Goal: Task Accomplishment & Management: Manage account settings

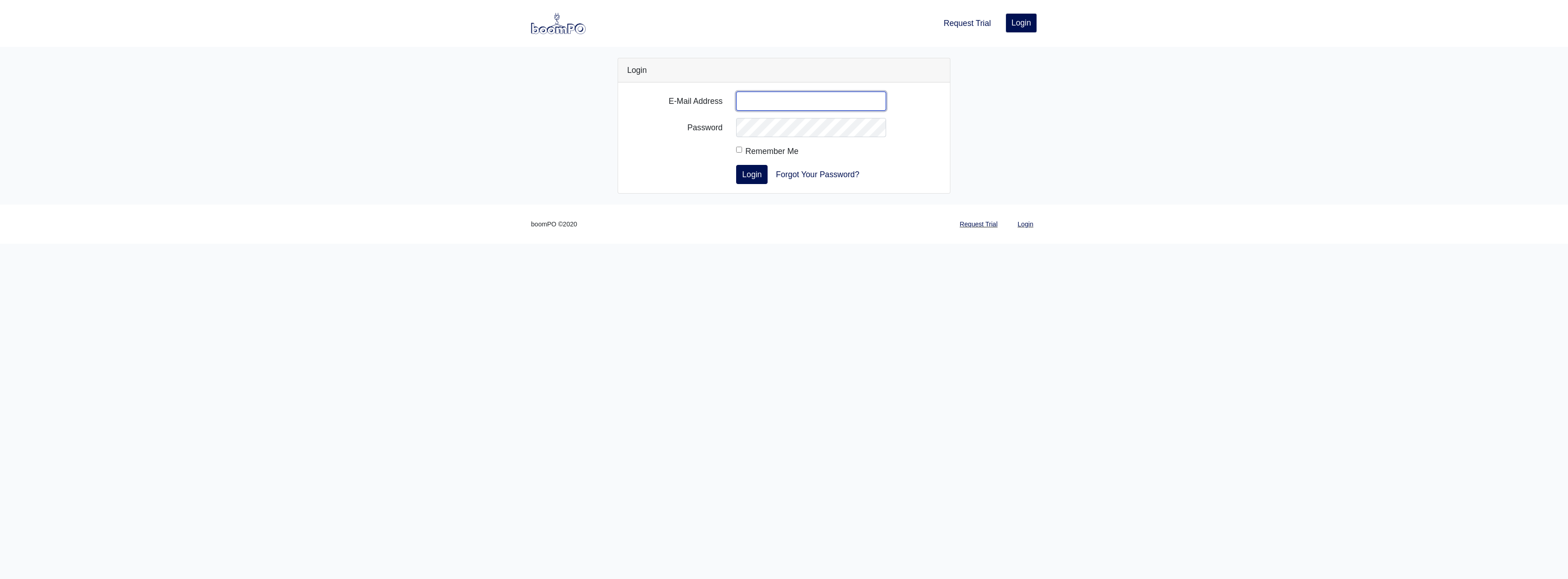
click at [778, 99] on input "E-Mail Address" at bounding box center [811, 101] width 150 height 19
type input "andrewo@roswelldrywall.com"
click at [757, 174] on button "Login" at bounding box center [752, 174] width 32 height 19
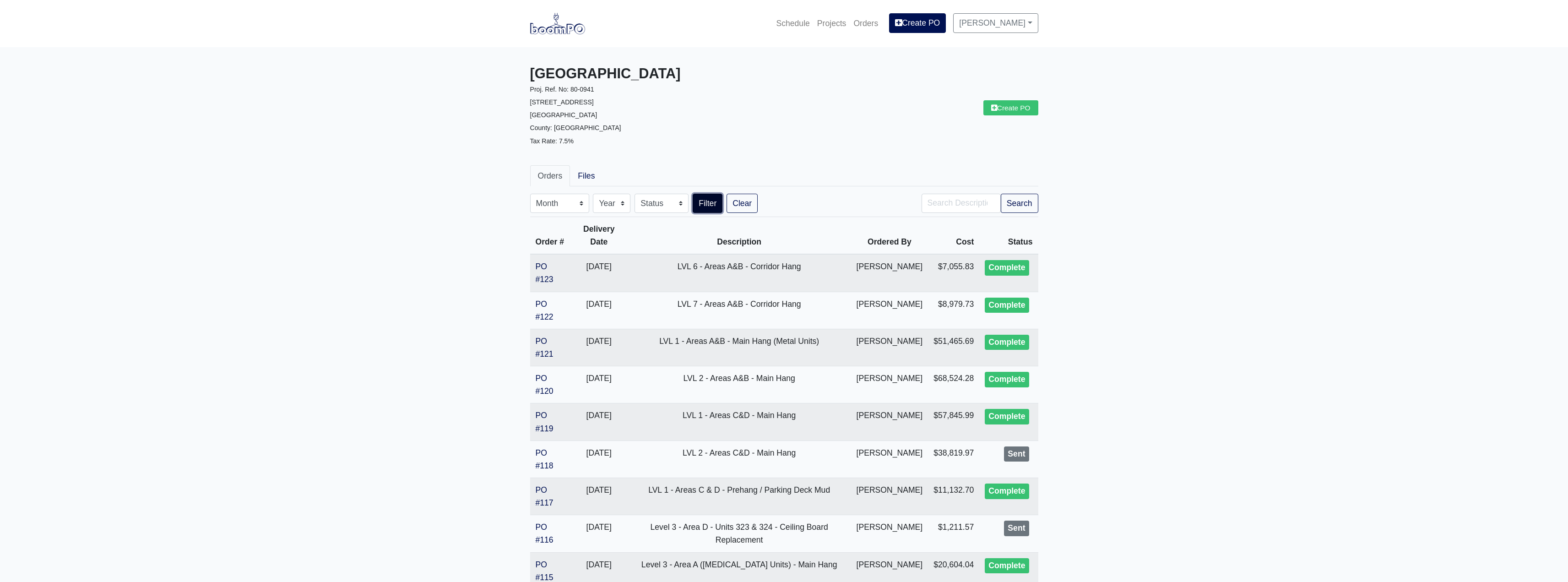
click at [717, 200] on button "Filter" at bounding box center [707, 203] width 30 height 19
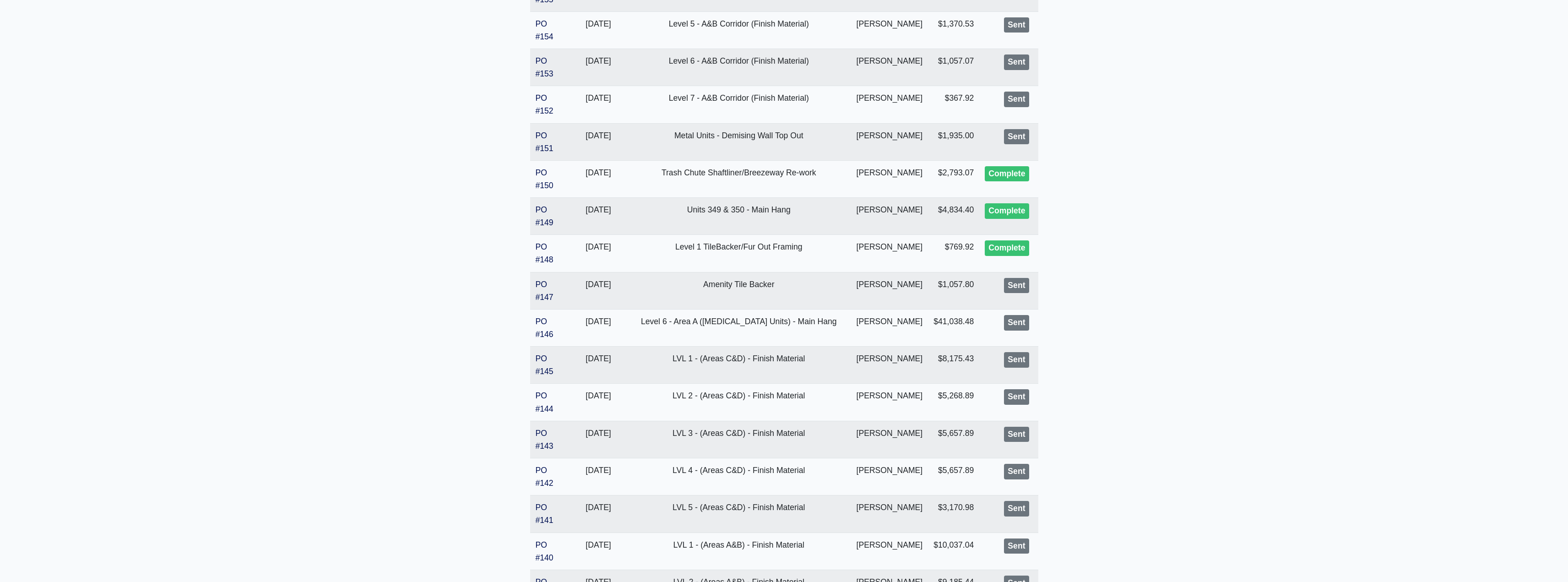
scroll to position [992, 0]
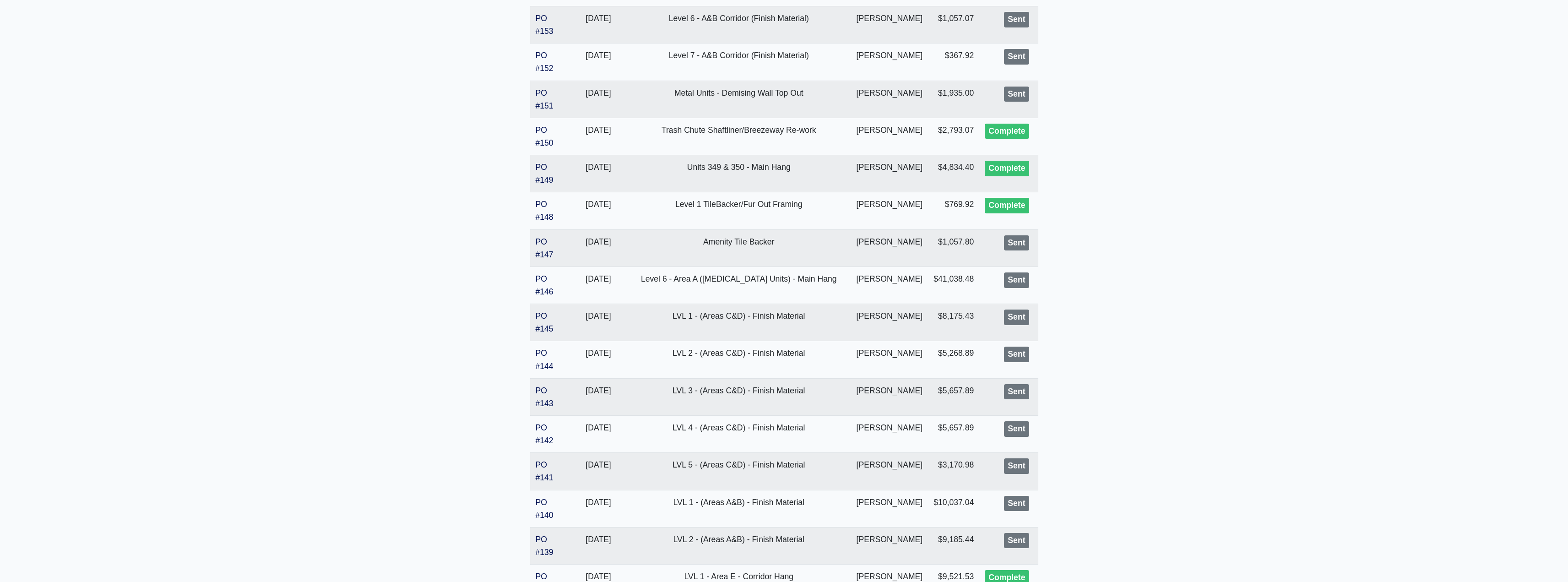
drag, startPoint x: 1191, startPoint y: 433, endPoint x: 1187, endPoint y: 429, distance: 5.7
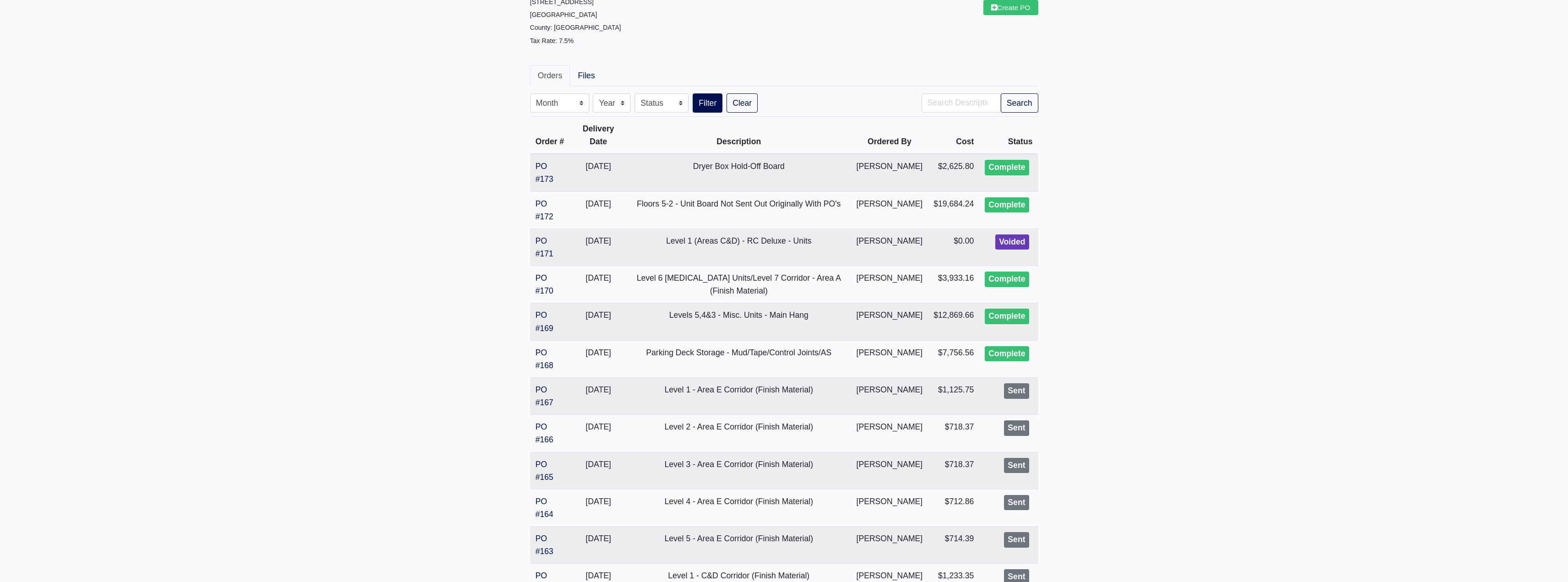
scroll to position [0, 0]
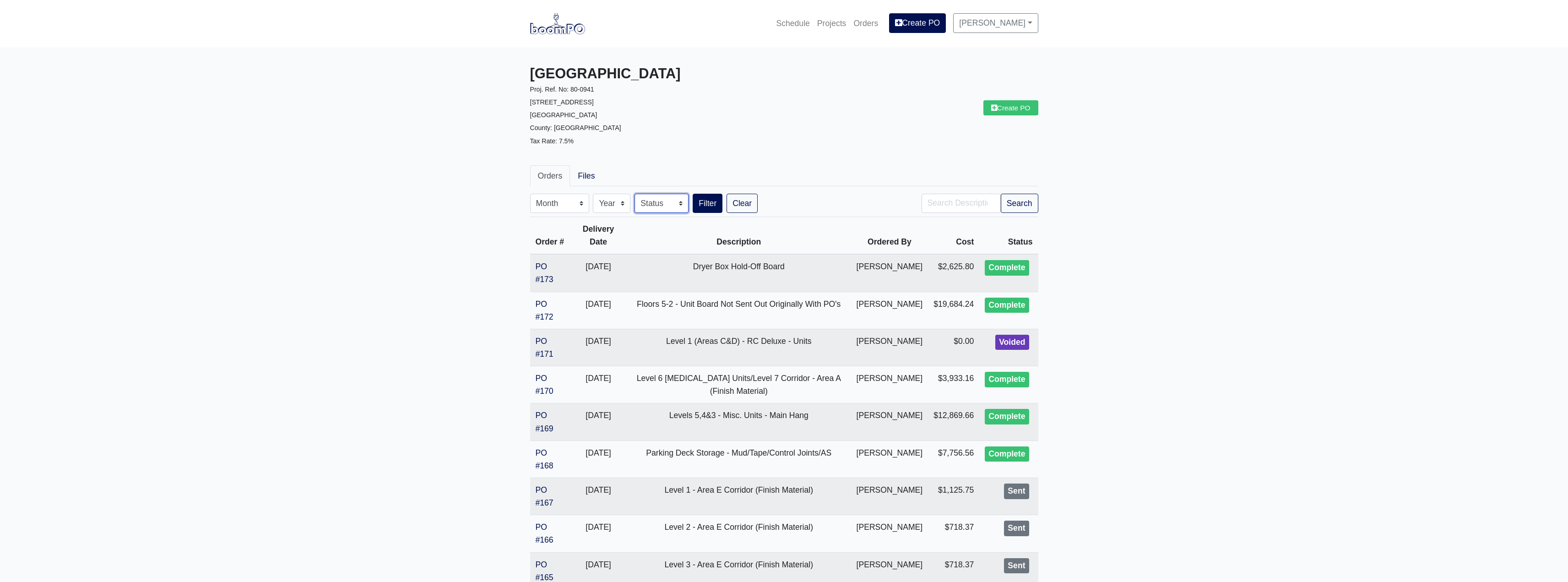
click at [676, 204] on select "Status Complete Draft Issue Sent Void" at bounding box center [661, 203] width 54 height 19
select select "1"
click at [636, 194] on select "Status Complete Draft Issue Sent Void" at bounding box center [661, 203] width 54 height 19
click at [711, 201] on button "Filter" at bounding box center [707, 203] width 30 height 19
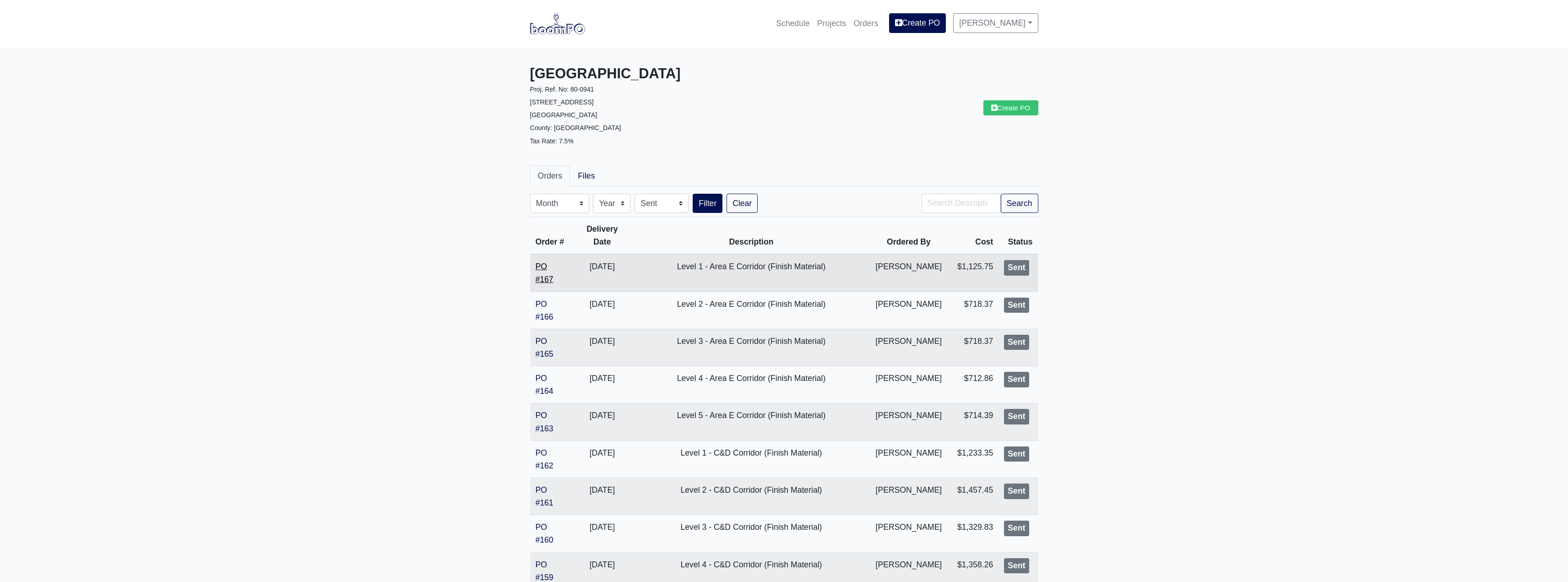
click at [537, 281] on link "PO #167" at bounding box center [544, 273] width 18 height 22
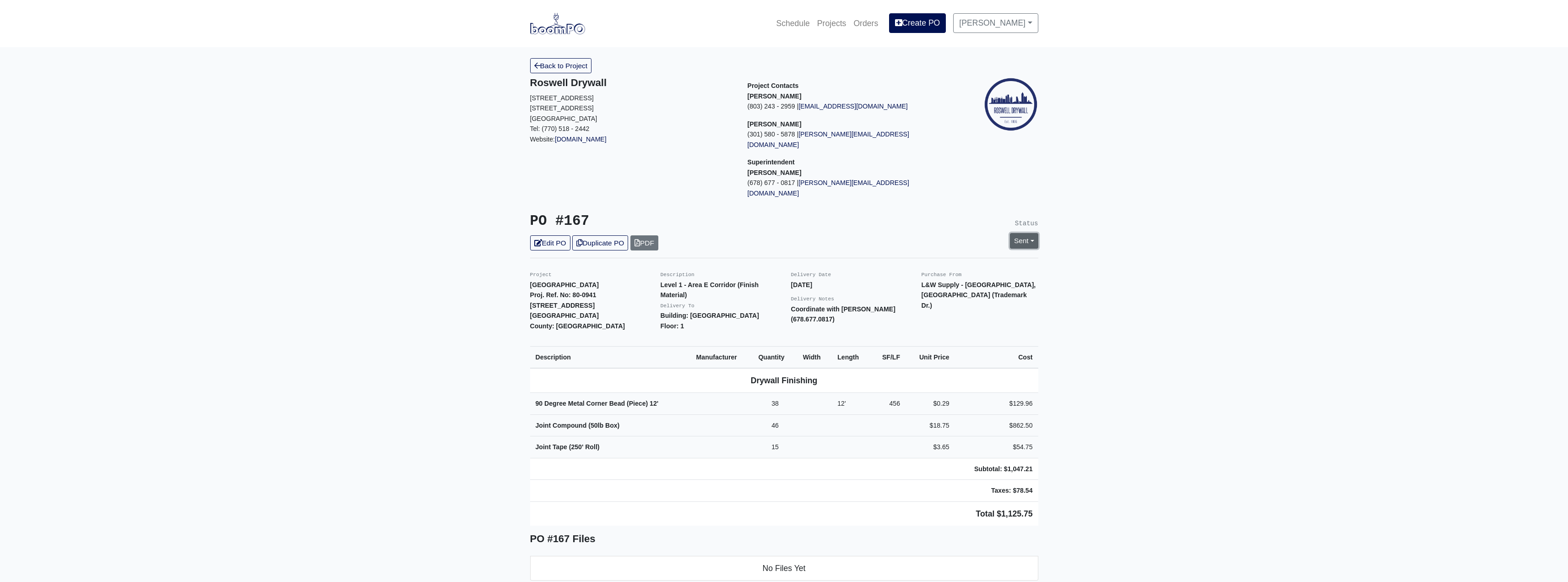
click at [1034, 233] on link "Sent" at bounding box center [1024, 240] width 28 height 15
click at [938, 283] on link "Complete" at bounding box center [971, 290] width 136 height 14
click at [935, 334] on link "Update Status" at bounding box center [940, 341] width 53 height 15
click at [920, 283] on link "Complete" at bounding box center [971, 290] width 136 height 14
click at [941, 334] on link "Update Status" at bounding box center [940, 341] width 53 height 15
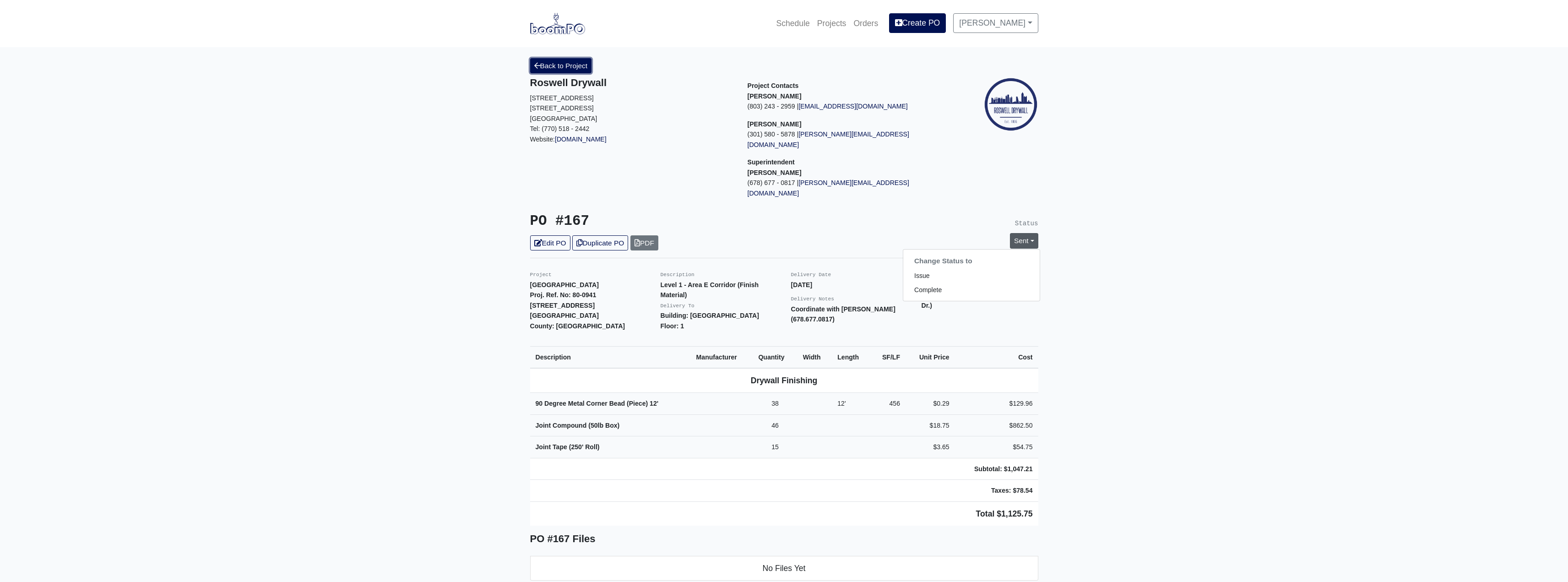
click at [547, 67] on link "Back to Project" at bounding box center [561, 65] width 62 height 15
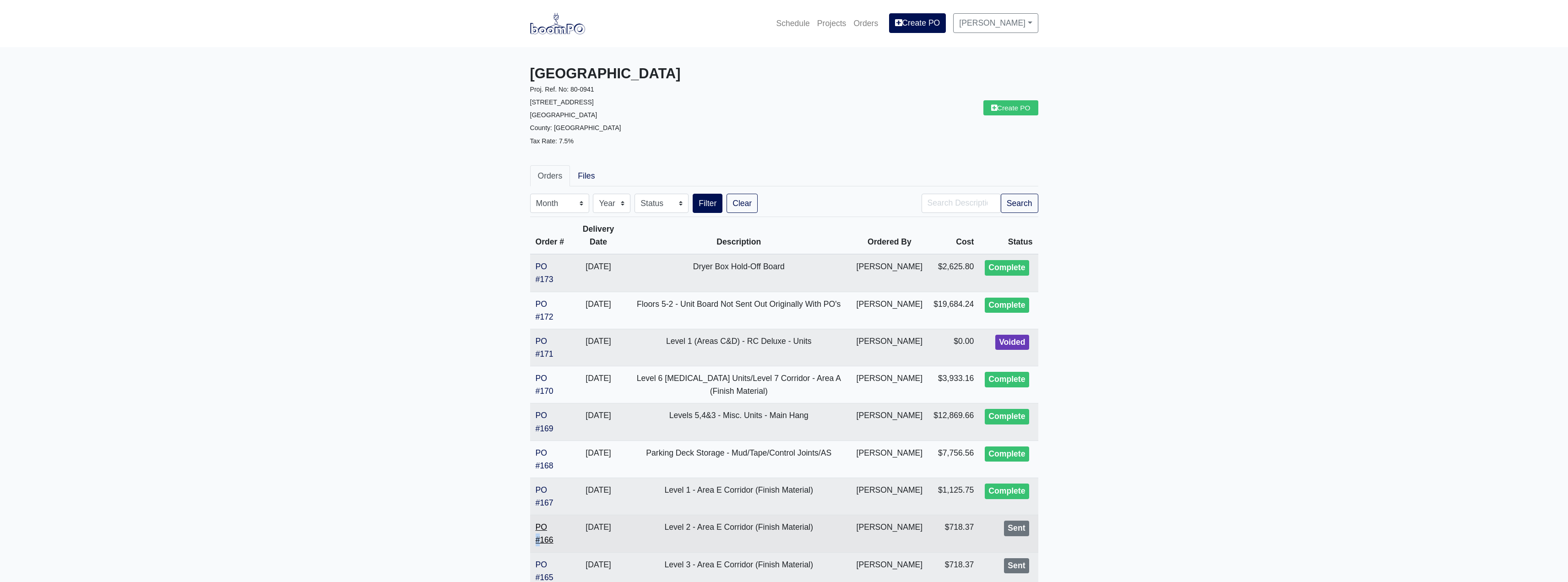
drag, startPoint x: 546, startPoint y: 533, endPoint x: 542, endPoint y: 537, distance: 5.7
click at [542, 537] on td "PO #166" at bounding box center [550, 533] width 40 height 37
click at [542, 537] on link "PO #166" at bounding box center [544, 533] width 18 height 22
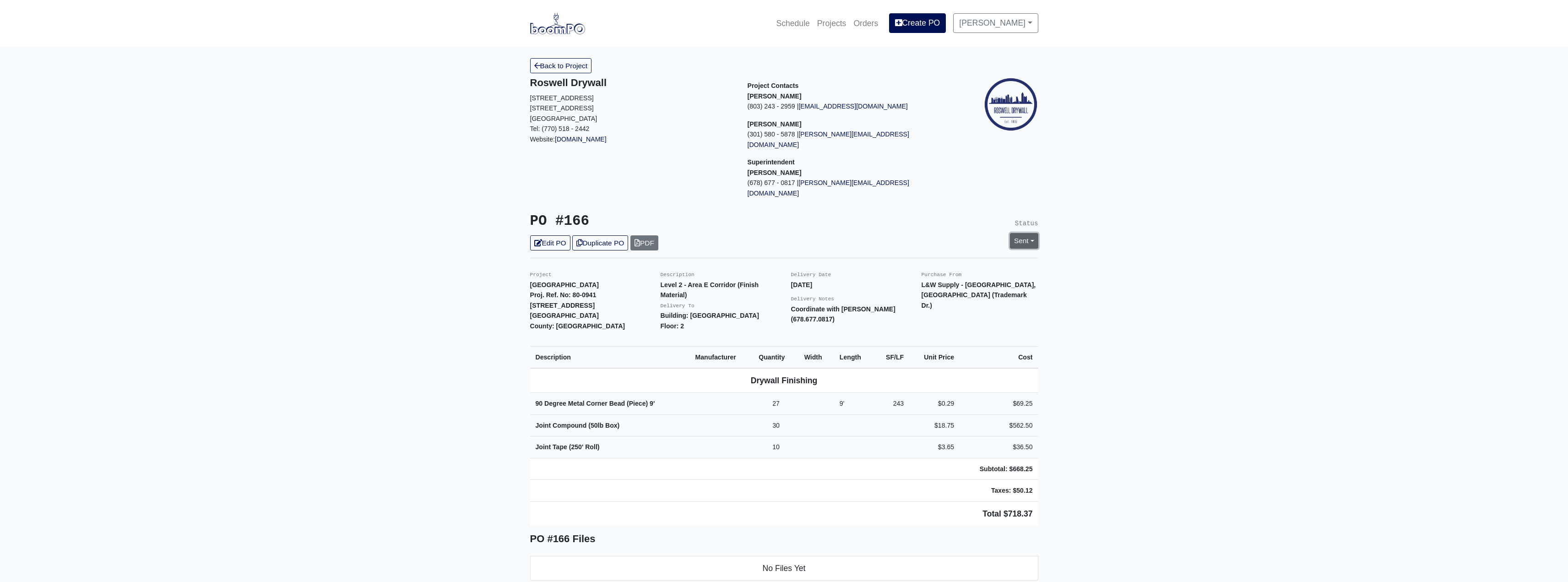
click at [1025, 233] on link "Sent" at bounding box center [1024, 240] width 28 height 15
click at [913, 283] on link "Complete" at bounding box center [971, 290] width 136 height 14
click at [941, 334] on link "Update Status" at bounding box center [940, 341] width 53 height 15
click at [559, 71] on link "Back to Project" at bounding box center [561, 65] width 62 height 15
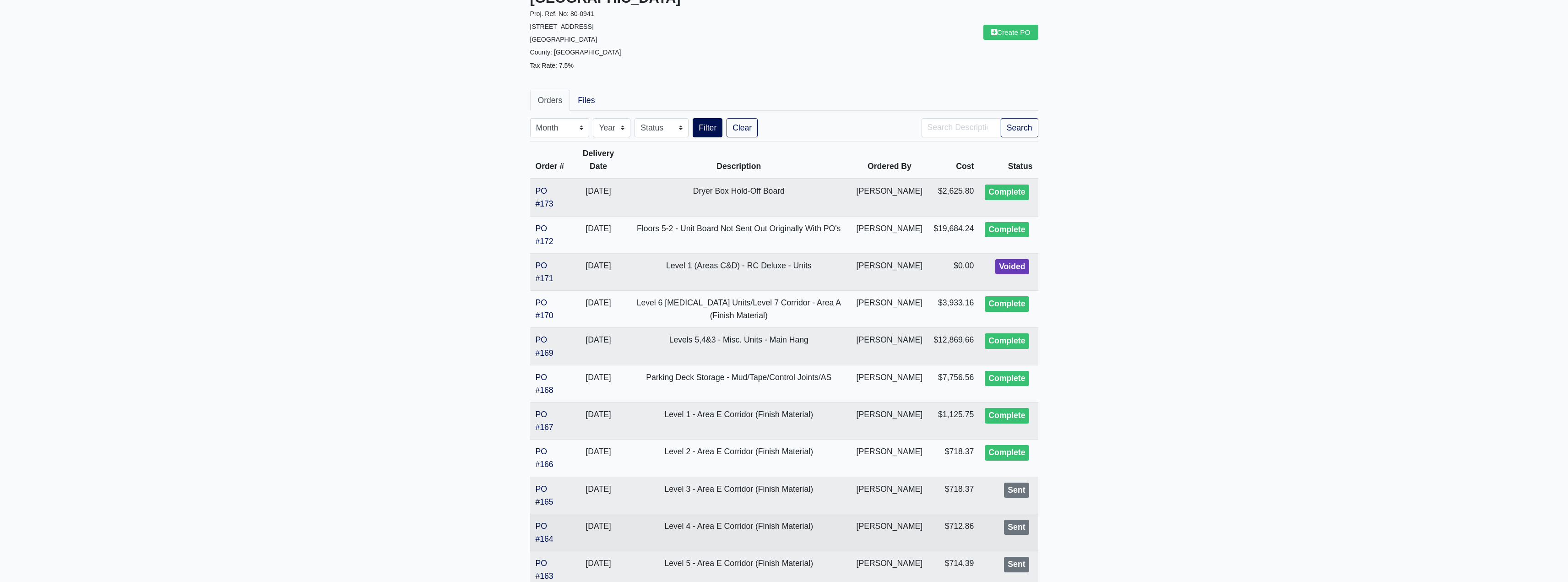
scroll to position [92, 0]
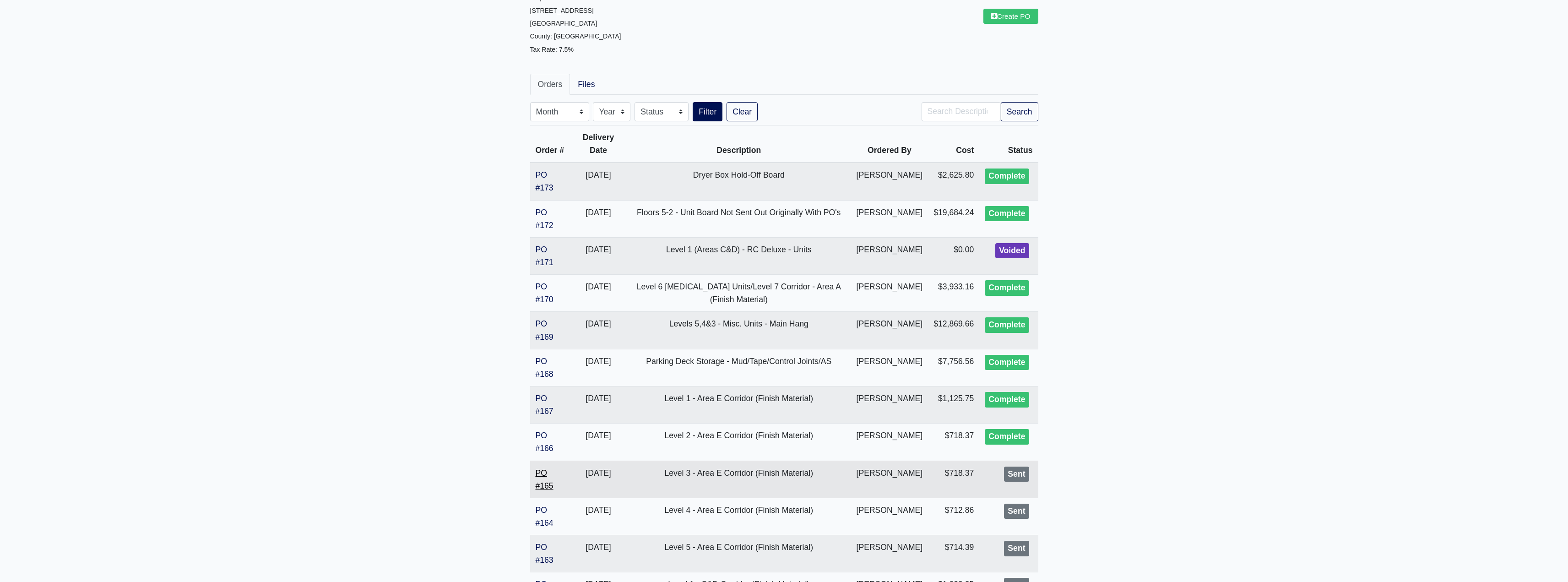
click at [546, 481] on link "PO #165" at bounding box center [544, 479] width 18 height 22
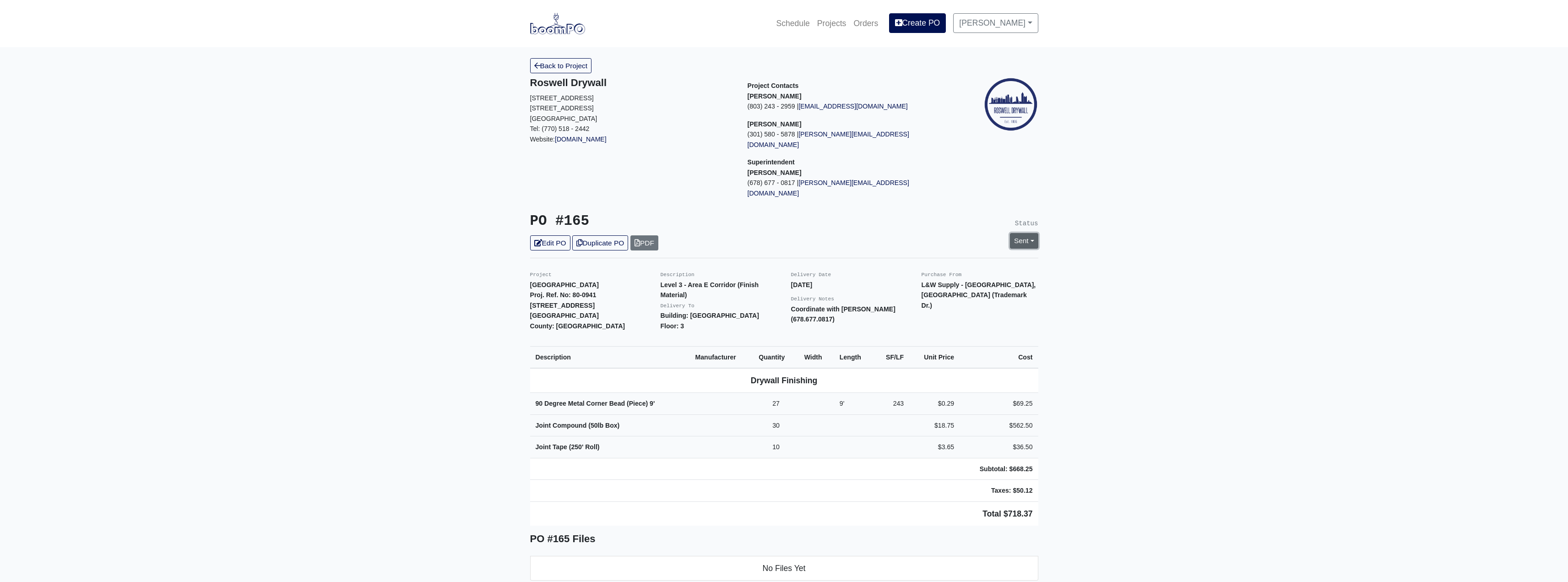
click at [1031, 233] on link "Sent" at bounding box center [1024, 240] width 28 height 15
click at [942, 283] on link "Complete" at bounding box center [971, 290] width 136 height 14
click at [933, 334] on link "Update Status" at bounding box center [940, 341] width 53 height 15
click at [567, 68] on link "Back to Project" at bounding box center [561, 65] width 62 height 15
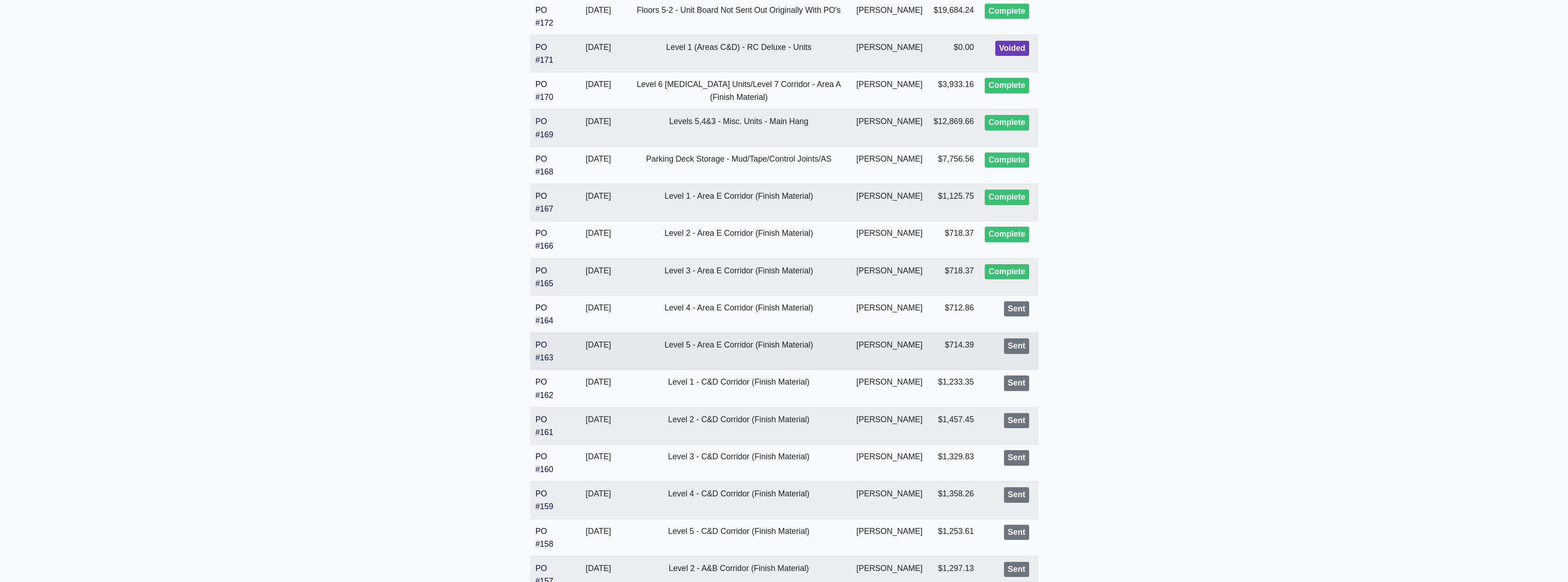
scroll to position [320, 0]
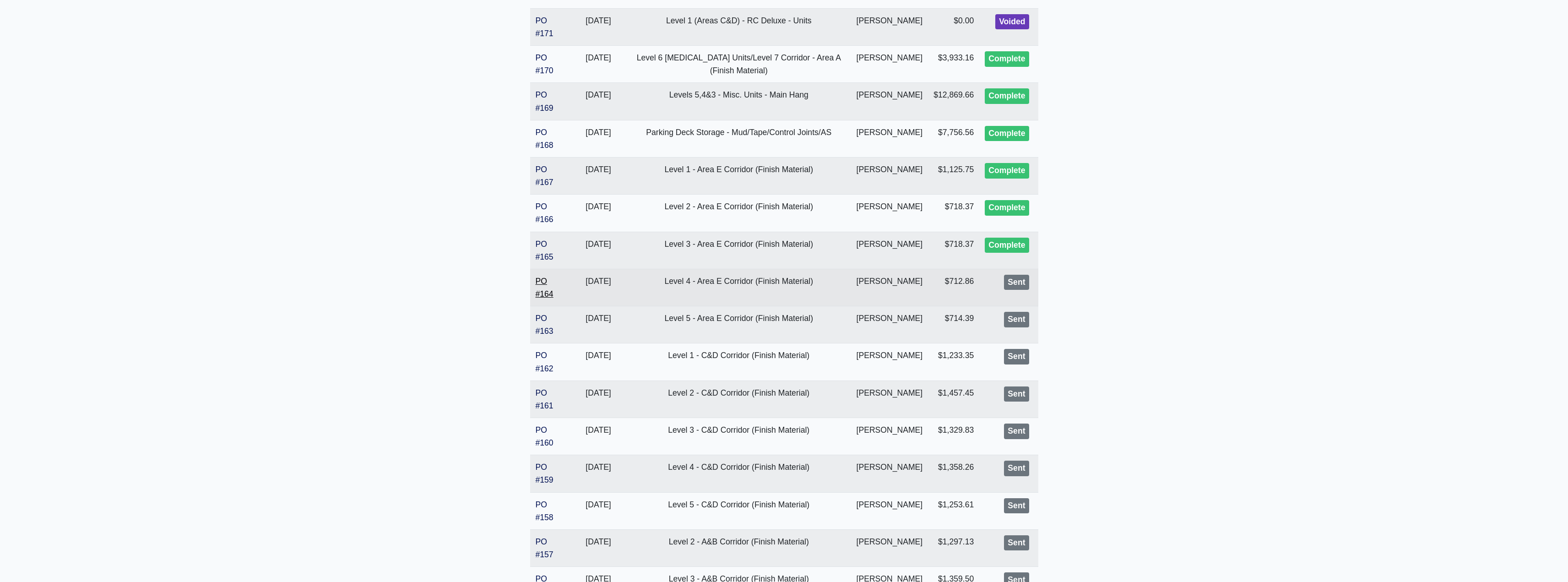
click at [541, 293] on link "PO #164" at bounding box center [544, 287] width 18 height 22
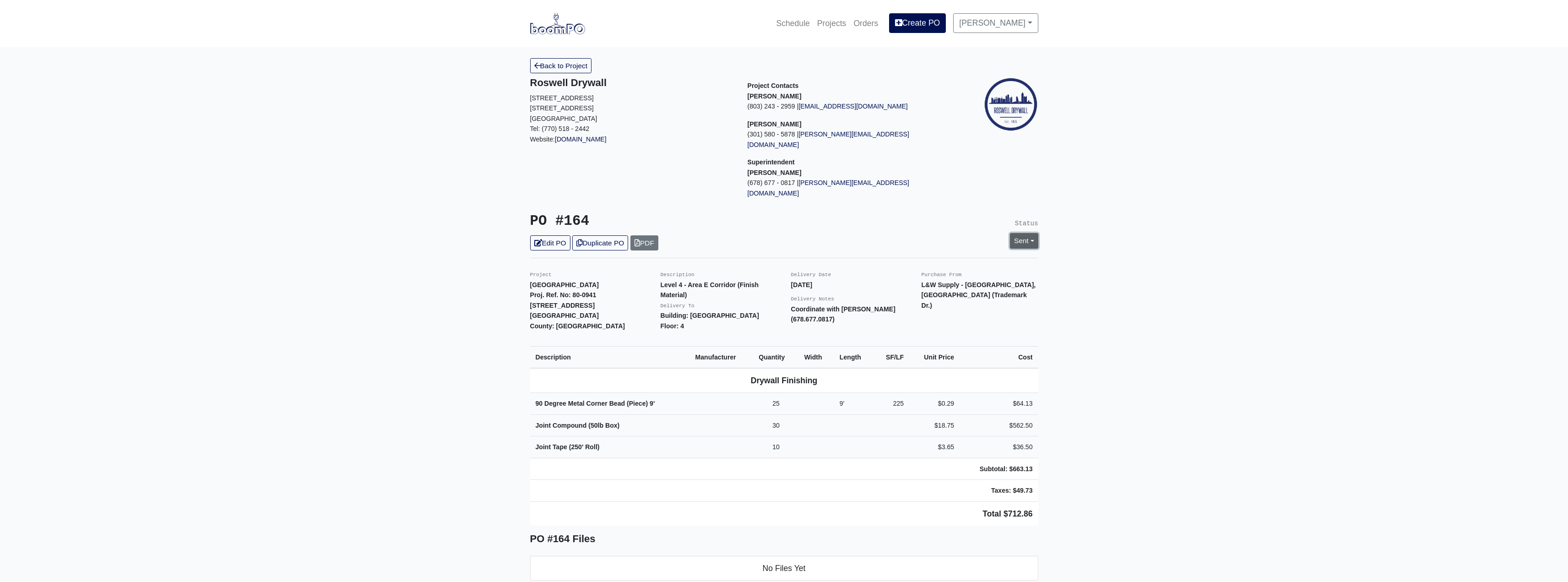
click at [1024, 233] on link "Sent" at bounding box center [1024, 240] width 28 height 15
click at [922, 283] on link "Complete" at bounding box center [971, 290] width 136 height 14
click at [938, 334] on link "Update Status" at bounding box center [940, 341] width 53 height 15
click at [564, 68] on link "Back to Project" at bounding box center [561, 65] width 62 height 15
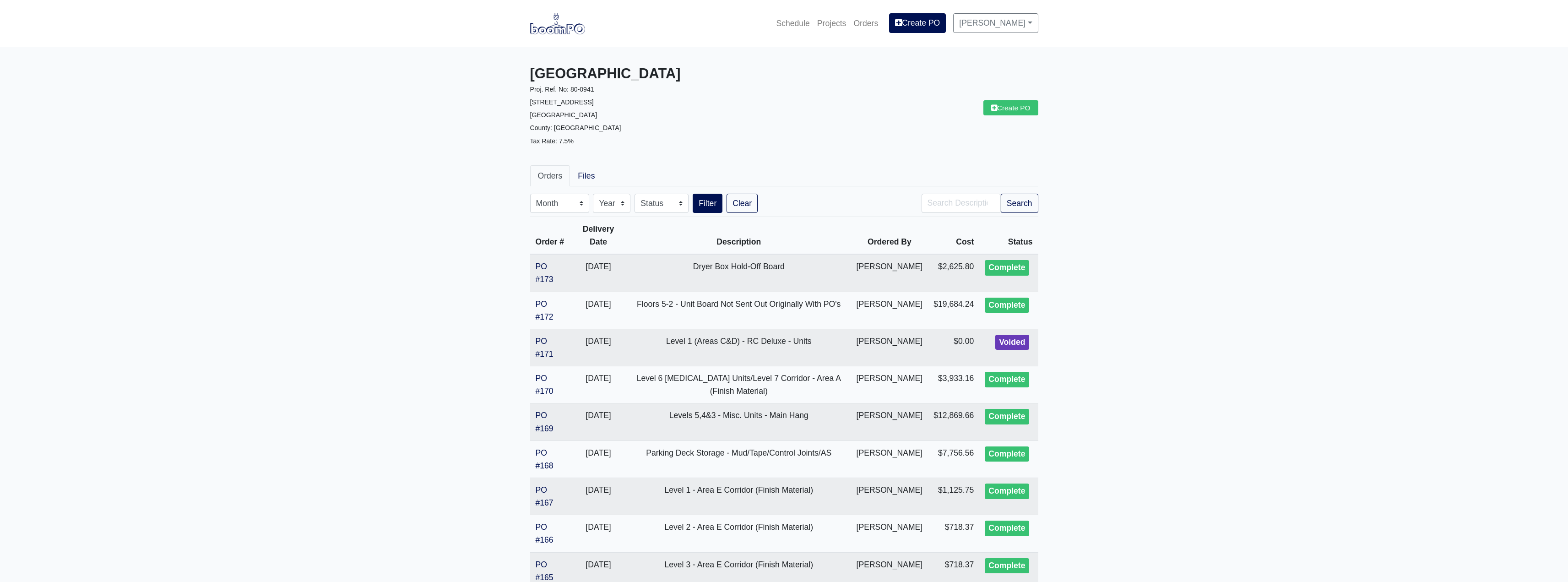
drag, startPoint x: 1142, startPoint y: 351, endPoint x: 1141, endPoint y: 361, distance: 10.0
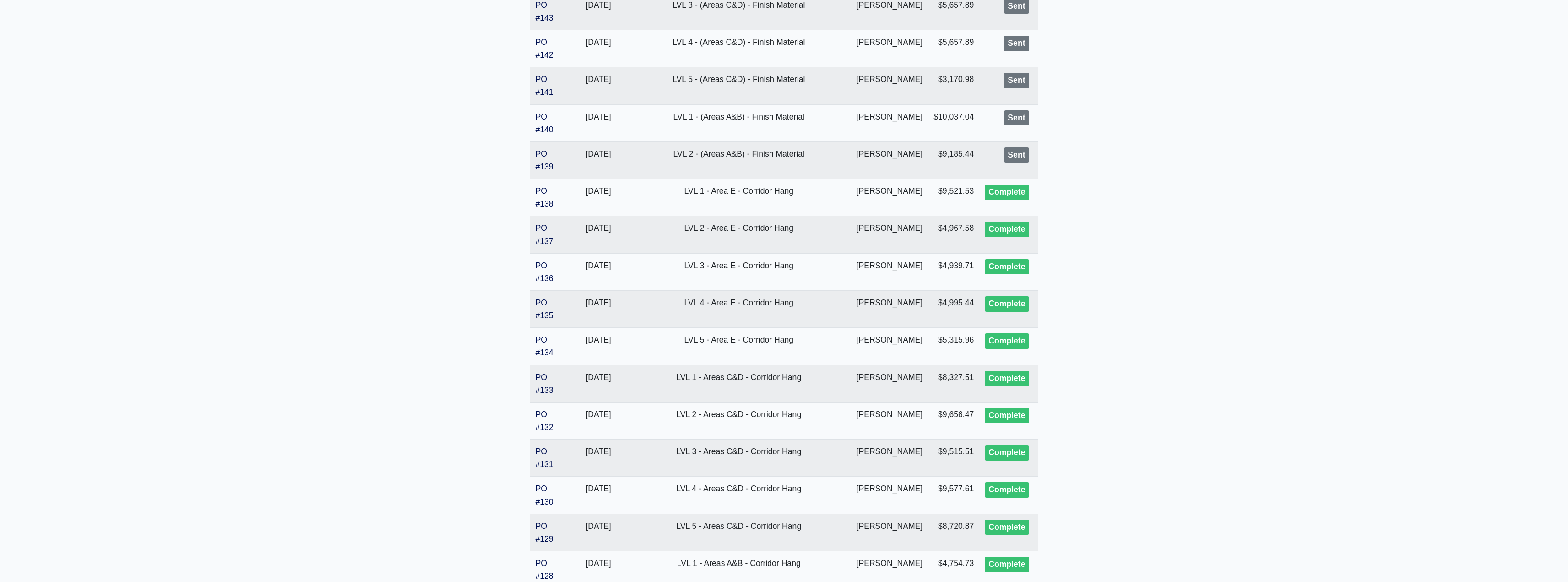
scroll to position [1648, 0]
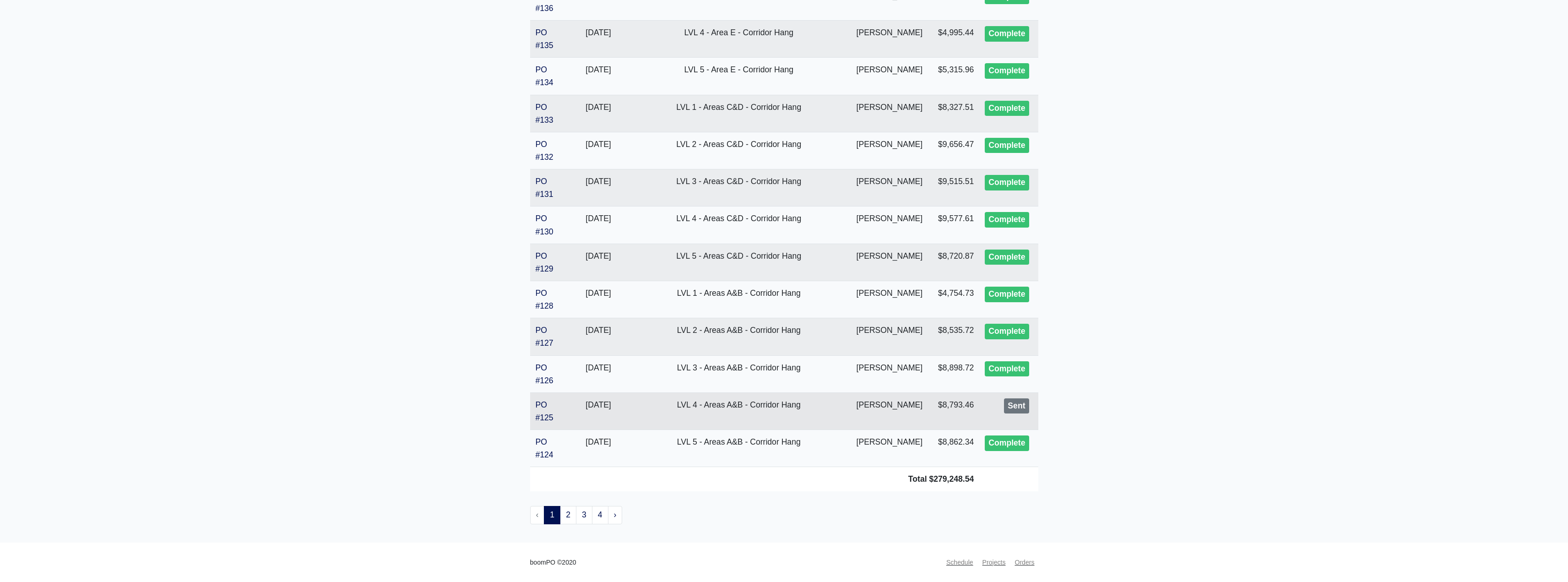
click at [548, 409] on td "PO #125" at bounding box center [550, 411] width 40 height 37
click at [540, 414] on link "PO #125" at bounding box center [544, 411] width 18 height 22
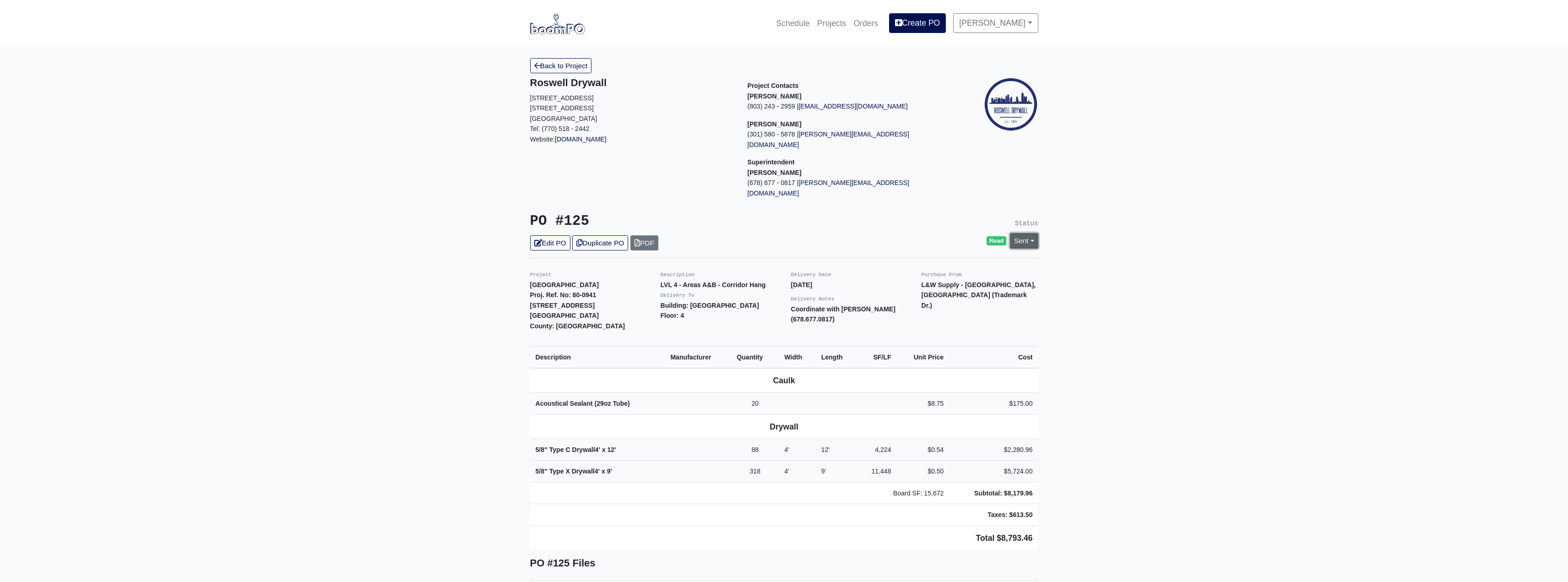
click at [1029, 233] on link "Sent" at bounding box center [1024, 240] width 28 height 15
click at [934, 283] on link "Complete" at bounding box center [971, 290] width 136 height 14
click at [935, 334] on link "Update Status" at bounding box center [940, 341] width 53 height 15
click at [573, 61] on link "Back to Project" at bounding box center [561, 65] width 62 height 15
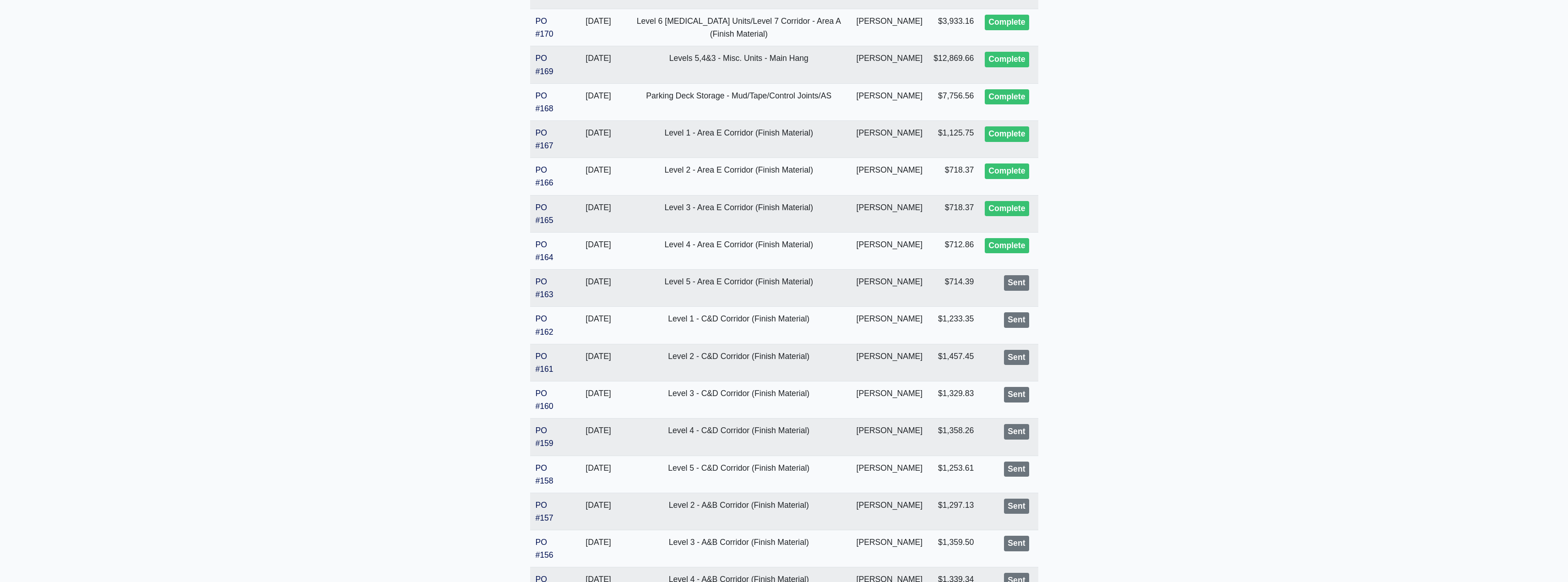
scroll to position [600, 0]
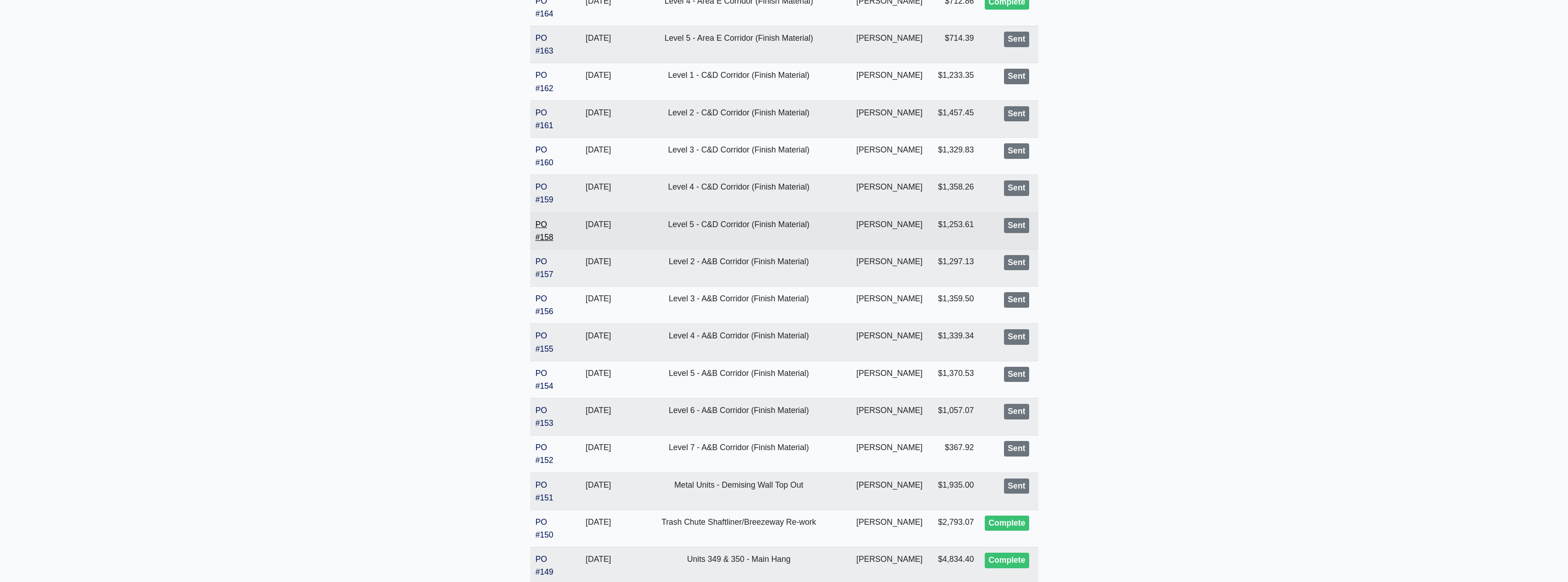
click at [553, 235] on link "PO #158" at bounding box center [544, 230] width 18 height 22
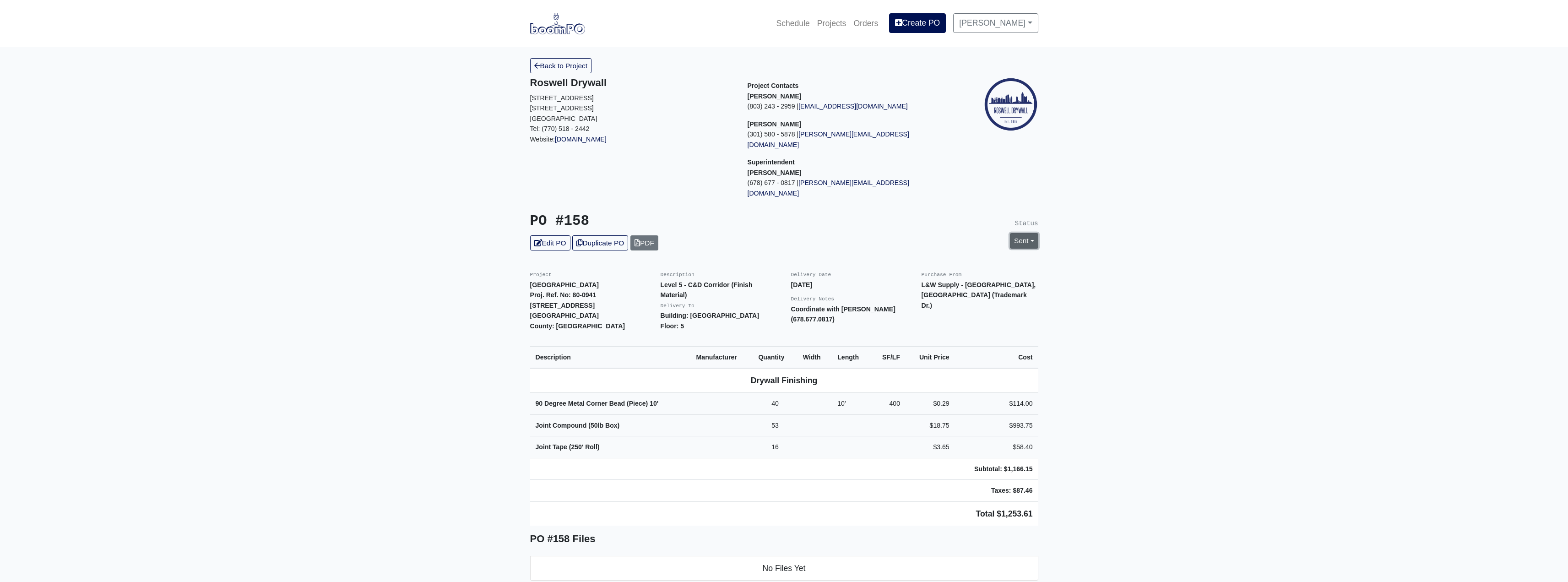
click at [1032, 233] on link "Sent" at bounding box center [1024, 240] width 28 height 15
click at [940, 283] on link "Complete" at bounding box center [971, 290] width 136 height 14
click at [932, 334] on link "Update Status" at bounding box center [940, 341] width 53 height 15
click at [558, 61] on link "Back to Project" at bounding box center [561, 65] width 62 height 15
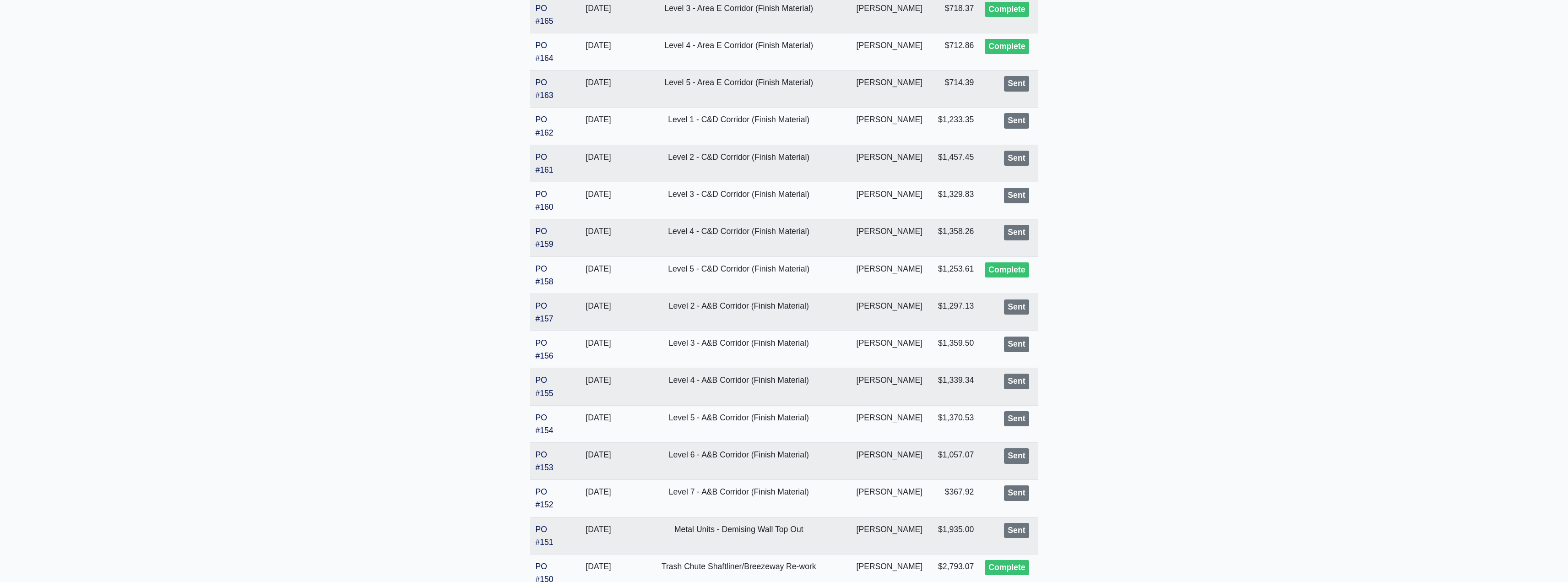
scroll to position [899, 0]
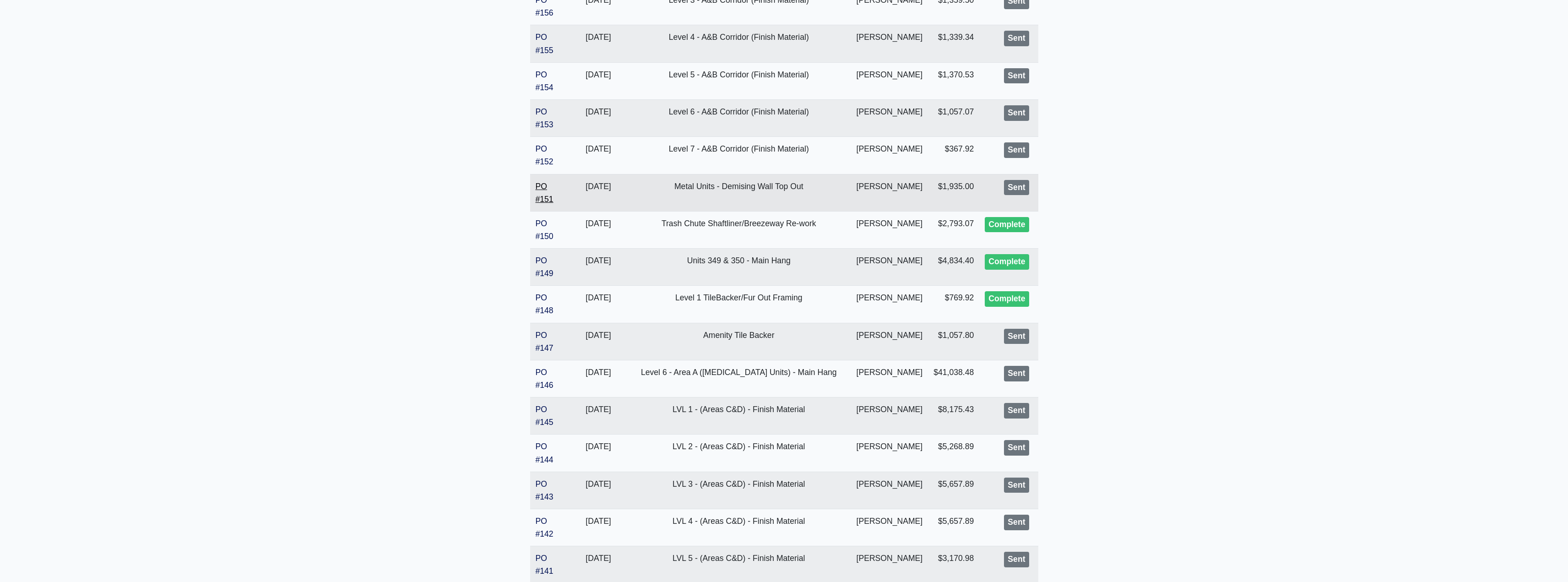
click at [539, 197] on link "PO #151" at bounding box center [544, 193] width 18 height 22
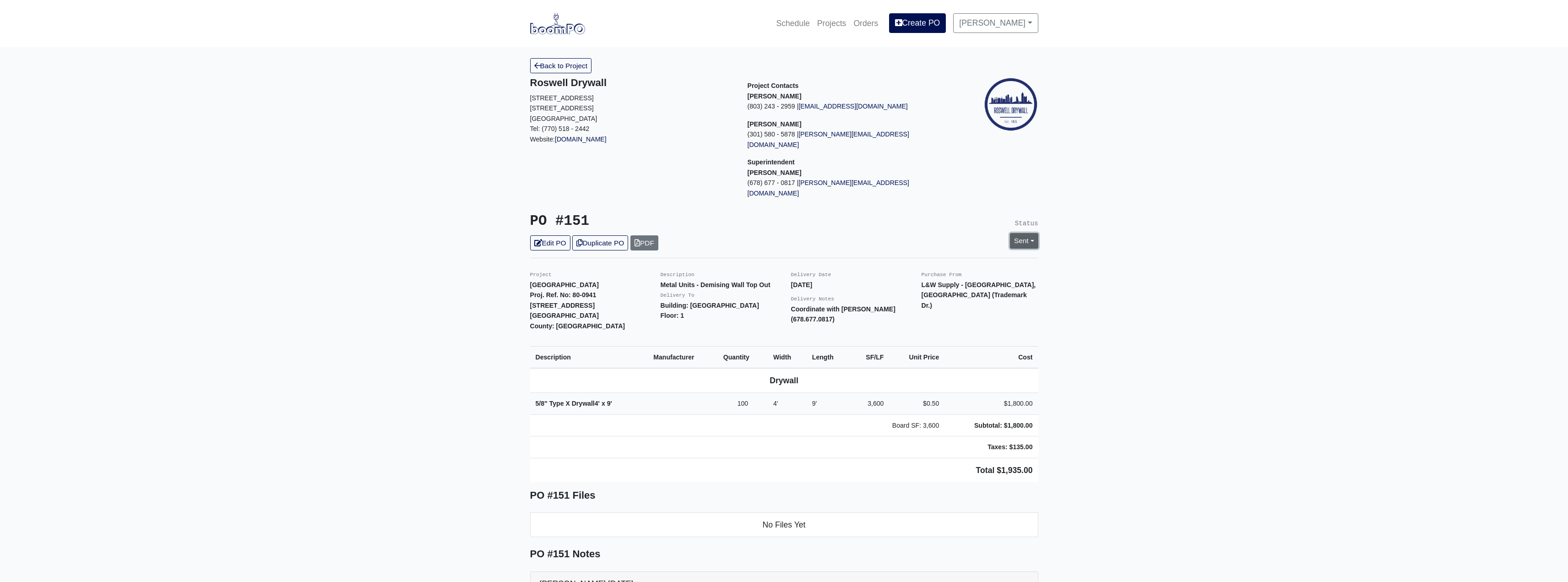
click at [1026, 233] on link "Sent" at bounding box center [1024, 240] width 28 height 15
click at [924, 283] on link "Complete" at bounding box center [971, 290] width 136 height 14
click at [928, 334] on link "Update Status" at bounding box center [940, 341] width 53 height 15
click at [553, 62] on link "Back to Project" at bounding box center [561, 65] width 62 height 15
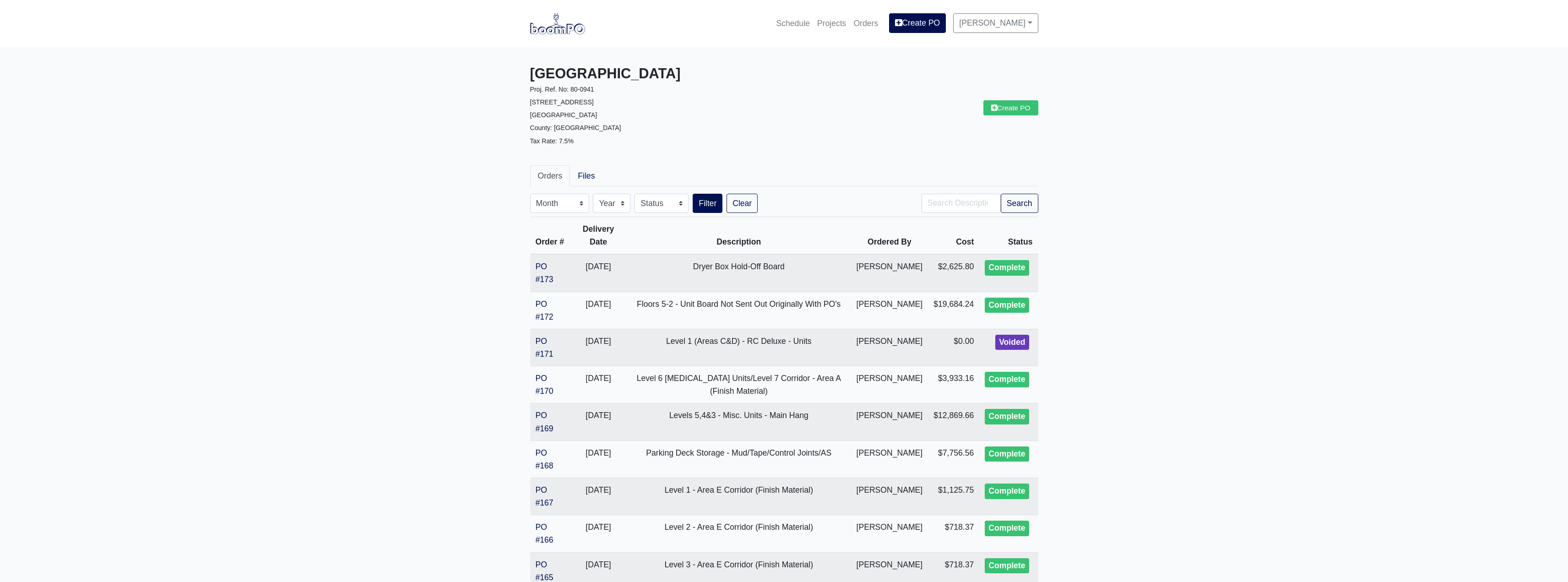
drag, startPoint x: 488, startPoint y: 150, endPoint x: 504, endPoint y: 241, distance: 92.4
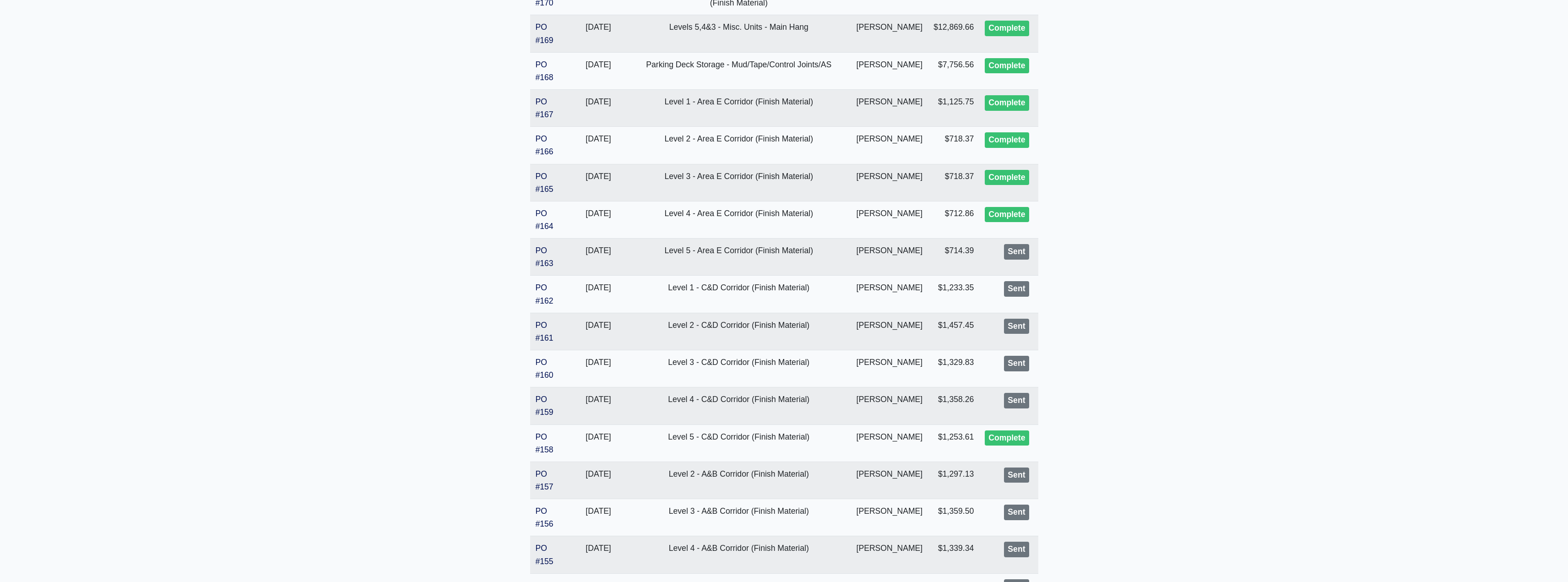
scroll to position [486, 0]
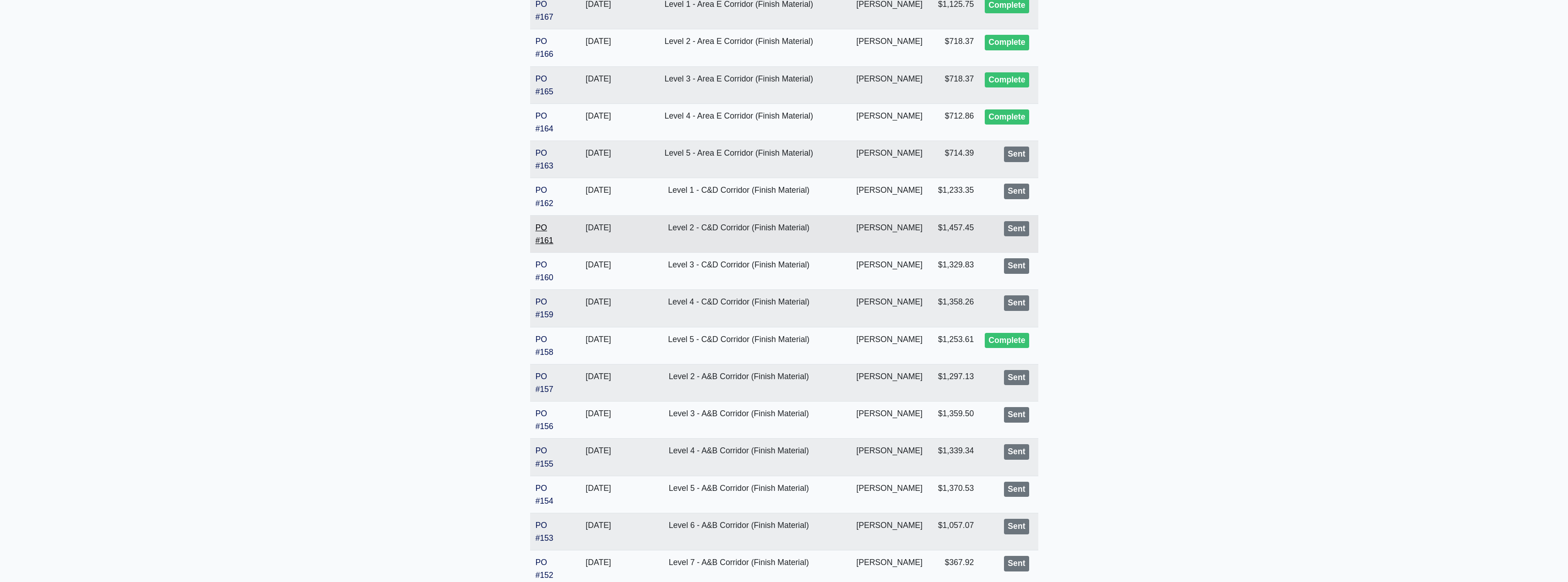
click at [540, 238] on link "PO #161" at bounding box center [544, 234] width 18 height 22
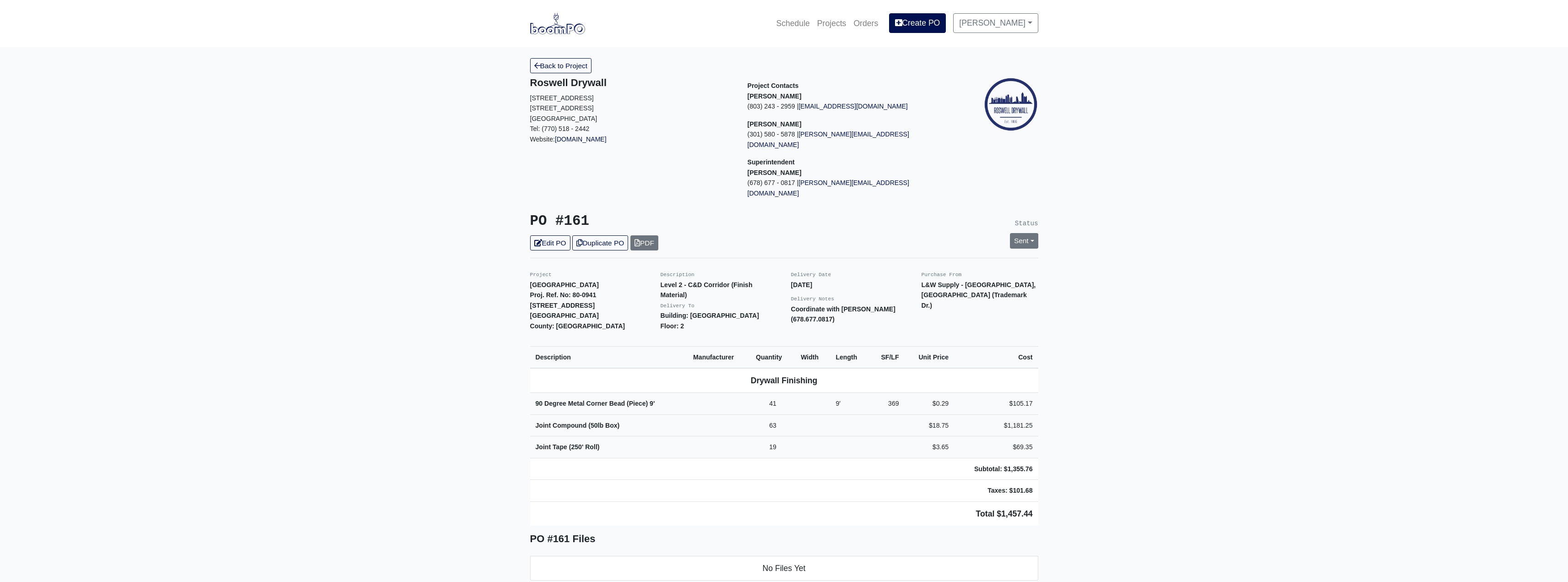
click at [1003, 233] on div "Sent Change Status to Issue Complete" at bounding box center [1024, 240] width 42 height 15
click at [1020, 233] on link "Sent" at bounding box center [1024, 240] width 28 height 15
click at [921, 283] on link "Complete" at bounding box center [971, 290] width 136 height 14
click at [935, 334] on link "Update Status" at bounding box center [940, 341] width 53 height 15
click at [556, 67] on link "Back to Project" at bounding box center [561, 65] width 62 height 15
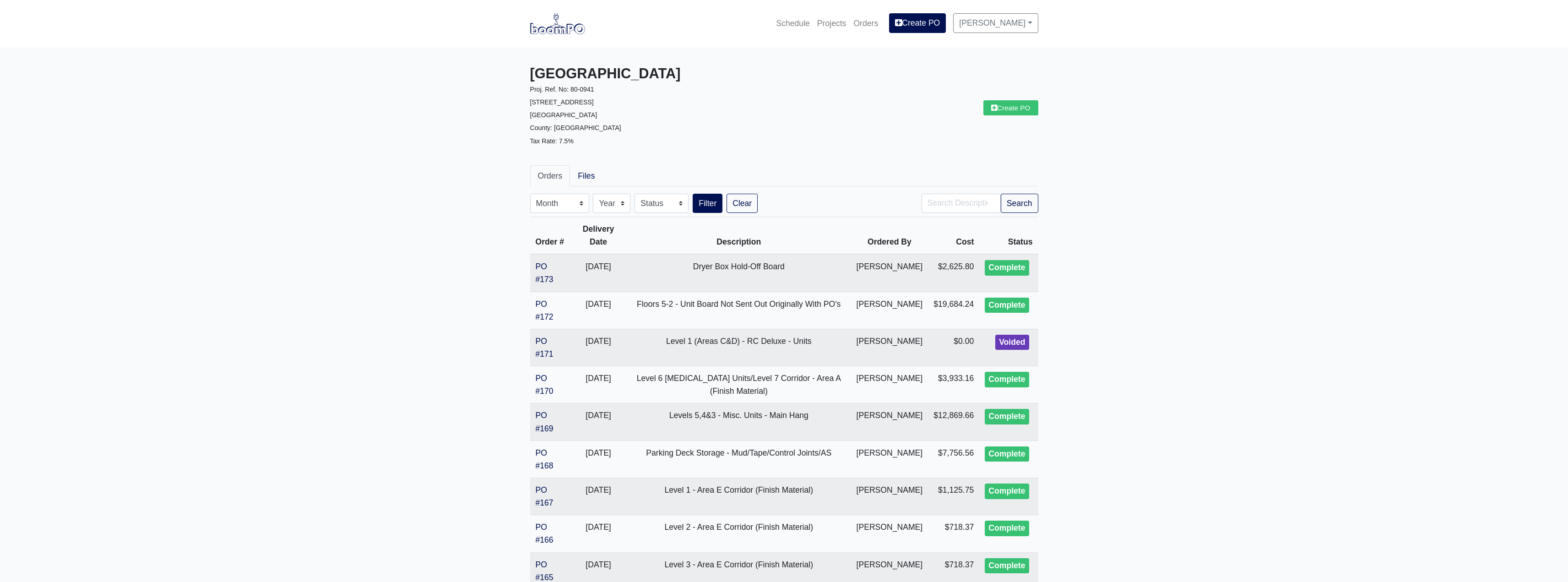
drag, startPoint x: 0, startPoint y: 0, endPoint x: 477, endPoint y: 215, distance: 523.2
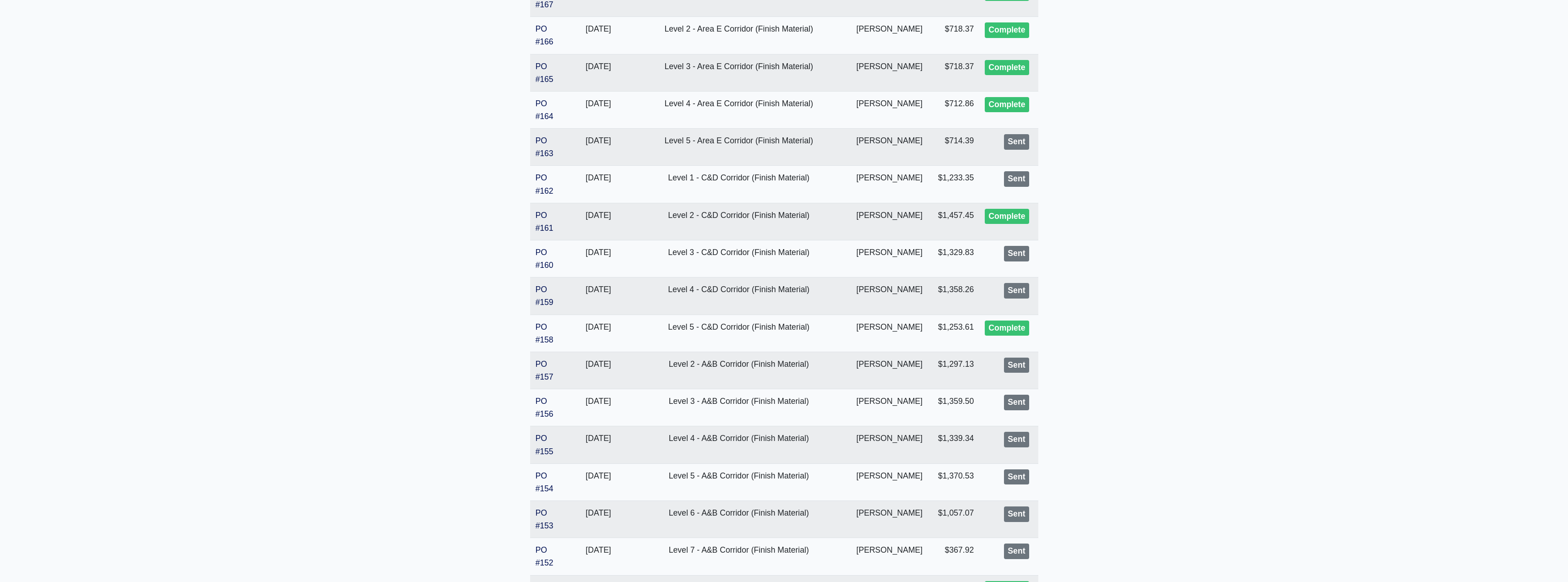
scroll to position [499, 0]
click at [539, 140] on link "PO #163" at bounding box center [544, 146] width 18 height 22
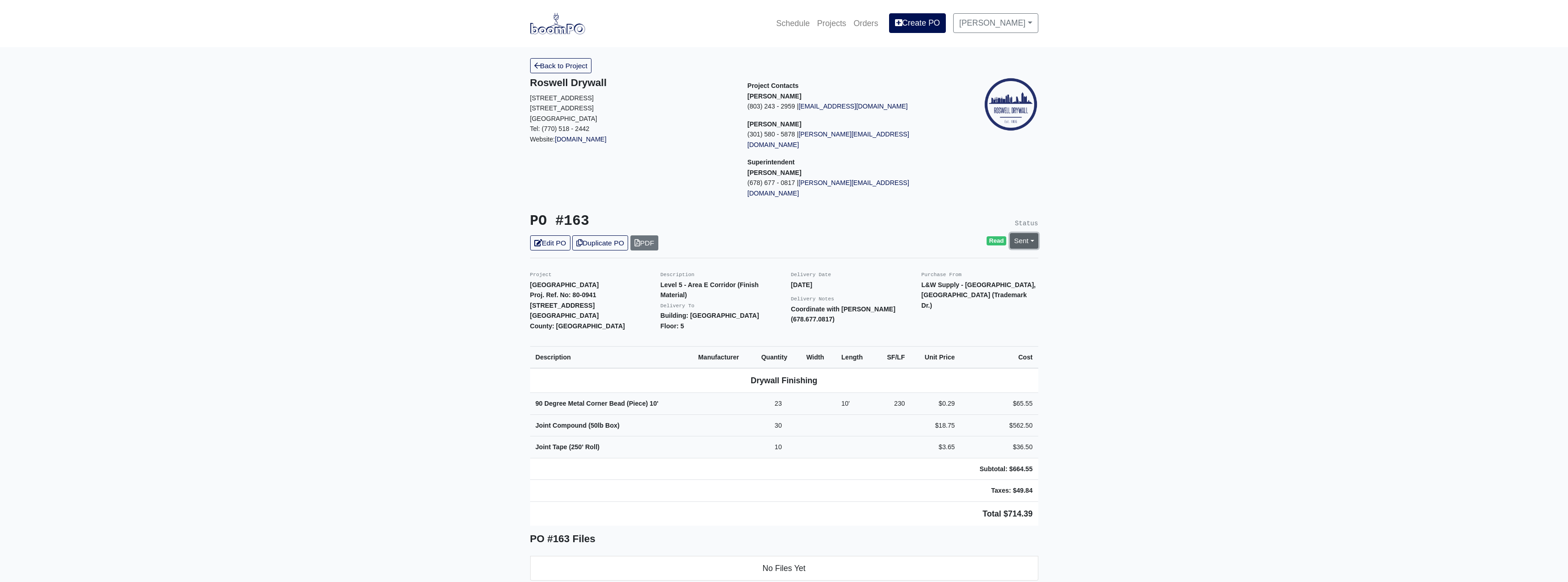
click at [1029, 233] on link "Sent" at bounding box center [1024, 240] width 28 height 15
click at [915, 283] on link "Complete" at bounding box center [971, 290] width 136 height 14
click at [927, 334] on link "Update Status" at bounding box center [940, 341] width 53 height 15
click at [565, 65] on link "Back to Project" at bounding box center [561, 65] width 62 height 15
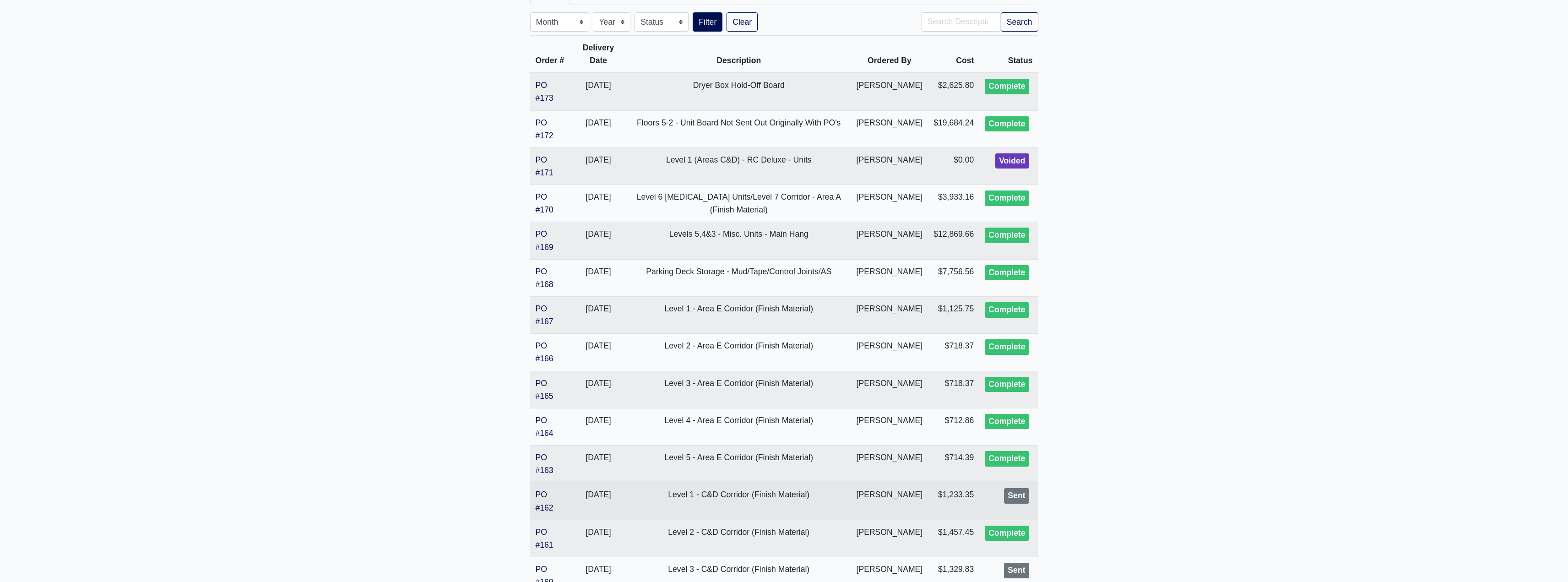
scroll to position [183, 0]
drag, startPoint x: 547, startPoint y: 514, endPoint x: 548, endPoint y: 505, distance: 9.1
click at [547, 513] on td "PO #162" at bounding box center [550, 499] width 40 height 37
click at [548, 504] on link "PO #162" at bounding box center [544, 499] width 18 height 22
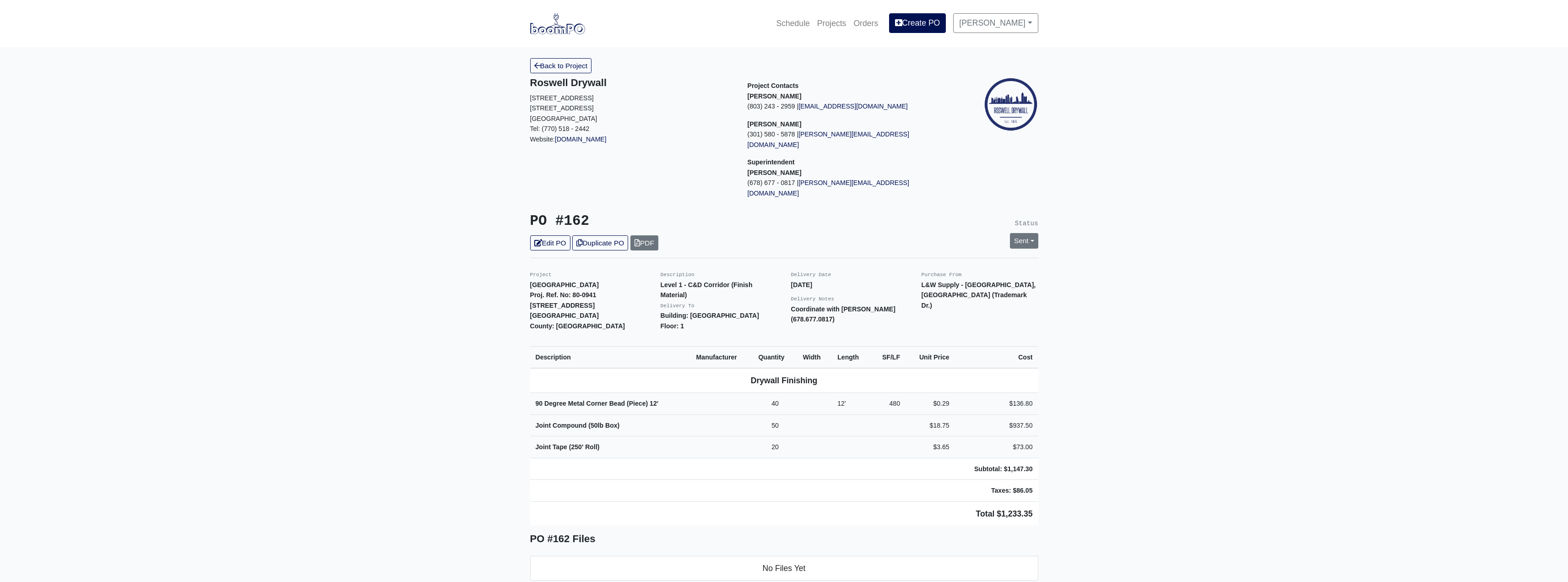
click at [1026, 228] on div "Status Sent Change Status to Issue Complete" at bounding box center [915, 231] width 261 height 37
drag, startPoint x: 1039, startPoint y: 216, endPoint x: 1038, endPoint y: 227, distance: 11.0
click at [1039, 233] on div "Sent Change Status to Issue Complete" at bounding box center [1024, 240] width 42 height 15
click at [1026, 233] on link "Sent" at bounding box center [1024, 240] width 28 height 15
click at [947, 283] on link "Complete" at bounding box center [971, 290] width 136 height 14
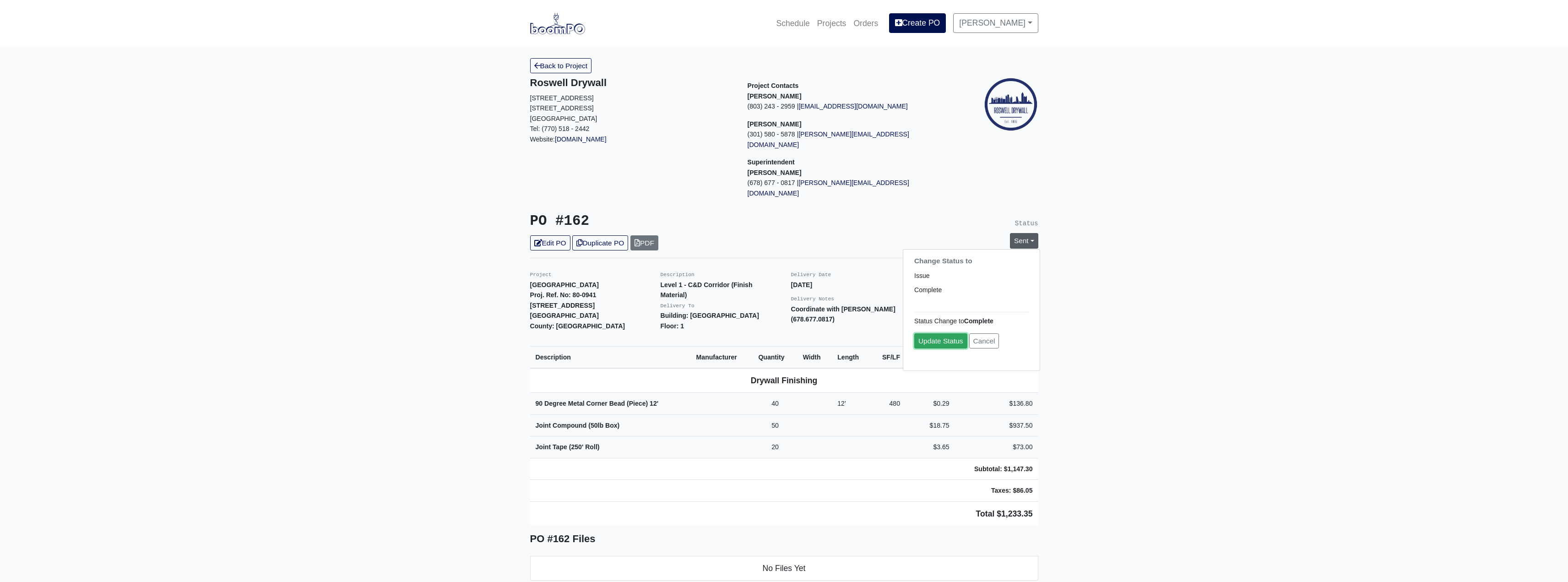
click at [924, 334] on link "Update Status" at bounding box center [940, 341] width 53 height 15
click at [566, 70] on link "Back to Project" at bounding box center [561, 65] width 62 height 15
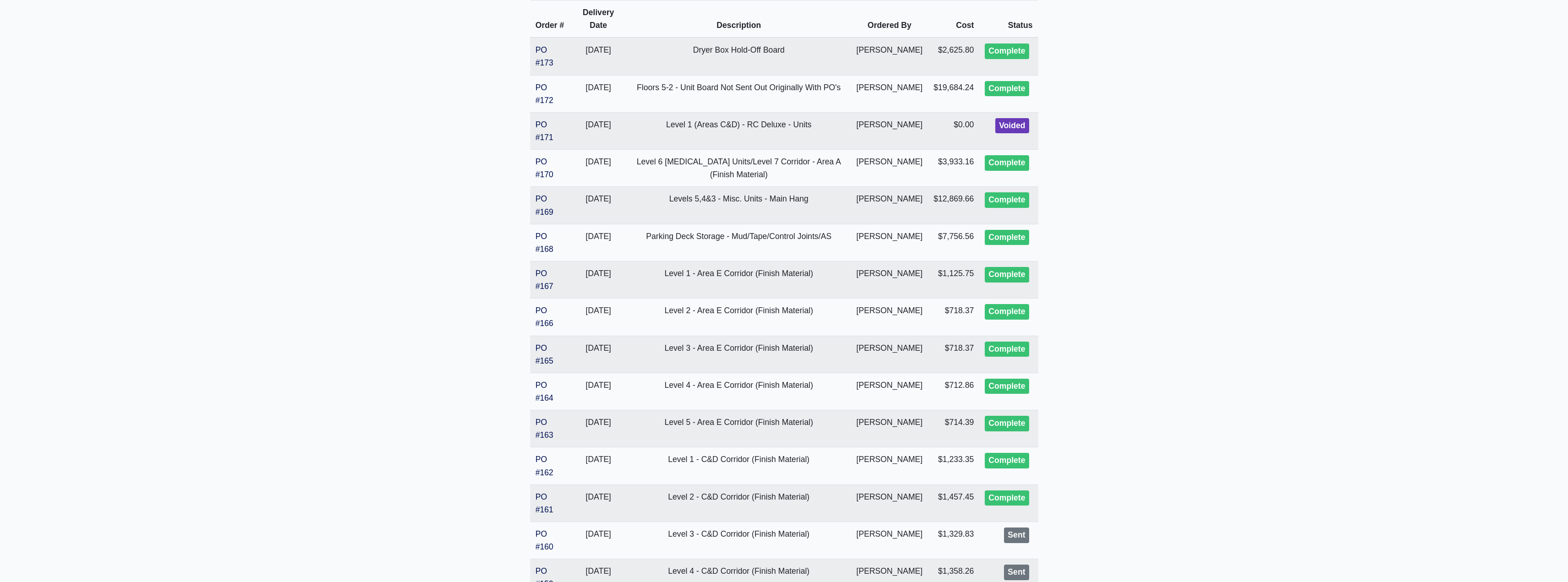
scroll to position [229, 0]
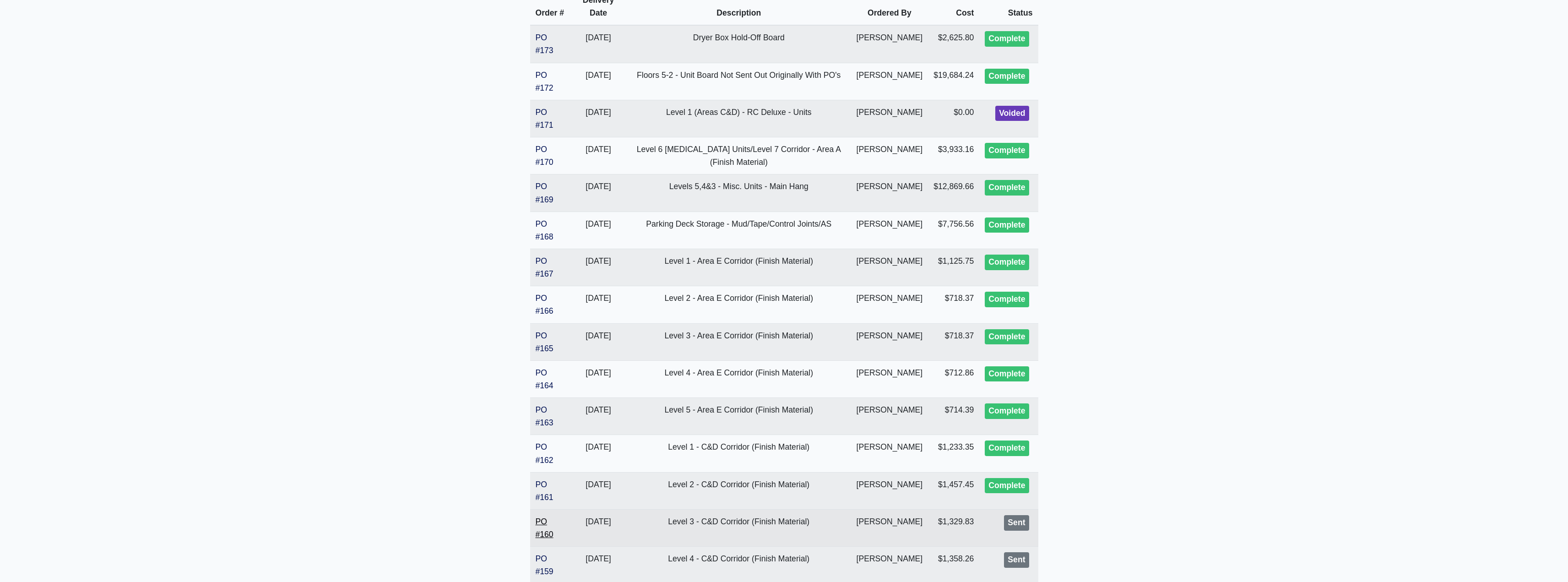
click at [551, 535] on link "PO #160" at bounding box center [544, 528] width 18 height 22
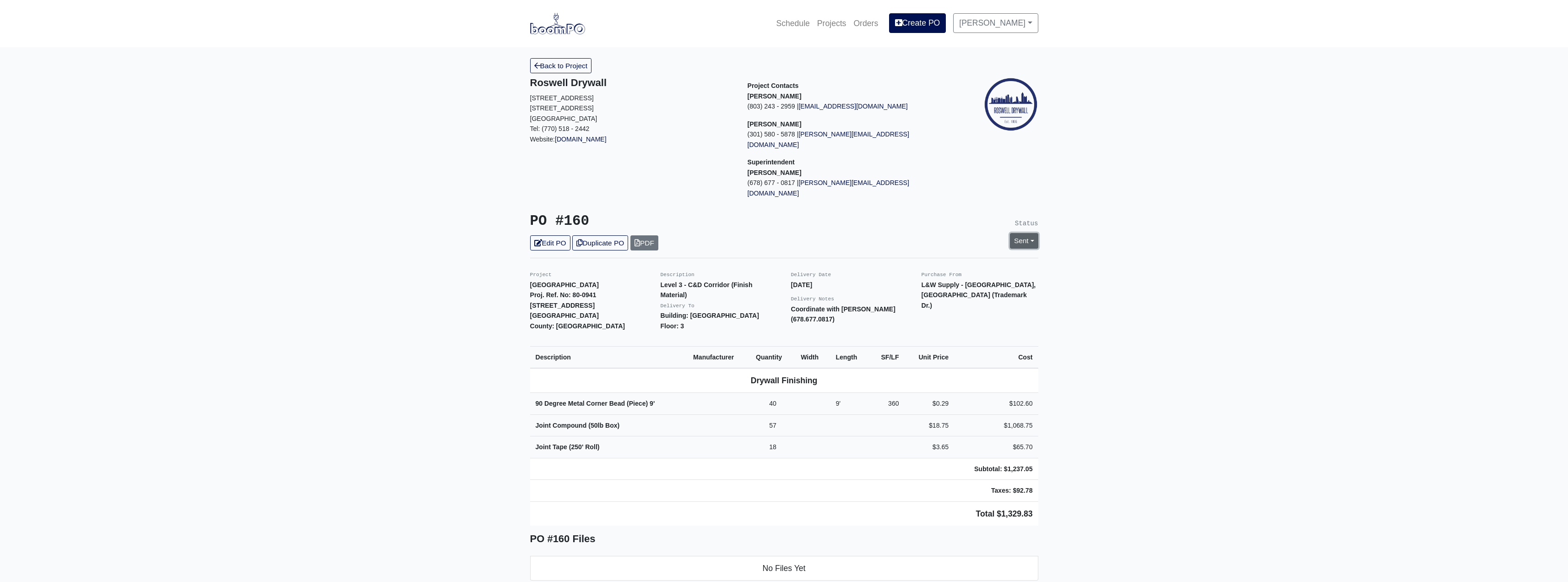
click at [1020, 233] on link "Sent" at bounding box center [1024, 240] width 28 height 15
click at [926, 283] on link "Complete" at bounding box center [971, 290] width 136 height 14
click at [940, 334] on link "Update Status" at bounding box center [940, 341] width 53 height 15
click at [580, 64] on link "Back to Project" at bounding box center [561, 65] width 62 height 15
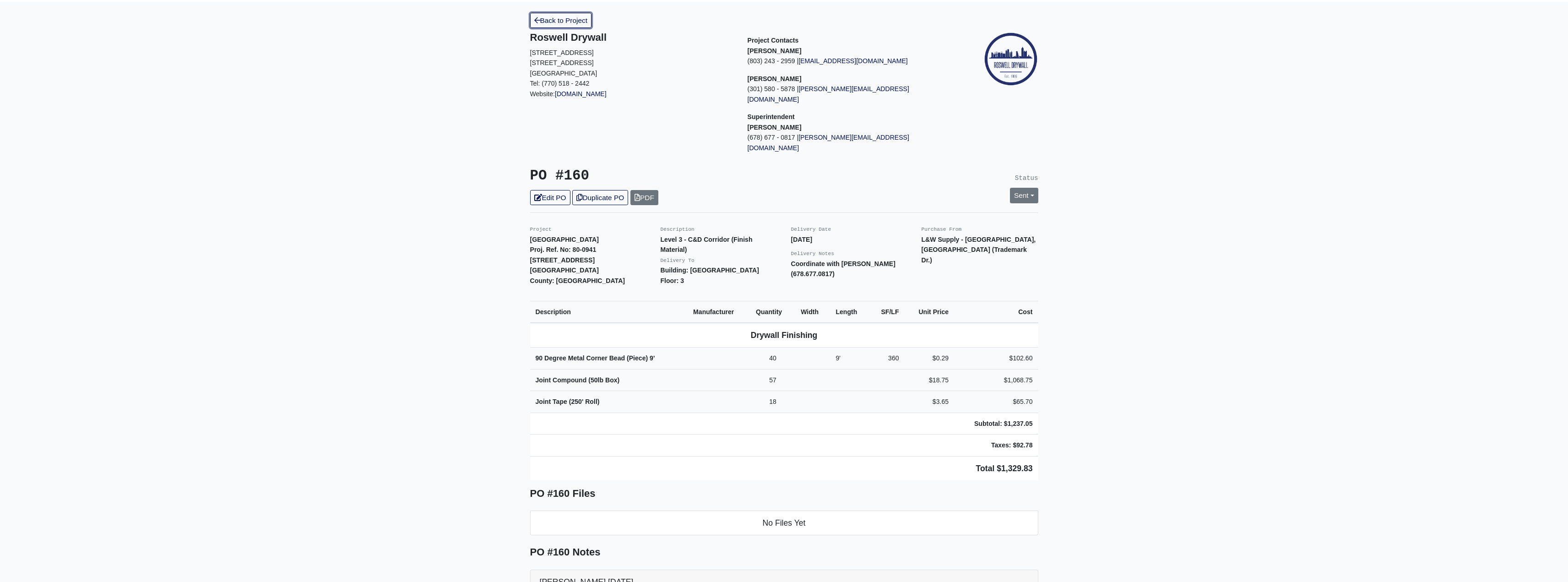
scroll to position [75, 0]
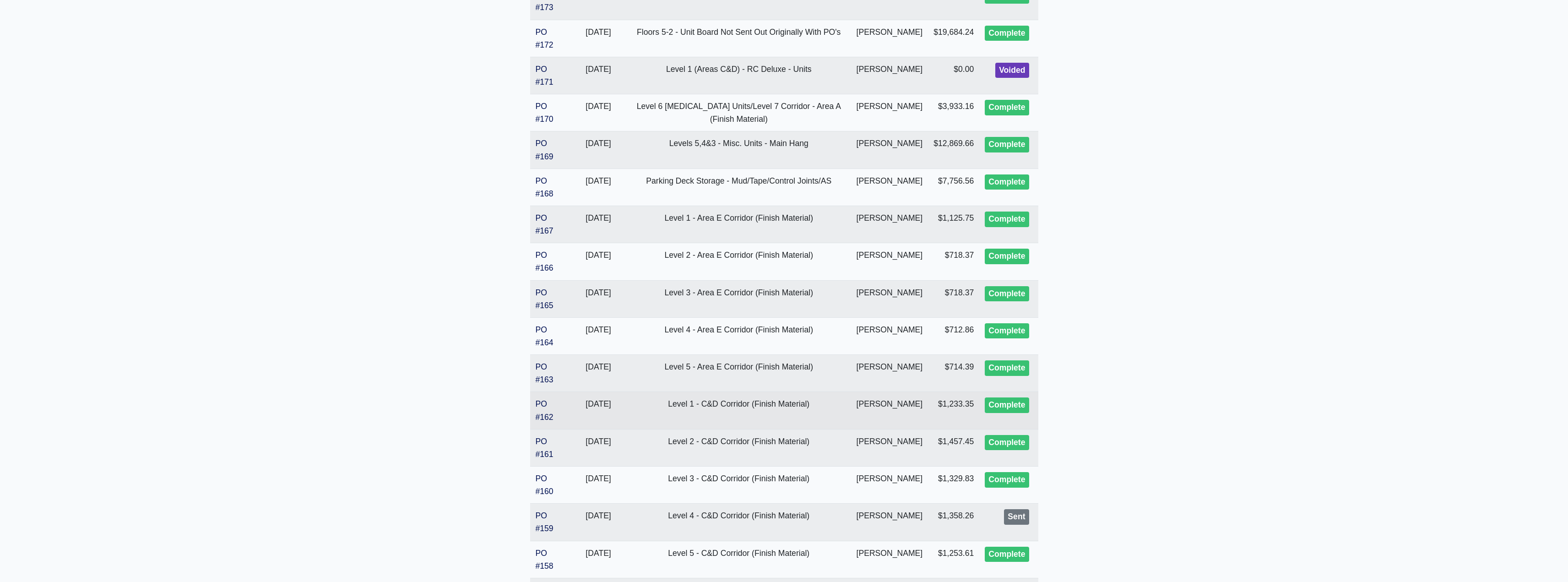
scroll to position [274, 0]
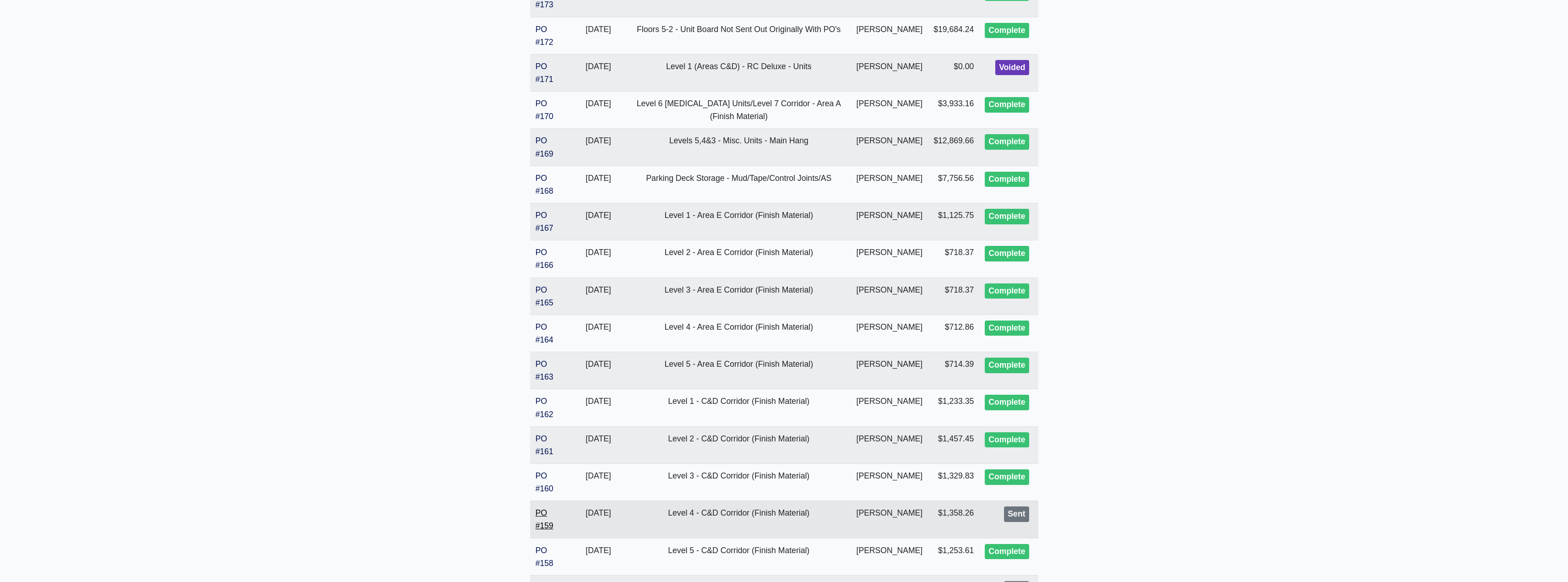
click at [541, 523] on link "PO #159" at bounding box center [544, 519] width 18 height 22
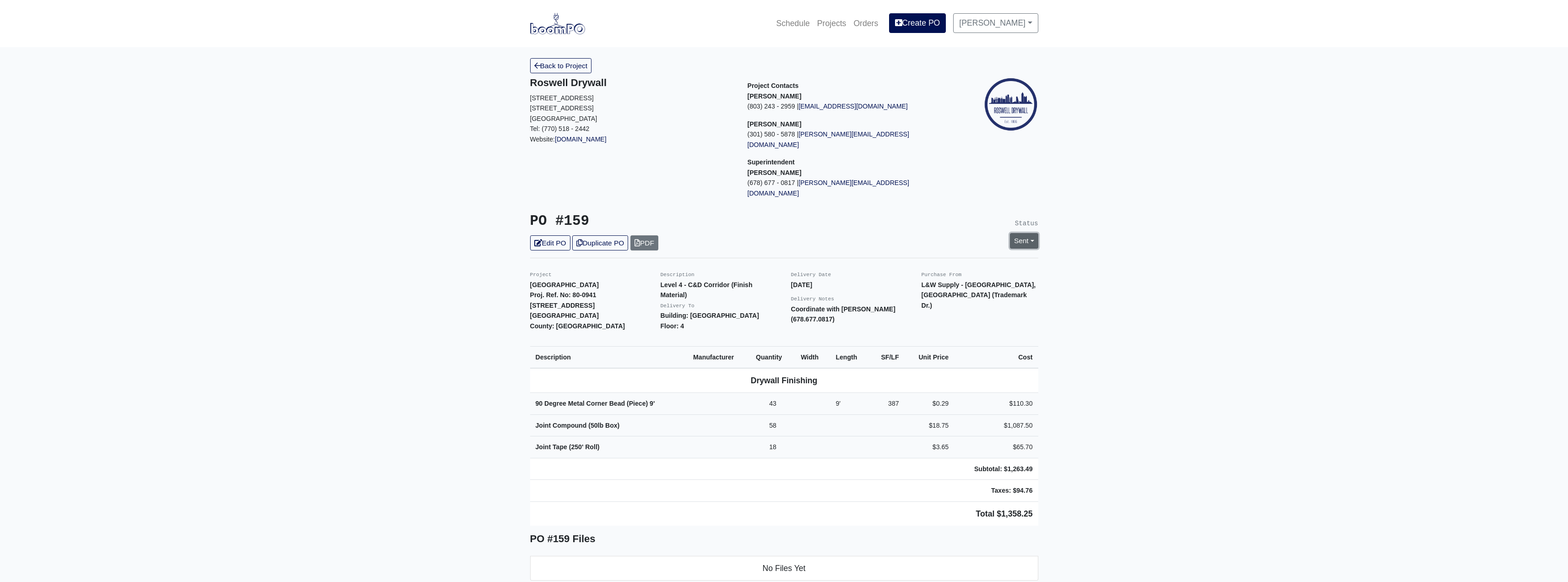
click at [1023, 233] on link "Sent" at bounding box center [1024, 240] width 28 height 15
click at [929, 283] on link "Complete" at bounding box center [971, 290] width 136 height 14
click at [939, 334] on link "Update Status" at bounding box center [940, 341] width 53 height 15
click at [570, 62] on link "Back to Project" at bounding box center [561, 65] width 62 height 15
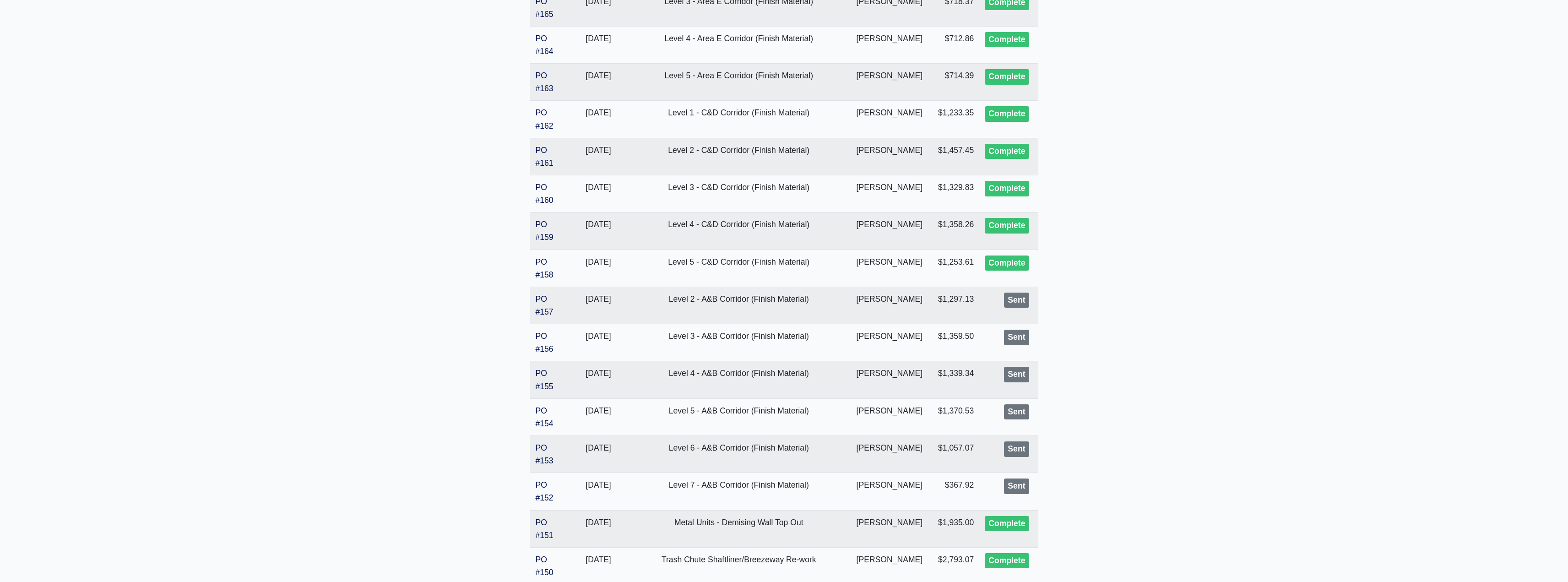
scroll to position [605, 0]
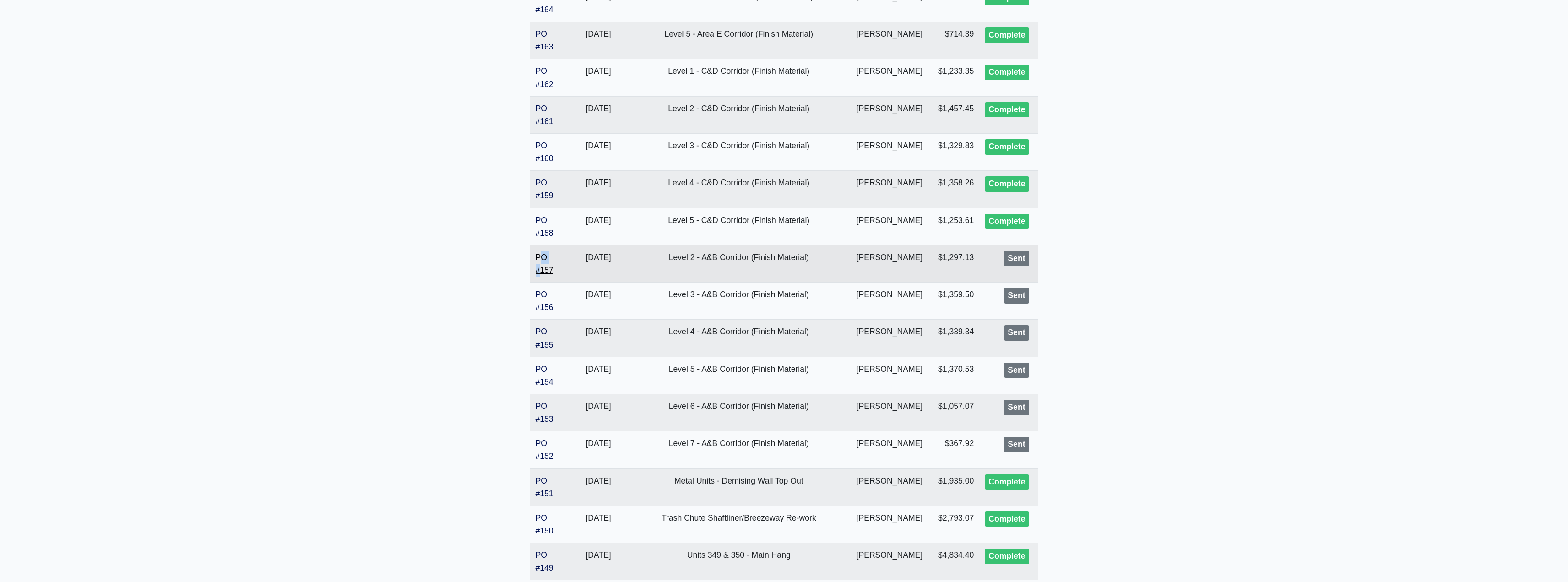
click at [542, 264] on td "PO #157" at bounding box center [550, 263] width 40 height 37
click at [544, 270] on link "PO #157" at bounding box center [544, 263] width 18 height 22
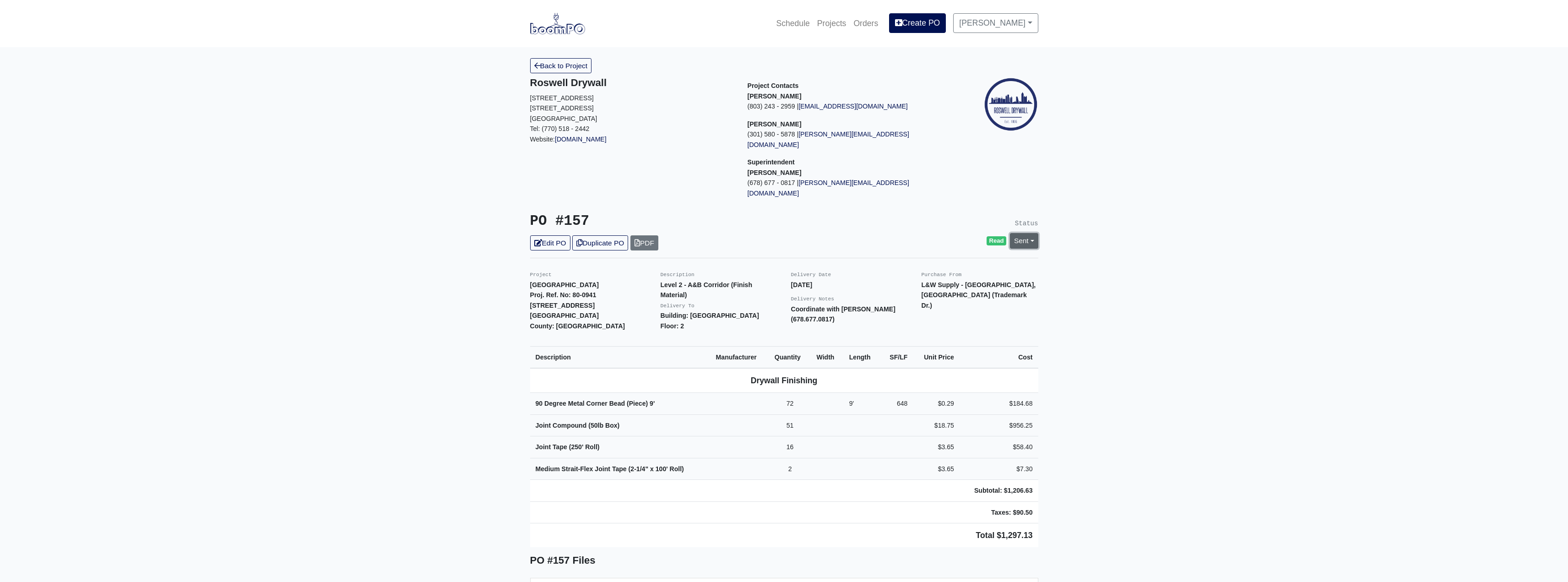
click at [1021, 233] on link "Sent" at bounding box center [1024, 240] width 28 height 15
click at [916, 283] on link "Complete" at bounding box center [971, 290] width 136 height 14
click at [940, 334] on link "Update Status" at bounding box center [940, 341] width 53 height 15
click at [553, 64] on link "Back to Project" at bounding box center [561, 65] width 62 height 15
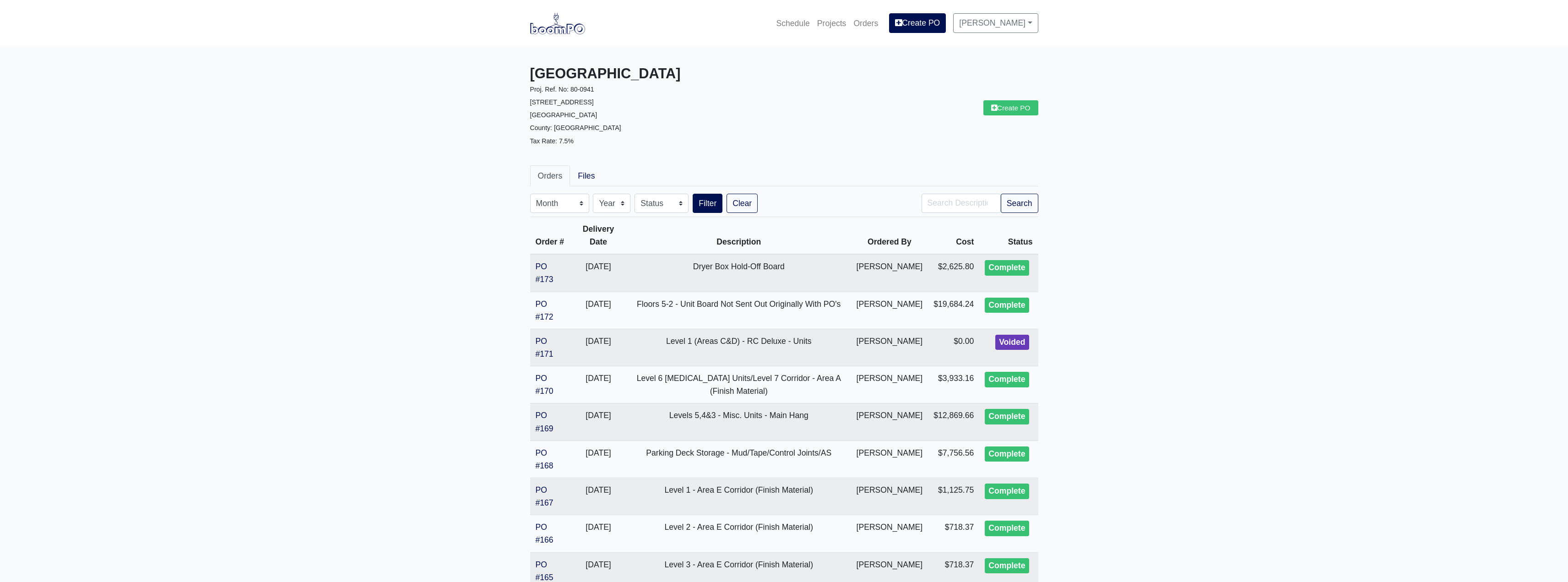
drag, startPoint x: 495, startPoint y: 234, endPoint x: 516, endPoint y: 327, distance: 95.3
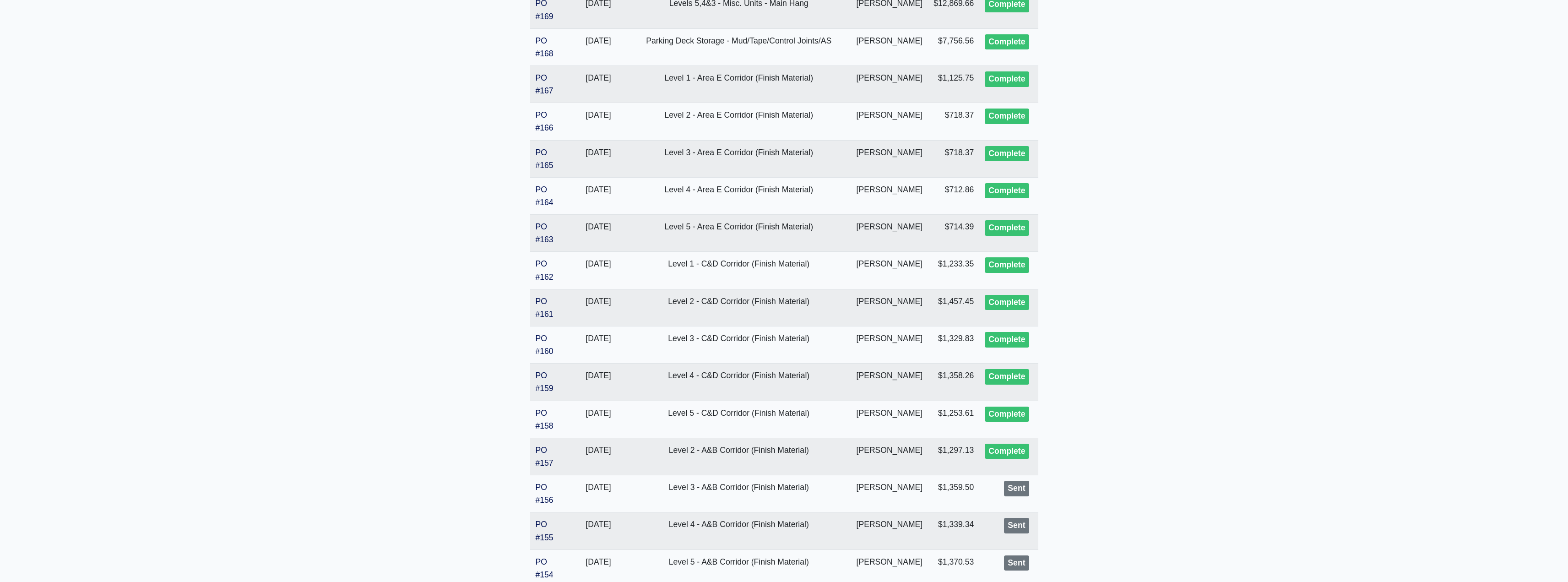
scroll to position [539, 0]
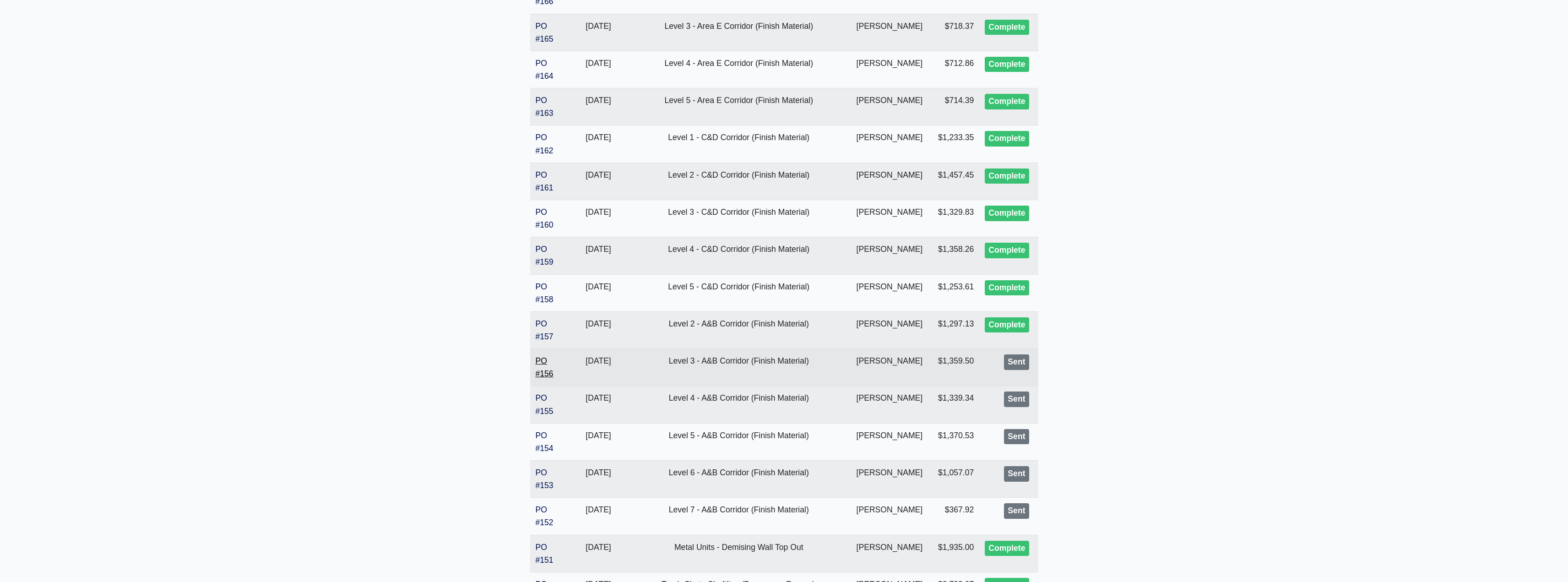
click at [543, 368] on link "PO #156" at bounding box center [544, 367] width 18 height 22
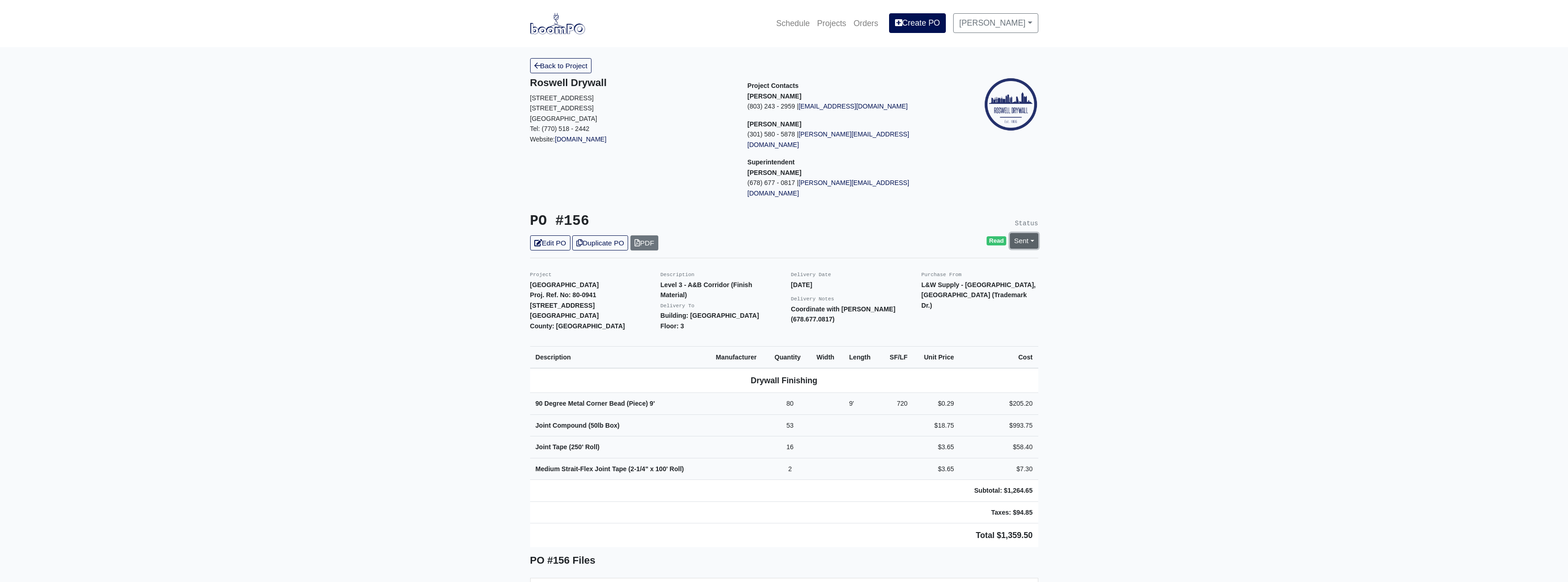
click at [1017, 233] on link "Sent" at bounding box center [1024, 240] width 28 height 15
click at [930, 283] on link "Complete" at bounding box center [971, 290] width 136 height 14
click at [932, 334] on link "Update Status" at bounding box center [940, 341] width 53 height 15
click at [555, 70] on link "Back to Project" at bounding box center [561, 65] width 62 height 15
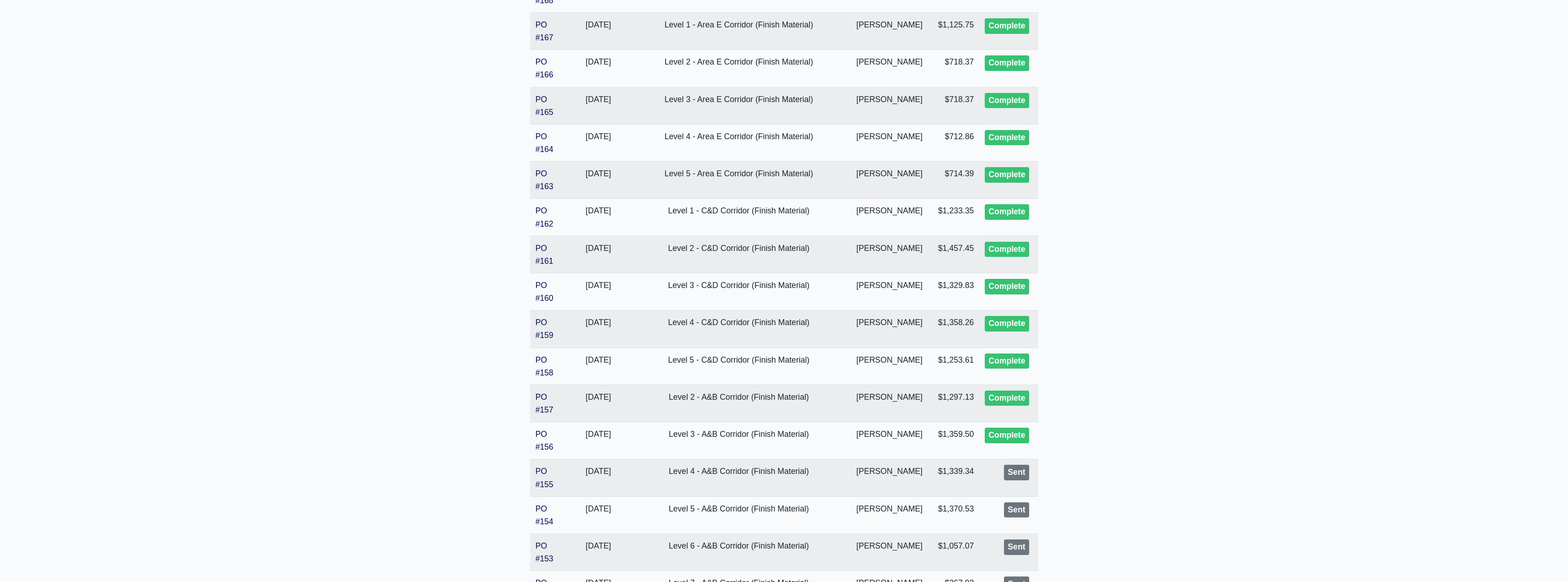
scroll to position [672, 0]
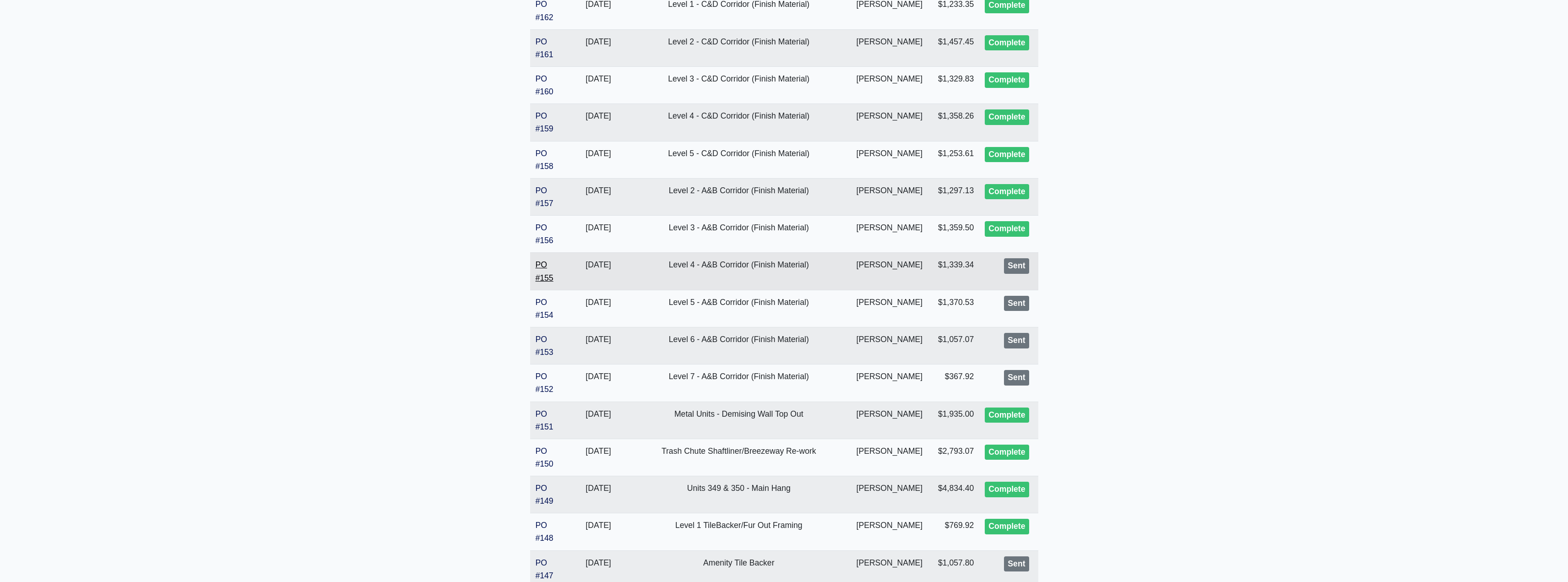
click at [540, 280] on link "PO #155" at bounding box center [544, 271] width 18 height 22
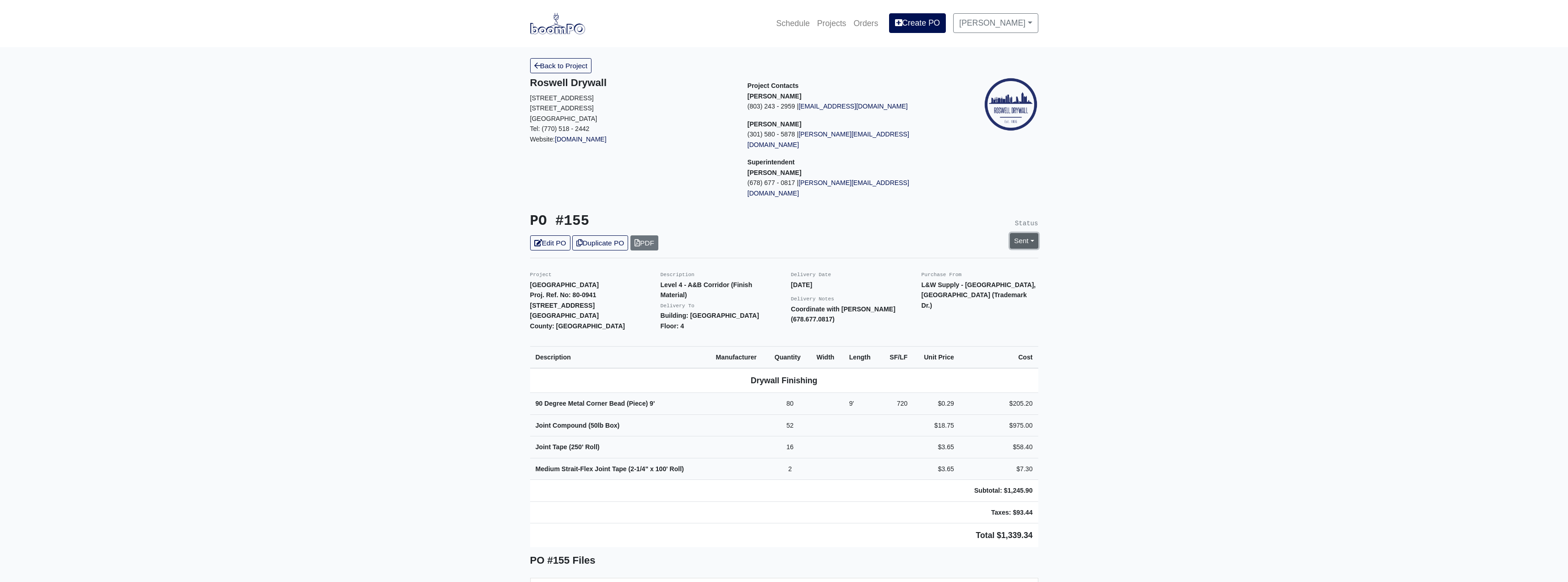
click at [1021, 233] on link "Sent" at bounding box center [1024, 240] width 28 height 15
click at [926, 283] on link "Complete" at bounding box center [971, 290] width 136 height 14
click at [927, 334] on link "Update Status" at bounding box center [940, 341] width 53 height 15
click at [554, 72] on link "Back to Project" at bounding box center [561, 65] width 62 height 15
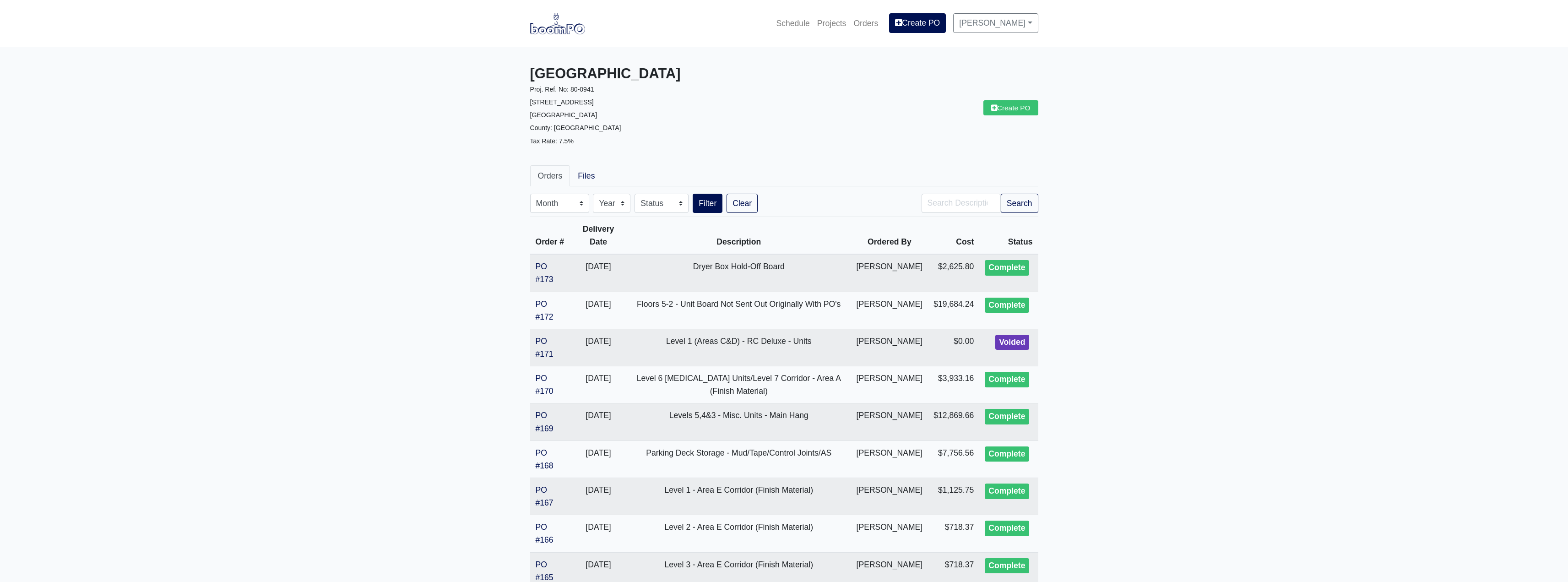
drag, startPoint x: 500, startPoint y: 189, endPoint x: 488, endPoint y: 226, distance: 38.9
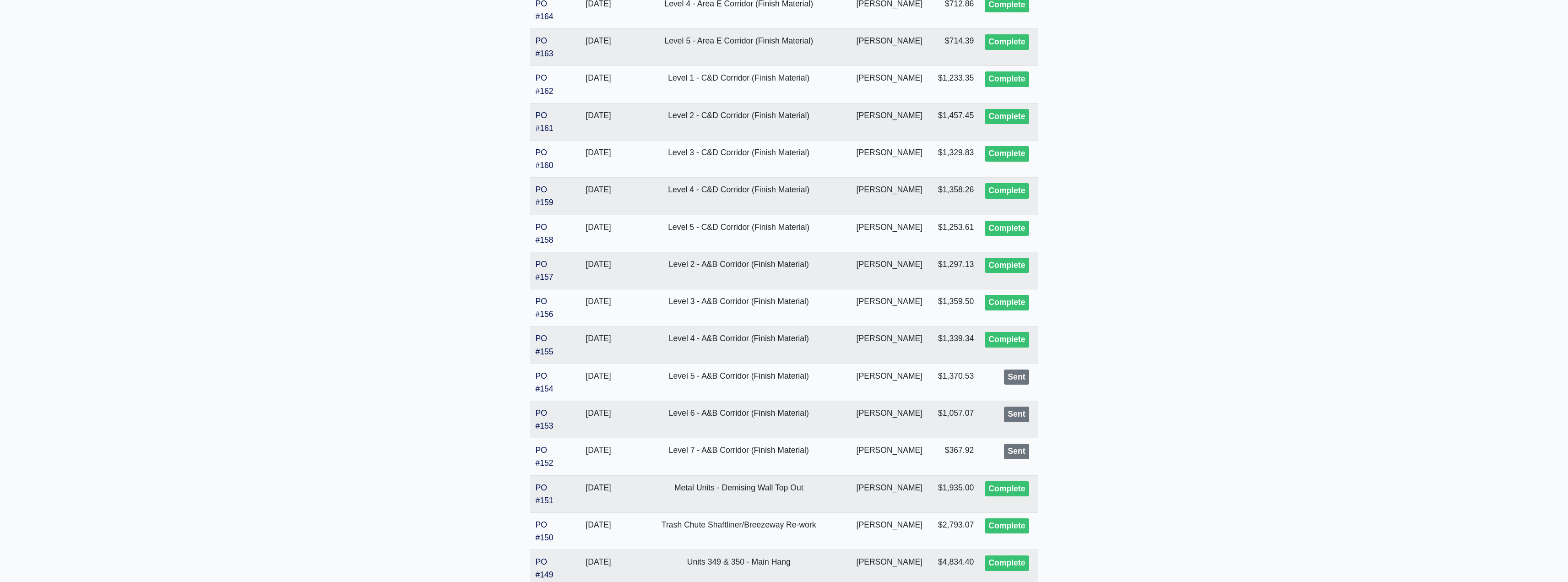
scroll to position [742, 0]
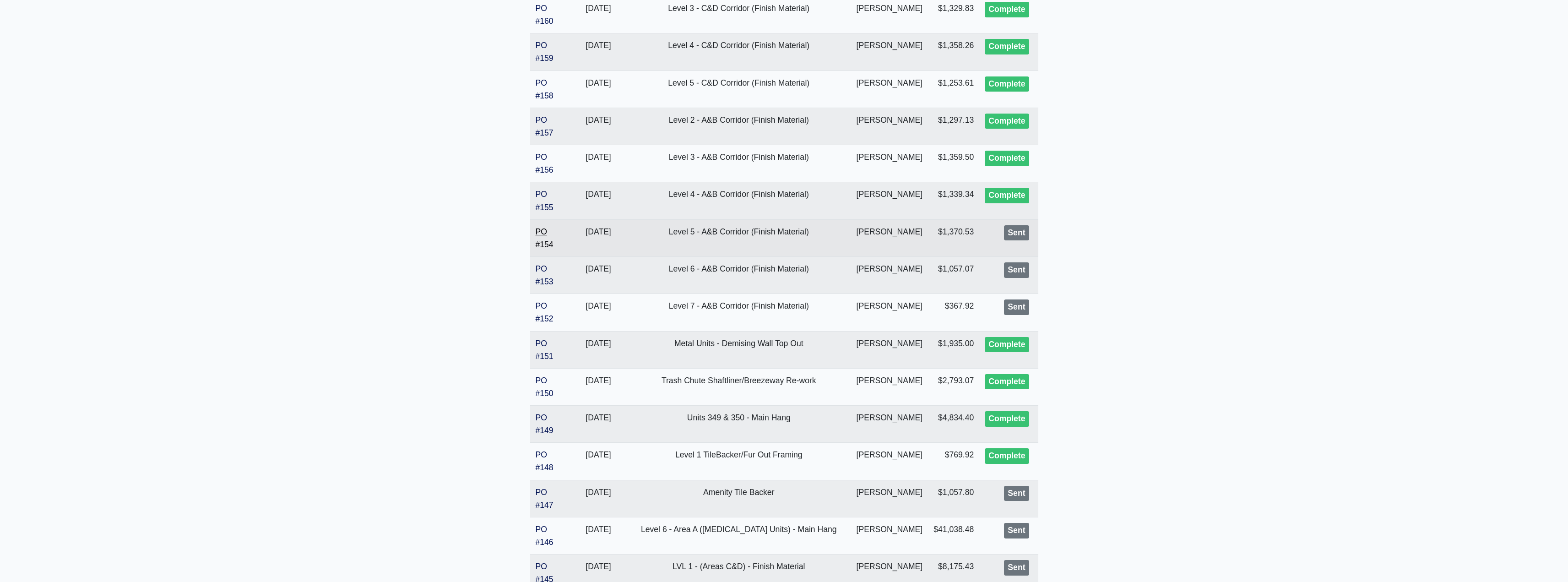
click at [538, 241] on link "PO #154" at bounding box center [544, 238] width 18 height 22
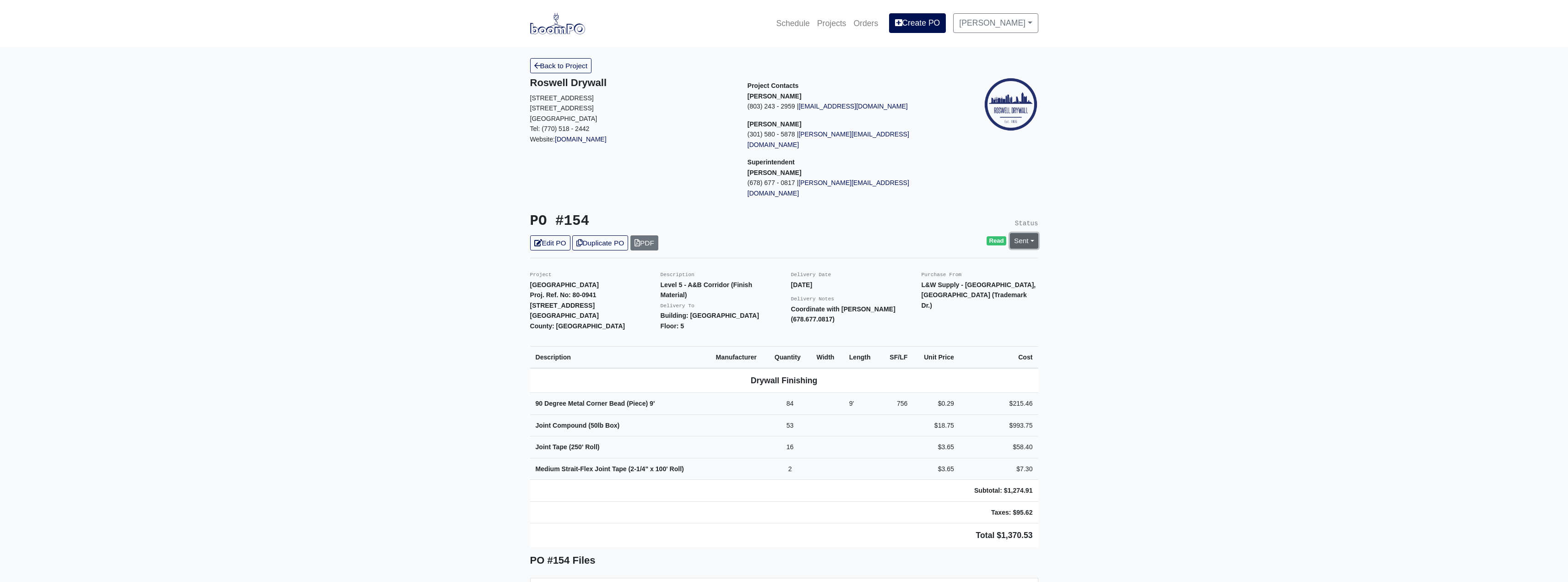
click at [1016, 233] on link "Sent" at bounding box center [1024, 240] width 28 height 15
click at [924, 283] on link "Complete" at bounding box center [971, 290] width 136 height 14
click at [931, 334] on link "Update Status" at bounding box center [940, 341] width 53 height 15
click at [546, 62] on link "Back to Project" at bounding box center [561, 65] width 62 height 15
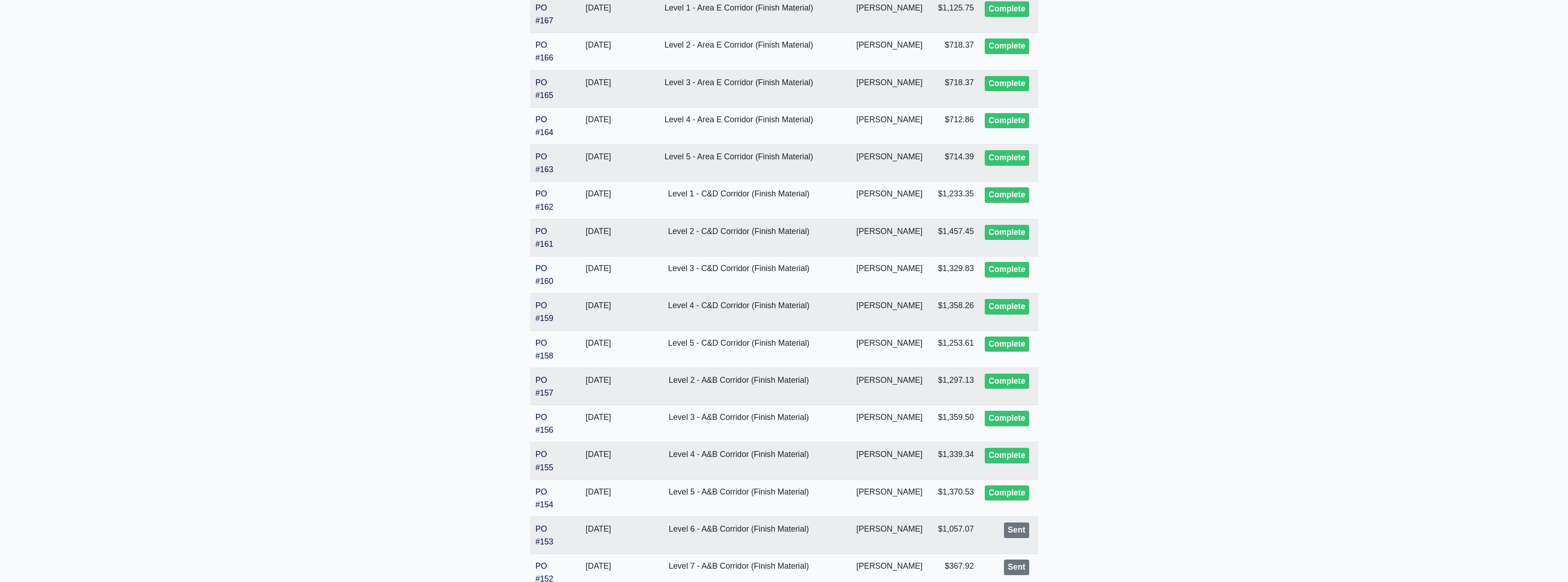
scroll to position [685, 0]
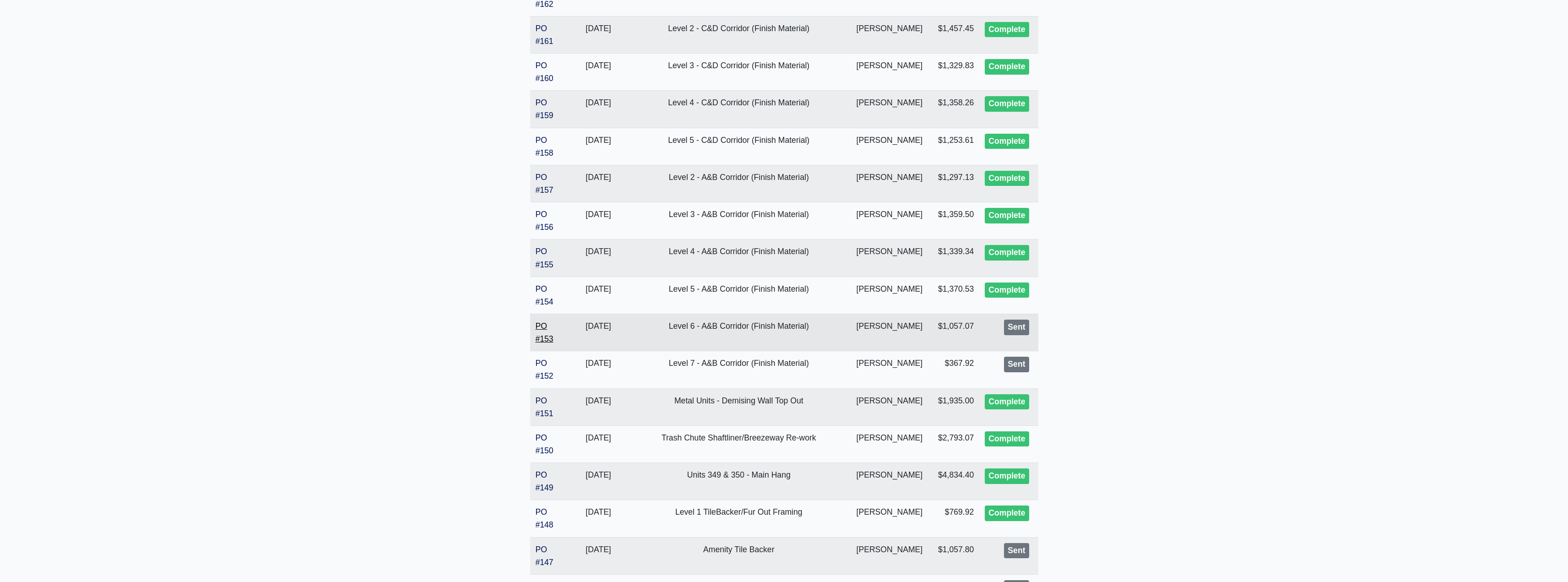
click at [545, 341] on link "PO #153" at bounding box center [544, 333] width 18 height 22
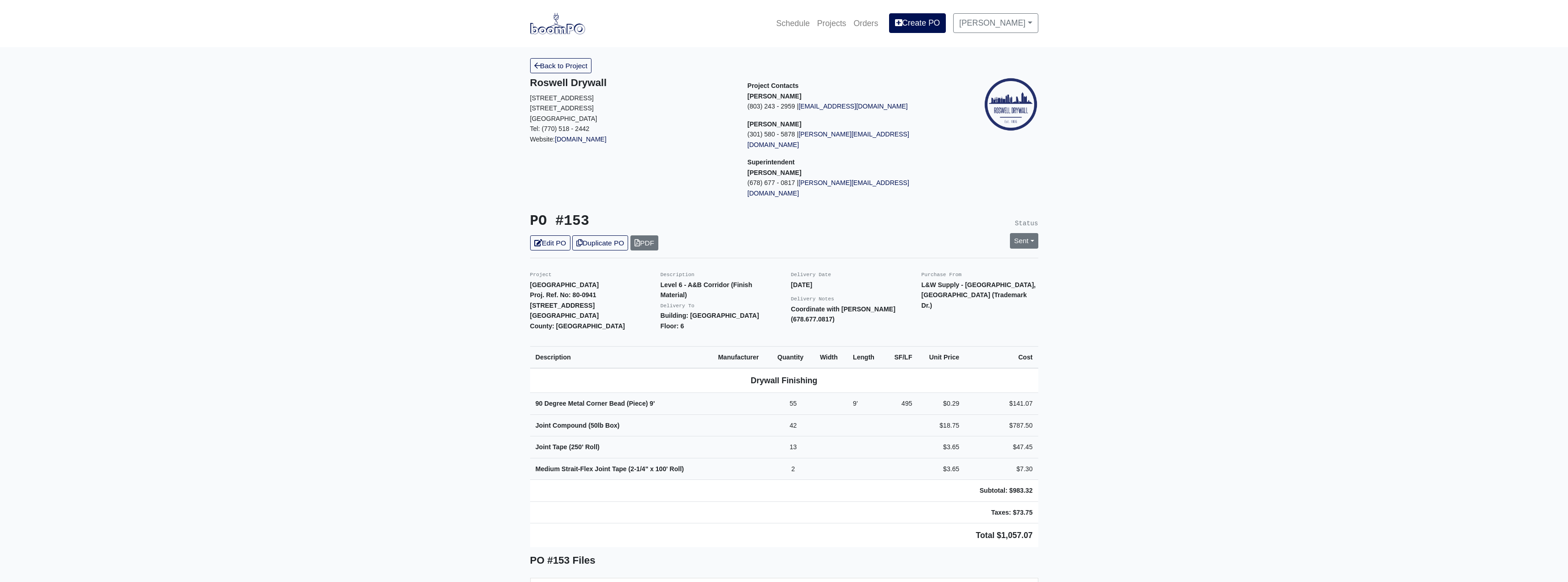
drag, startPoint x: 1001, startPoint y: 221, endPoint x: 1016, endPoint y: 221, distance: 15.0
click at [1003, 233] on div "Sent Change Status to Issue Complete" at bounding box center [1024, 240] width 42 height 15
drag, startPoint x: 1017, startPoint y: 221, endPoint x: 1016, endPoint y: 230, distance: 9.1
click at [1018, 233] on link "Sent" at bounding box center [1024, 240] width 28 height 15
click at [927, 283] on link "Complete" at bounding box center [971, 290] width 136 height 14
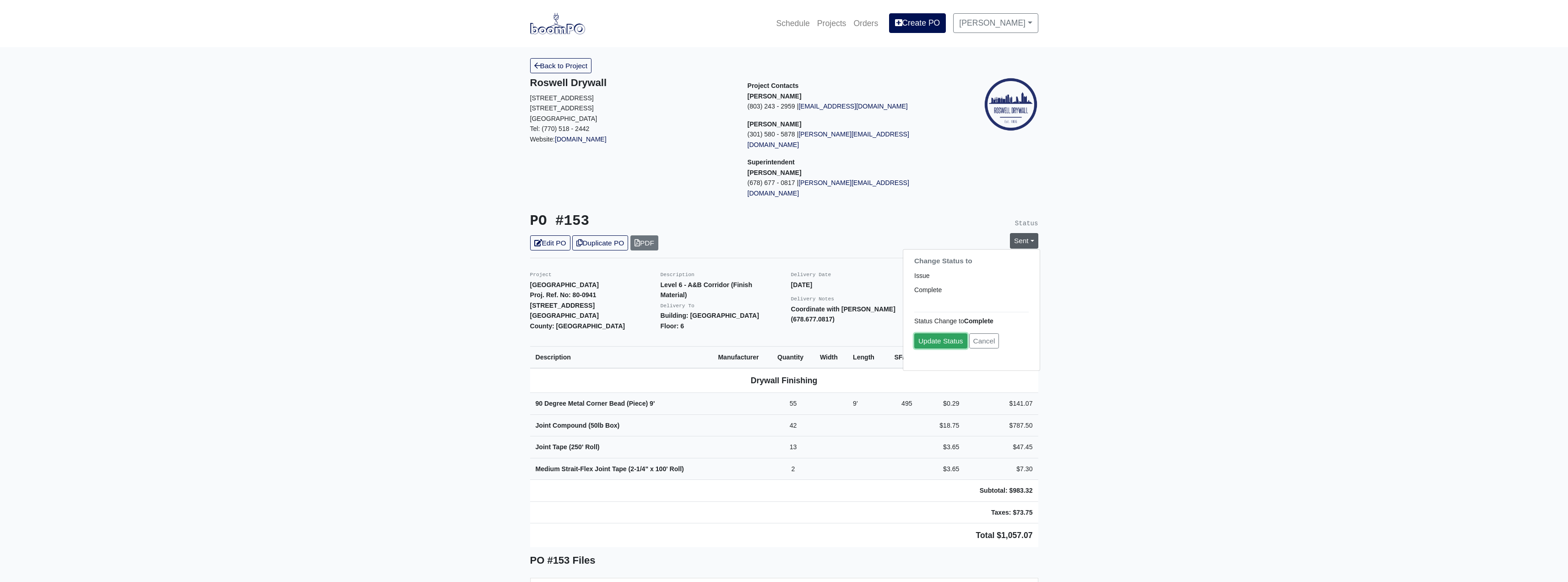
click at [941, 334] on link "Update Status" at bounding box center [940, 341] width 53 height 15
click at [567, 63] on link "Back to Project" at bounding box center [561, 65] width 62 height 15
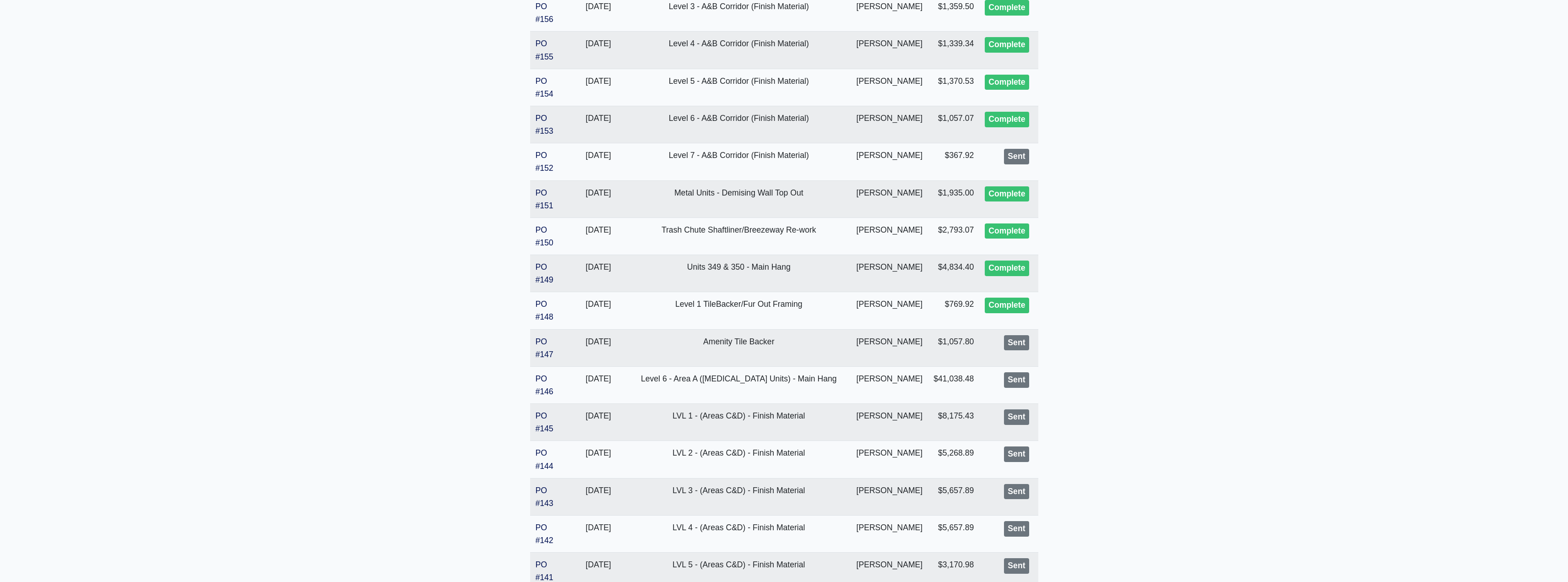
scroll to position [1066, 0]
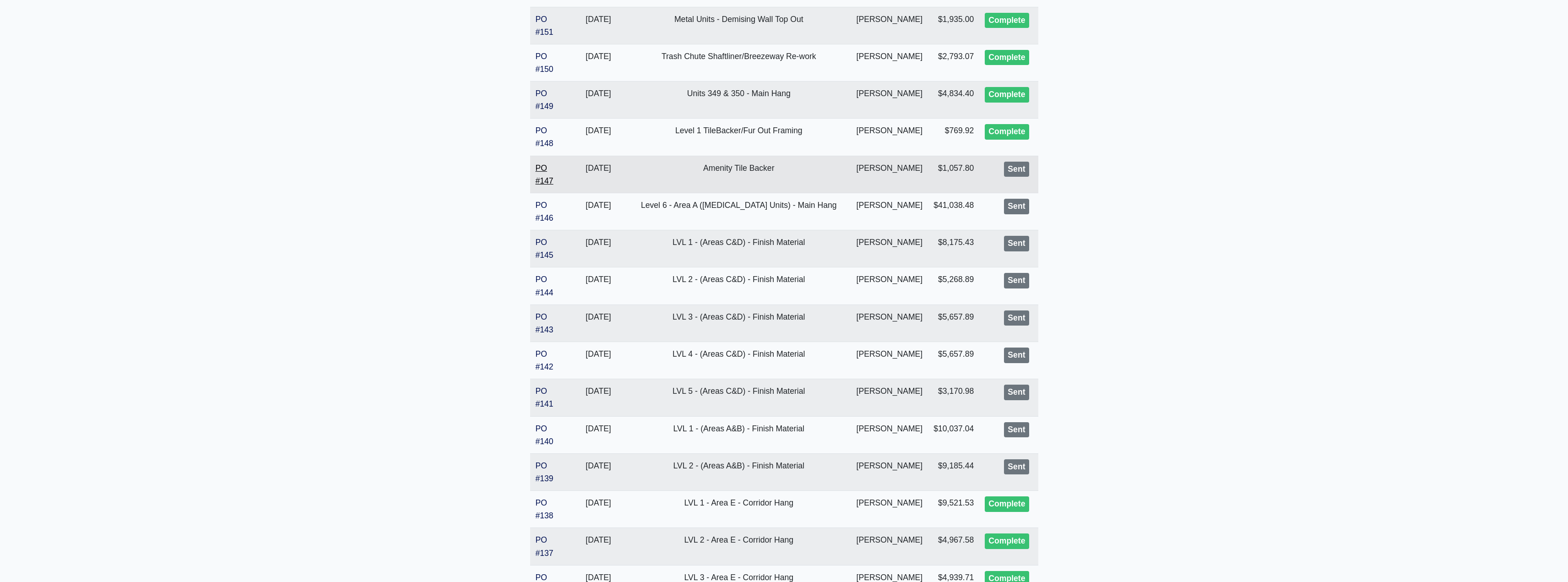
click at [540, 175] on link "PO #147" at bounding box center [544, 174] width 18 height 22
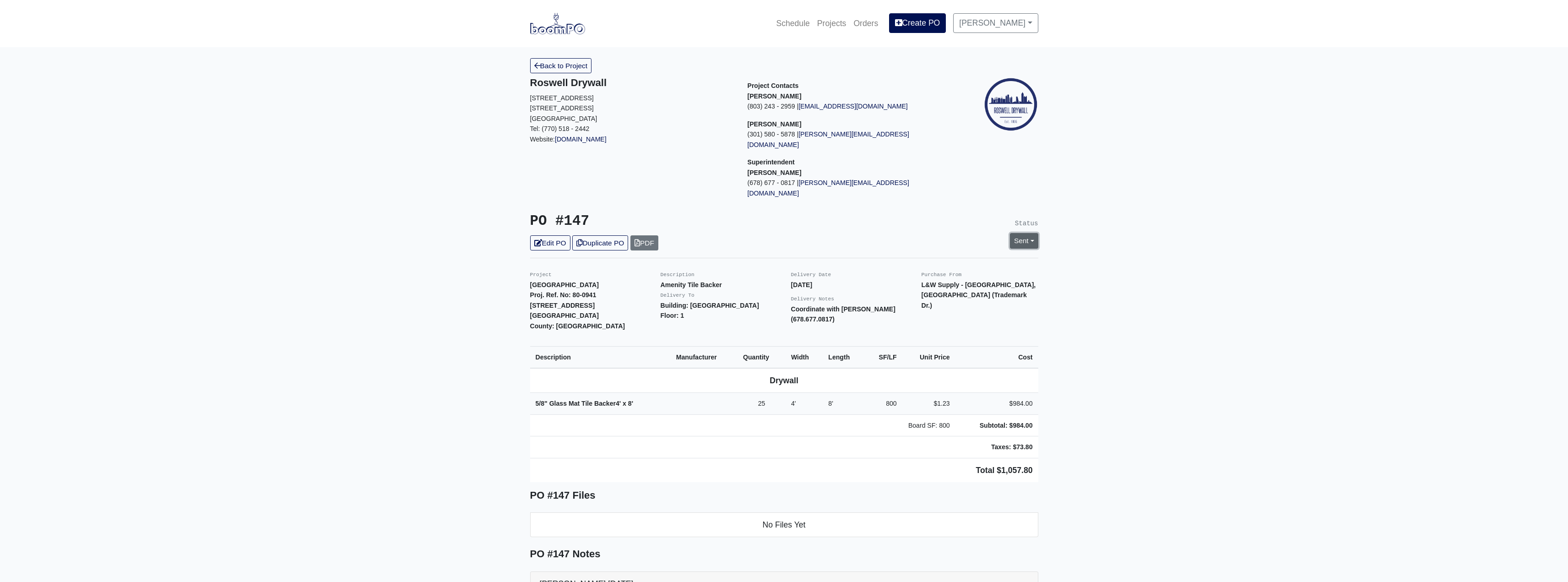
click at [1025, 233] on link "Sent" at bounding box center [1024, 240] width 28 height 15
click at [921, 283] on link "Complete" at bounding box center [971, 290] width 136 height 14
click at [932, 334] on link "Update Status" at bounding box center [940, 341] width 53 height 15
click at [575, 68] on link "Back to Project" at bounding box center [561, 65] width 62 height 15
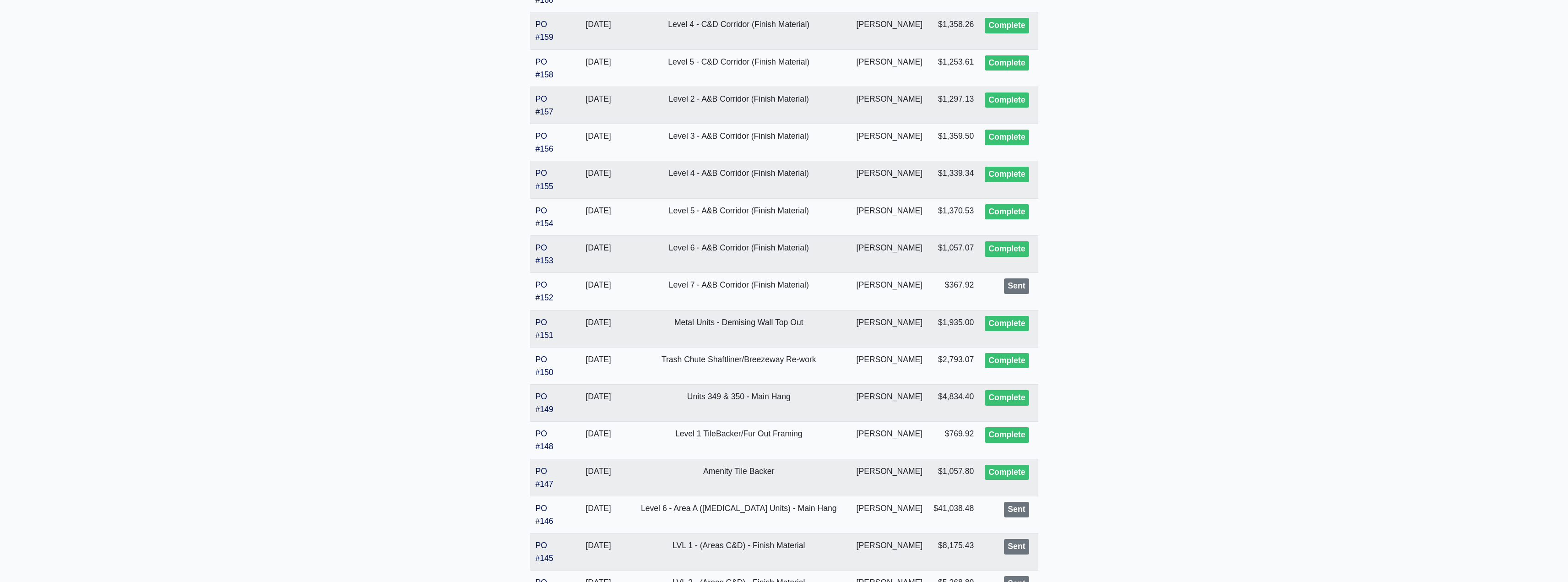
scroll to position [785, 0]
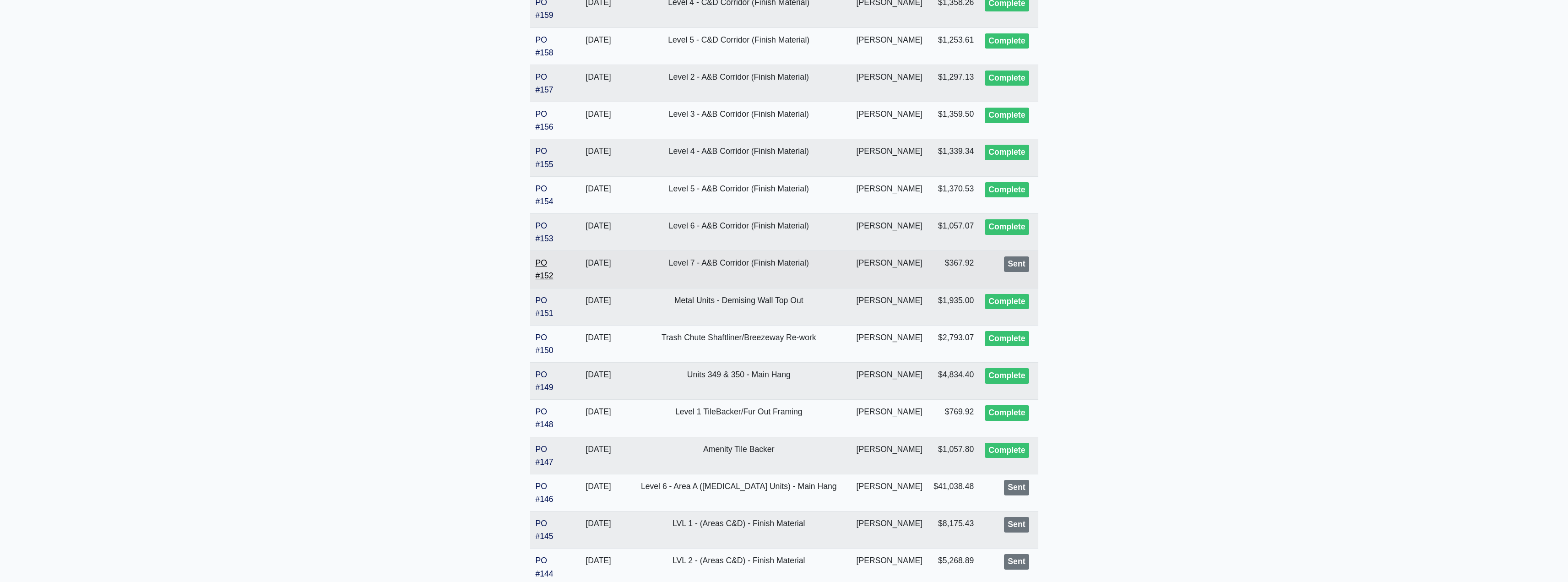
click at [545, 277] on link "PO #152" at bounding box center [544, 269] width 18 height 22
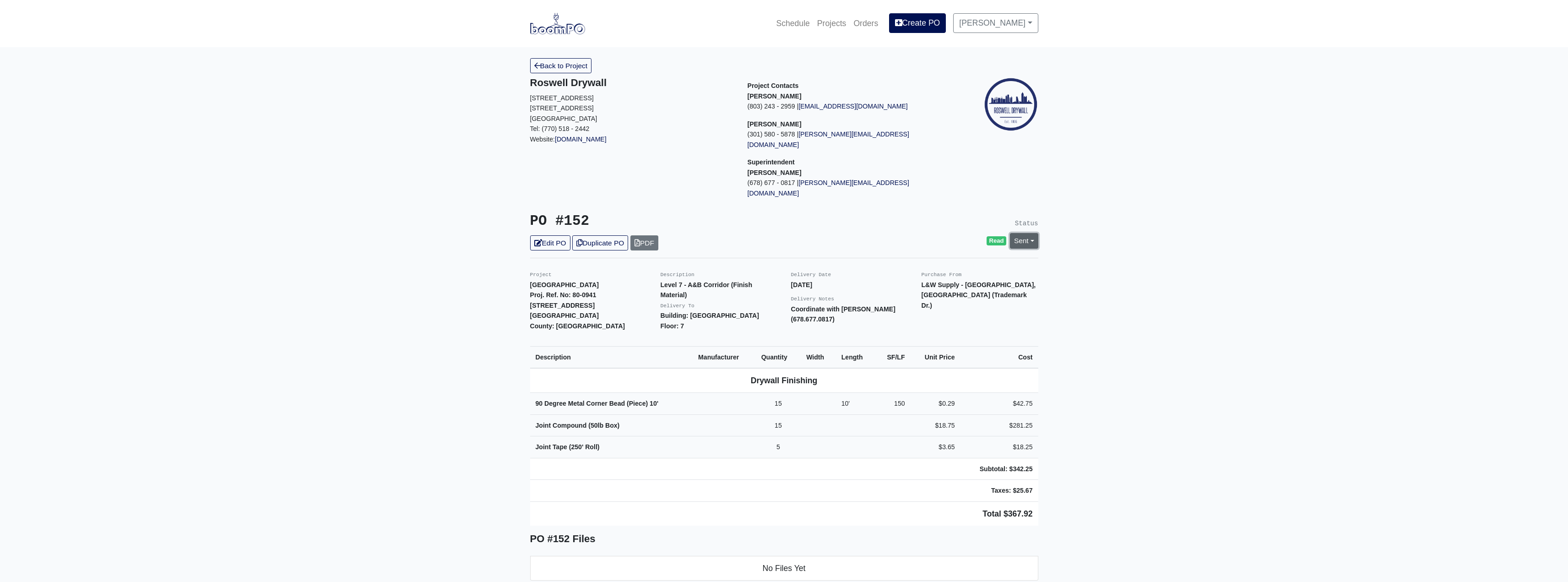
click at [1018, 233] on link "Sent" at bounding box center [1024, 240] width 28 height 15
click at [926, 283] on link "Complete" at bounding box center [971, 290] width 136 height 14
click at [940, 334] on link "Update Status" at bounding box center [940, 341] width 53 height 15
click at [562, 67] on link "Back to Project" at bounding box center [561, 65] width 62 height 15
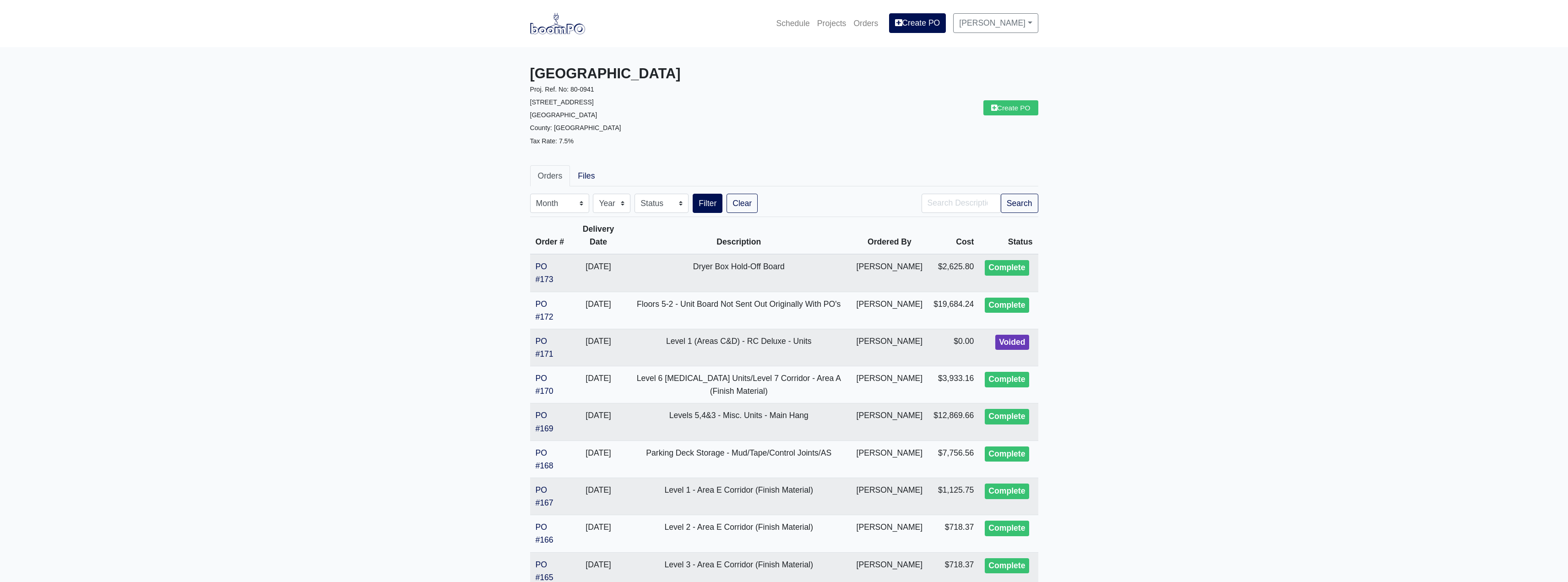
drag, startPoint x: 504, startPoint y: 156, endPoint x: 507, endPoint y: 162, distance: 6.7
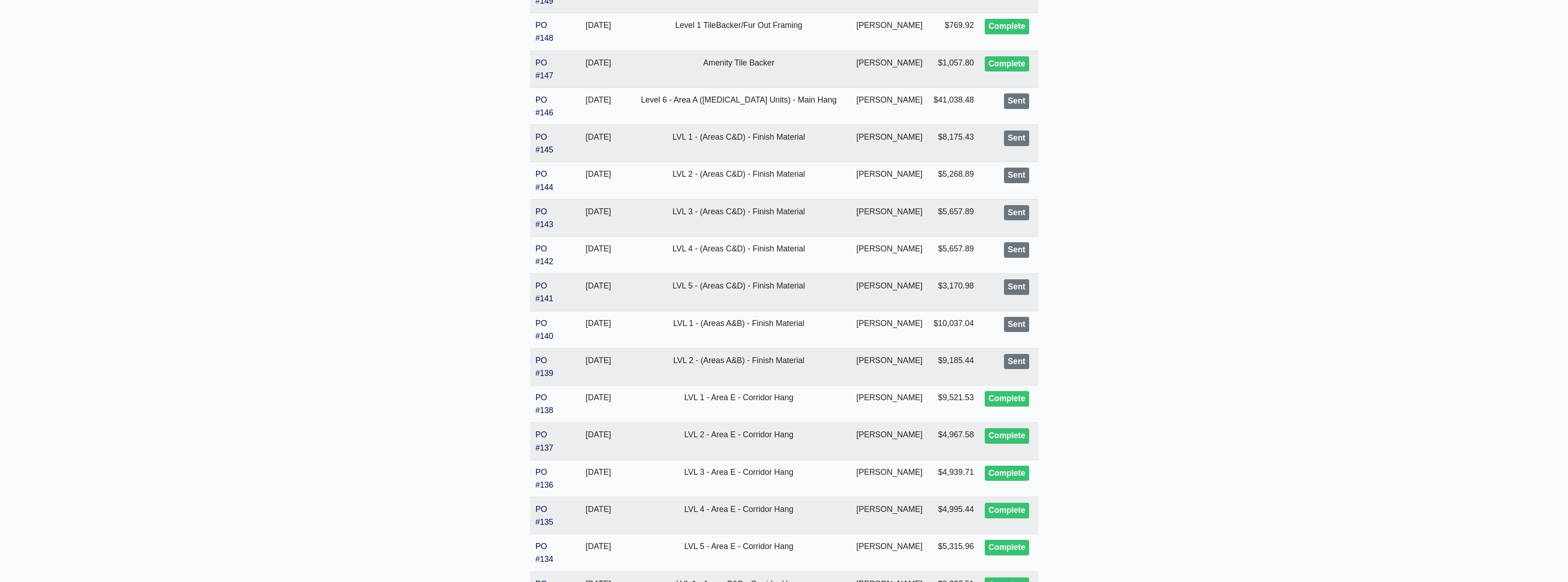
scroll to position [1212, 0]
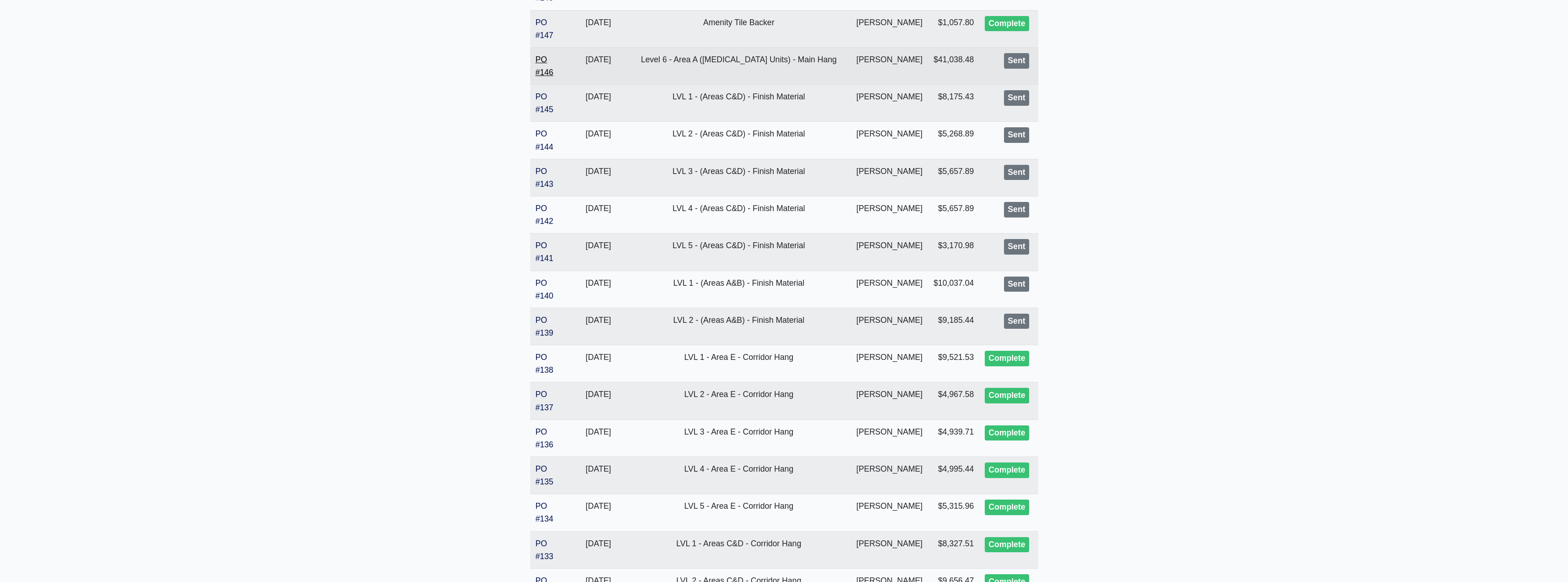
click at [543, 71] on link "PO #146" at bounding box center [544, 66] width 18 height 22
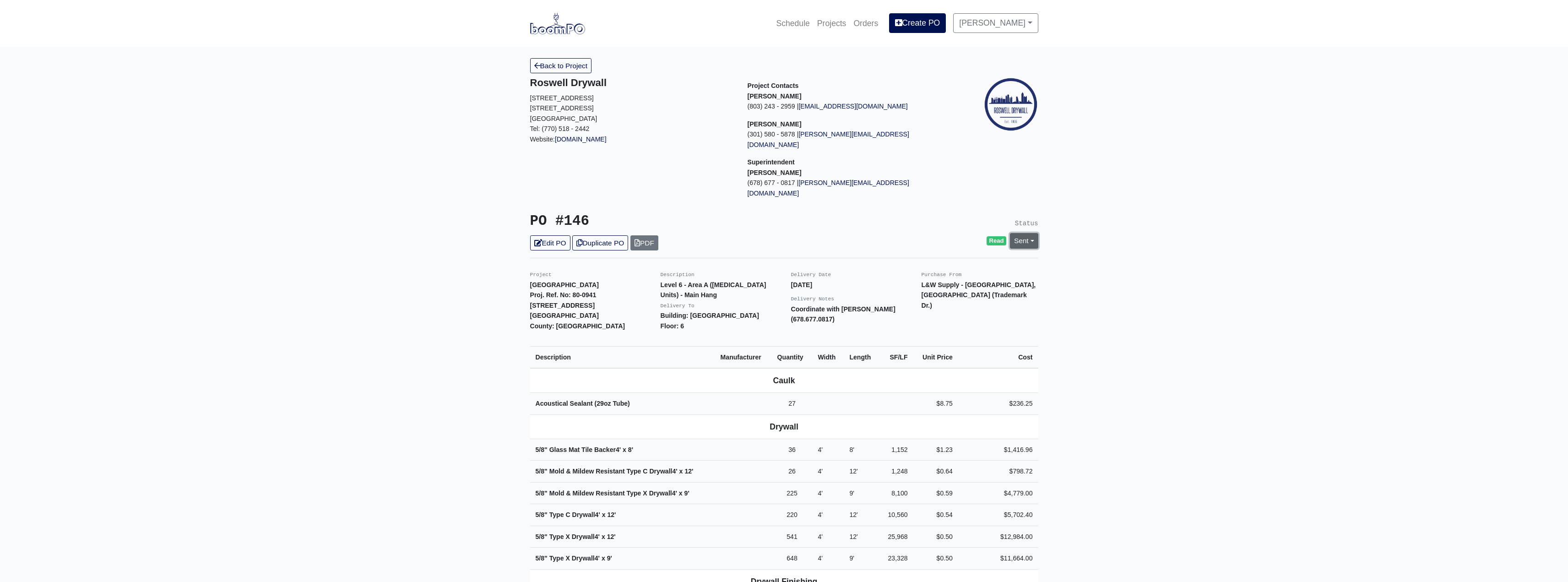
click at [1034, 233] on link "Sent" at bounding box center [1024, 240] width 28 height 15
click at [930, 283] on link "Complete" at bounding box center [971, 290] width 136 height 14
click at [932, 334] on link "Update Status" at bounding box center [940, 341] width 53 height 15
click at [569, 68] on link "Back to Project" at bounding box center [561, 65] width 62 height 15
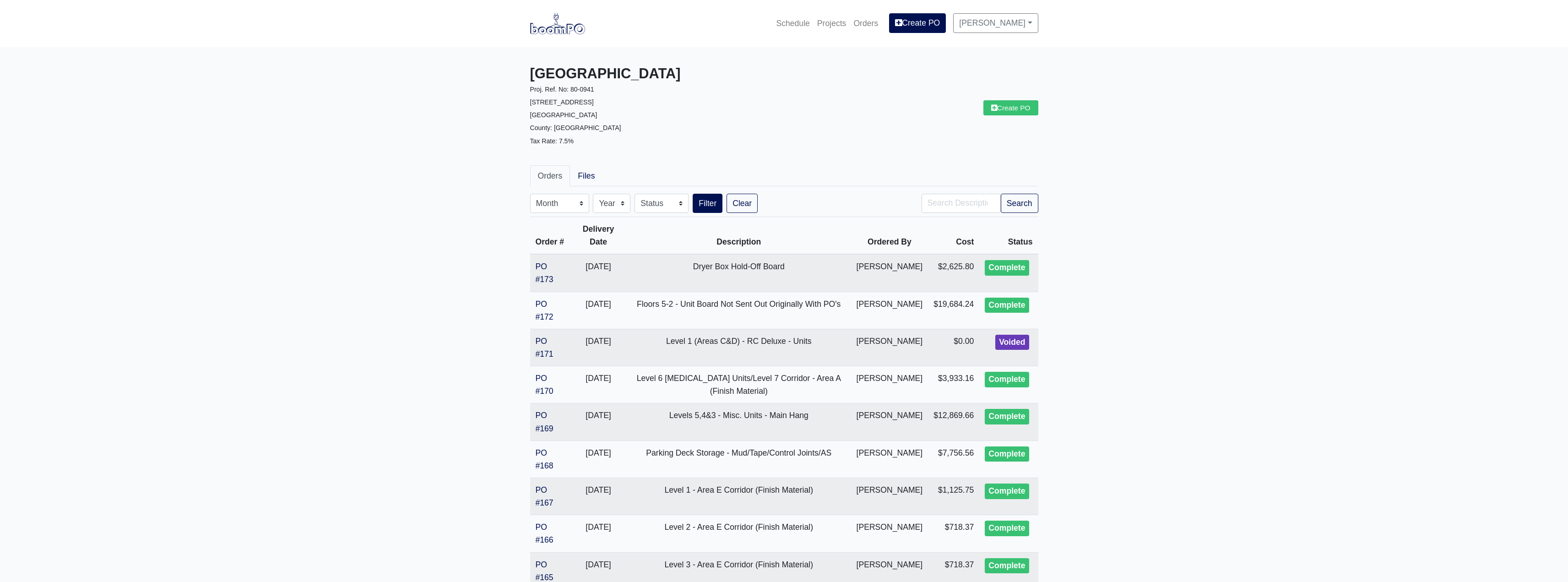
drag, startPoint x: 519, startPoint y: 296, endPoint x: 523, endPoint y: 322, distance: 26.3
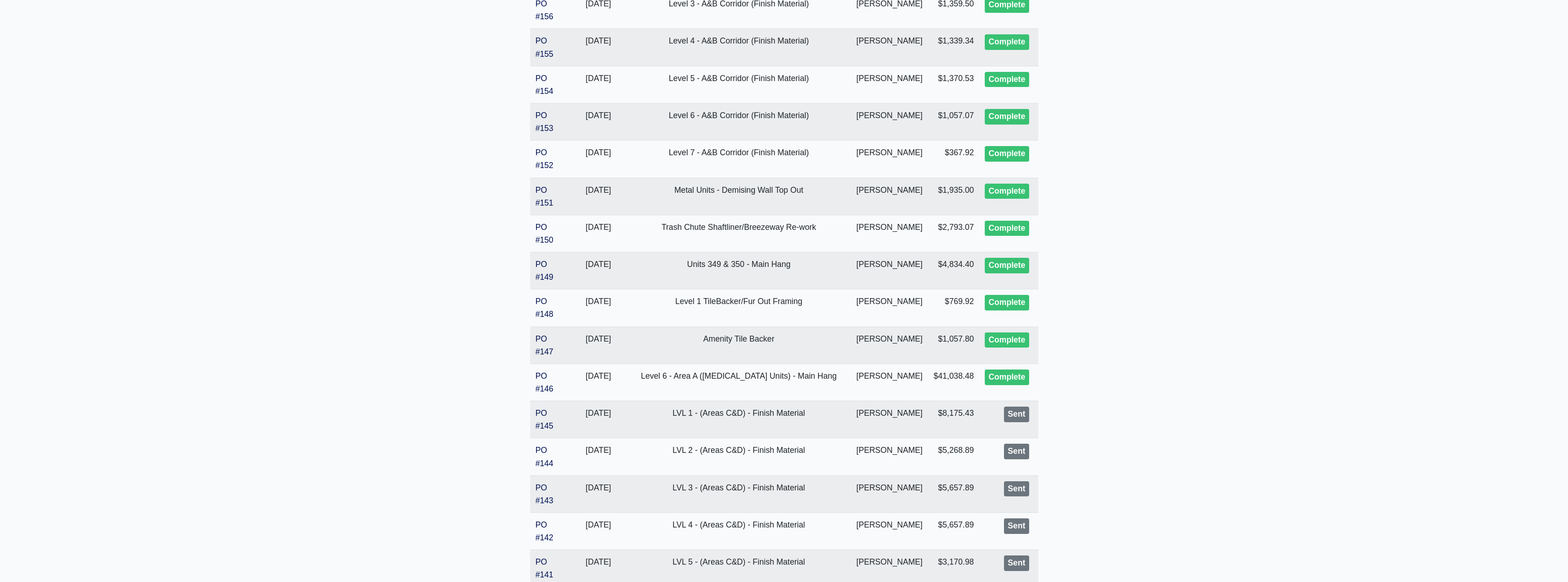
scroll to position [940, 0]
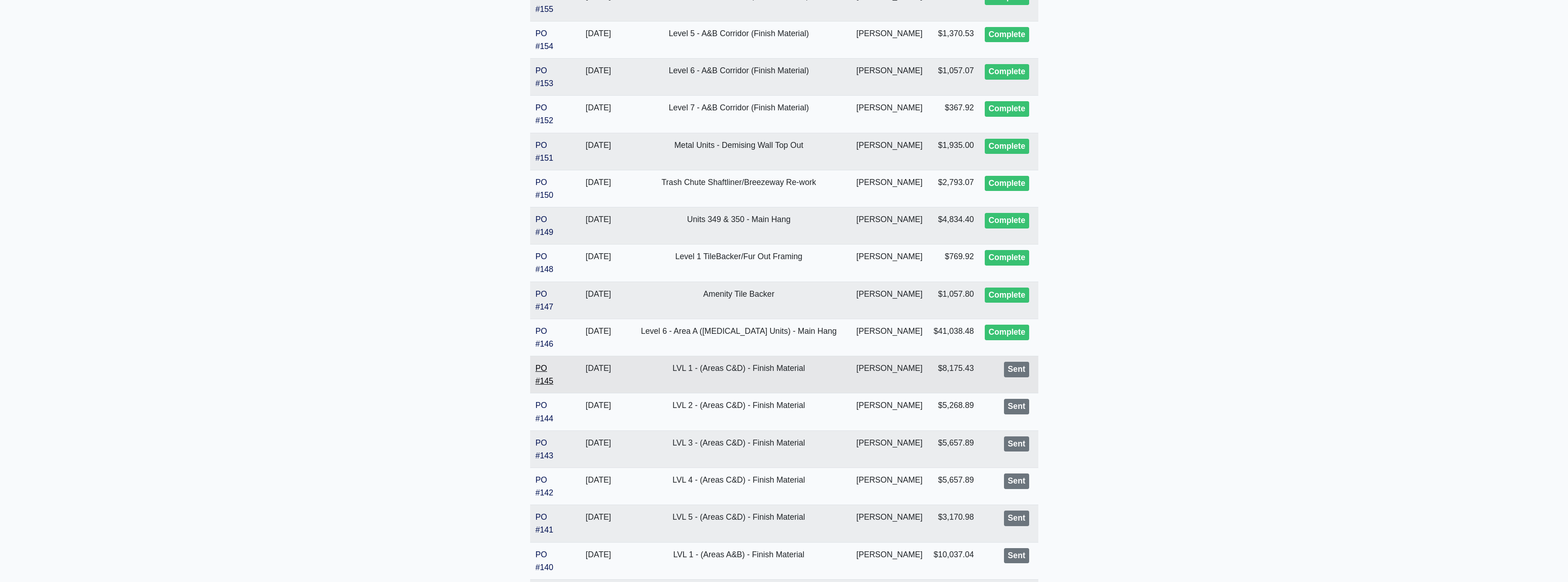
click at [543, 372] on link "PO #145" at bounding box center [544, 375] width 18 height 22
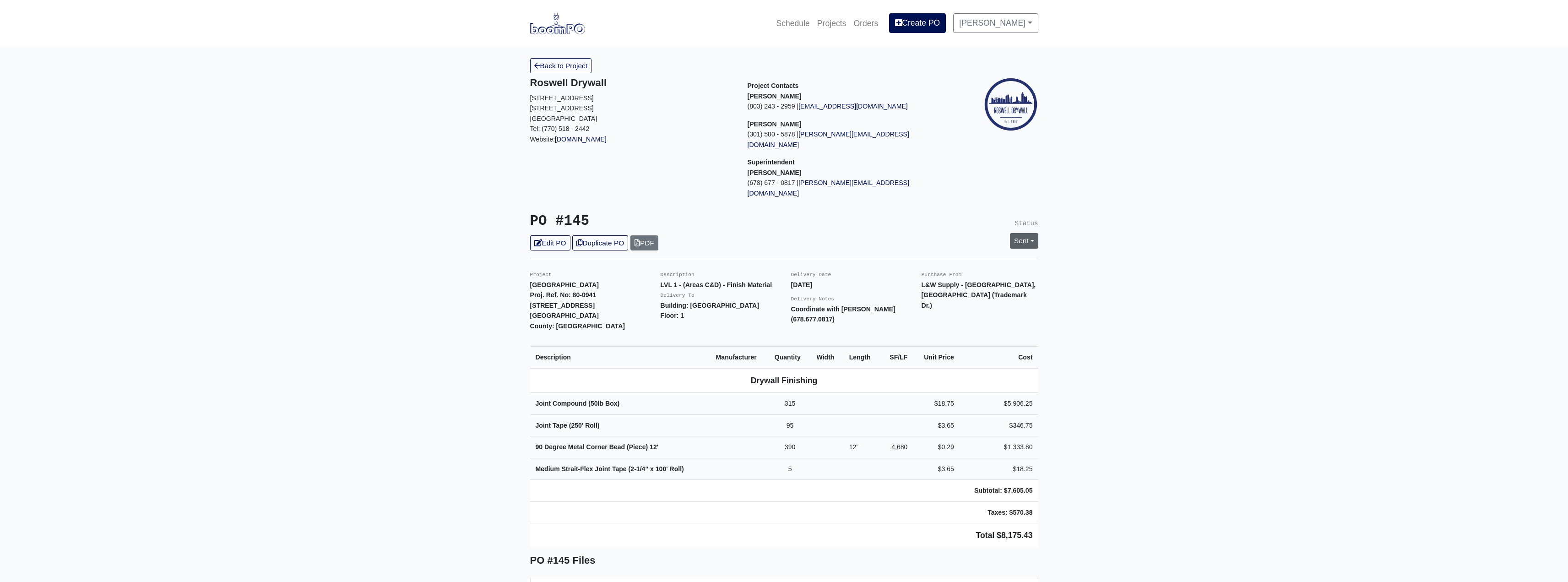
drag, startPoint x: 1021, startPoint y: 210, endPoint x: 1021, endPoint y: 215, distance: 5.0
click at [1021, 213] on div "Status Sent Change Status to Issue Complete" at bounding box center [915, 231] width 261 height 37
click at [1018, 233] on link "Sent" at bounding box center [1024, 240] width 28 height 15
click at [925, 283] on link "Complete" at bounding box center [971, 290] width 136 height 14
click at [936, 334] on link "Update Status" at bounding box center [940, 341] width 53 height 15
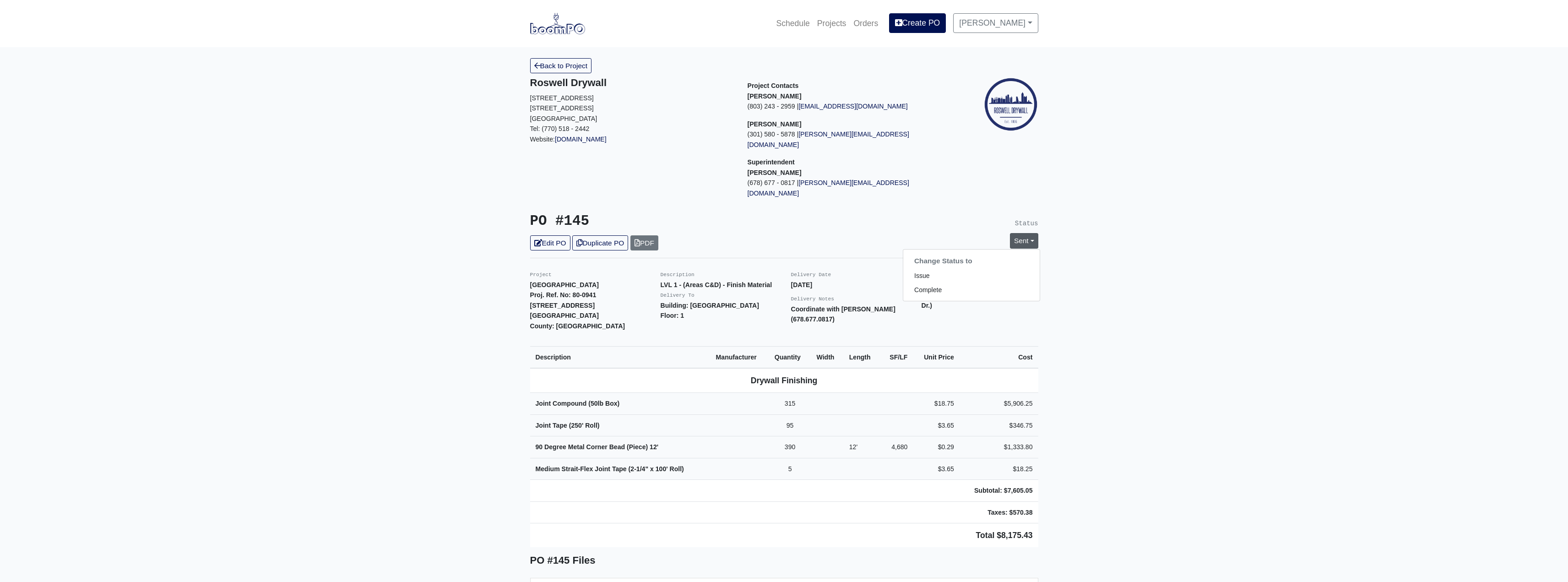
click at [550, 55] on main "Back to Project Roswell Drywall 7000 Peachtree Dunwoody Rd NE Building 5, Suite…" at bounding box center [784, 462] width 1568 height 830
click at [550, 71] on link "Back to Project" at bounding box center [561, 65] width 62 height 15
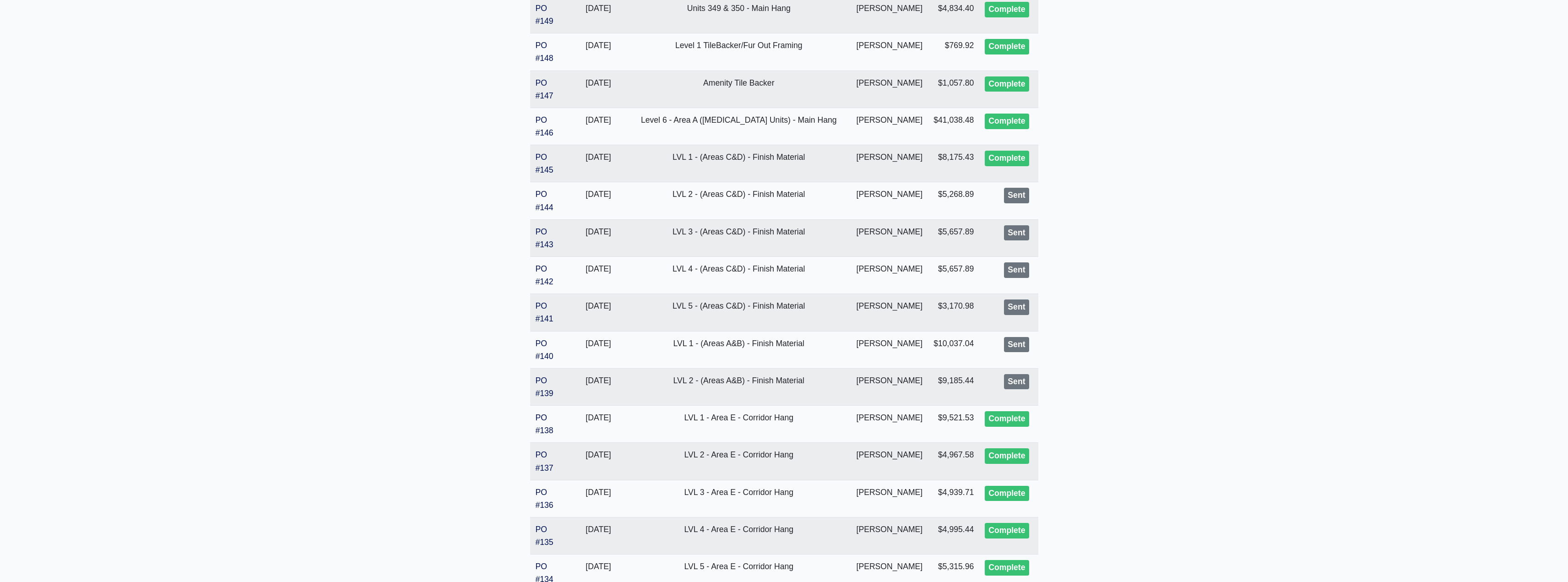
scroll to position [1372, 0]
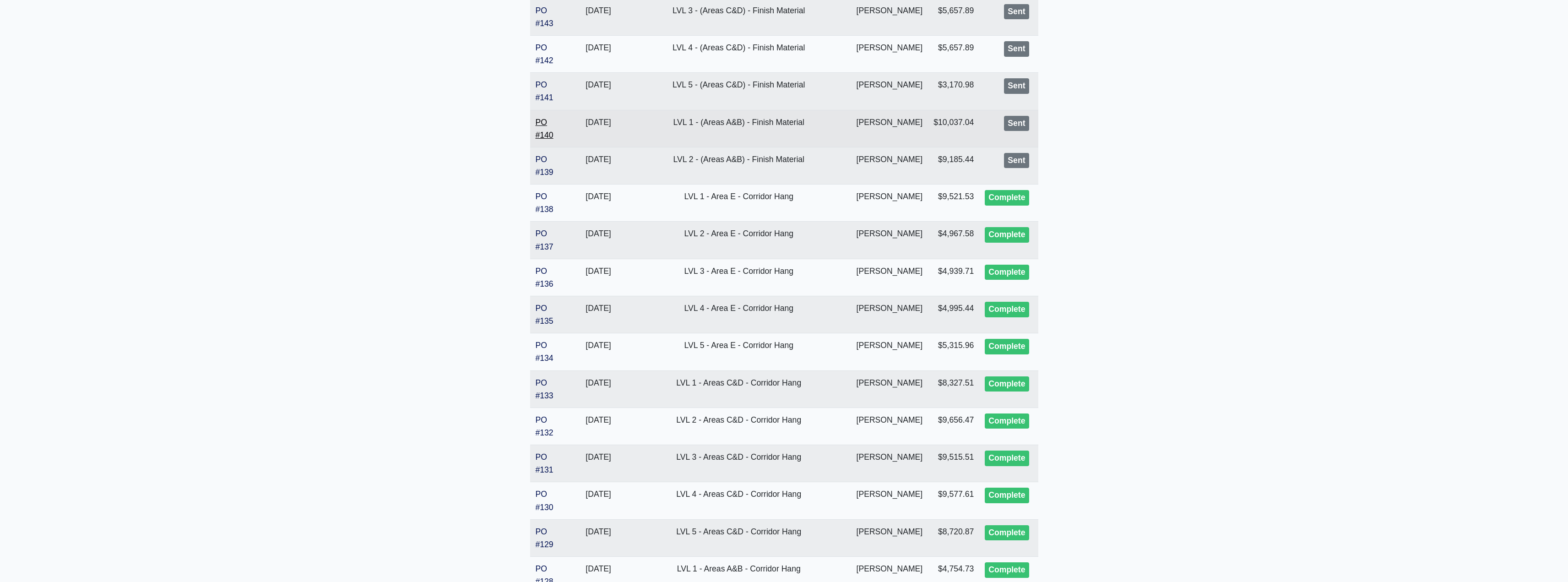
click at [537, 131] on link "PO #140" at bounding box center [544, 128] width 18 height 22
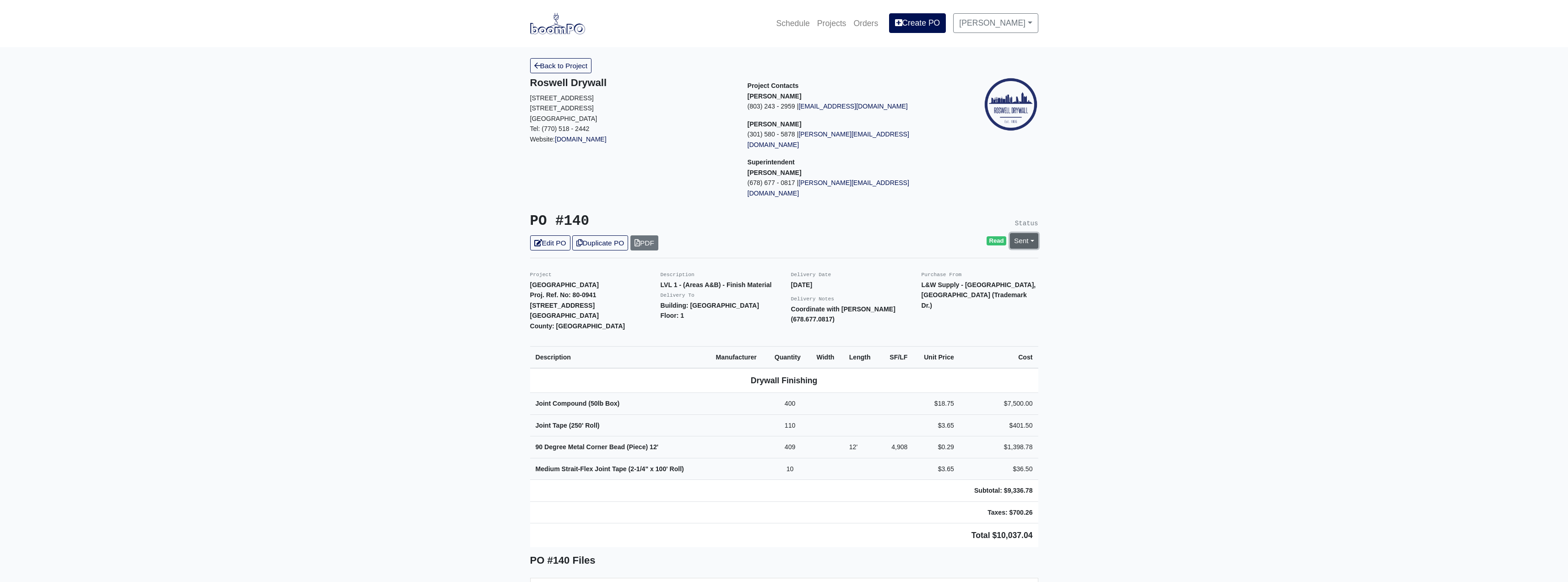
click at [1027, 233] on link "Sent" at bounding box center [1024, 240] width 28 height 15
click at [935, 283] on link "Complete" at bounding box center [971, 290] width 136 height 14
click at [930, 334] on link "Update Status" at bounding box center [940, 341] width 53 height 15
click at [549, 63] on link "Back to Project" at bounding box center [561, 65] width 62 height 15
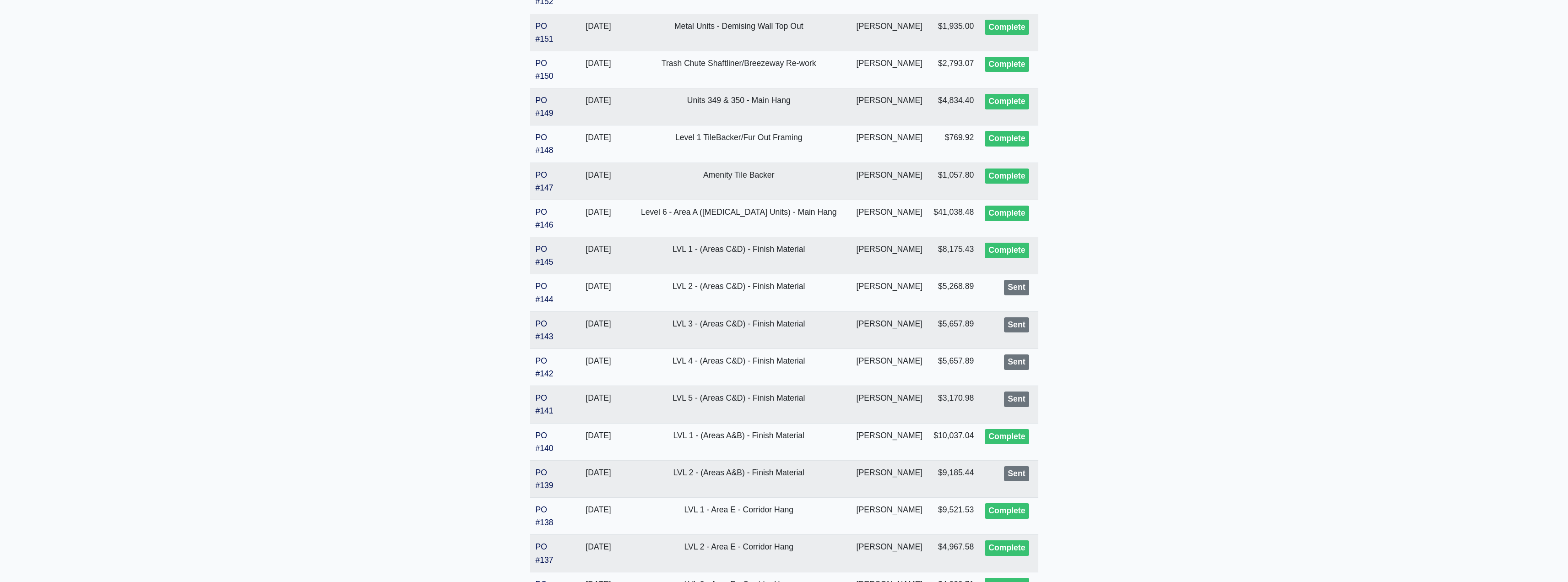
scroll to position [1648, 0]
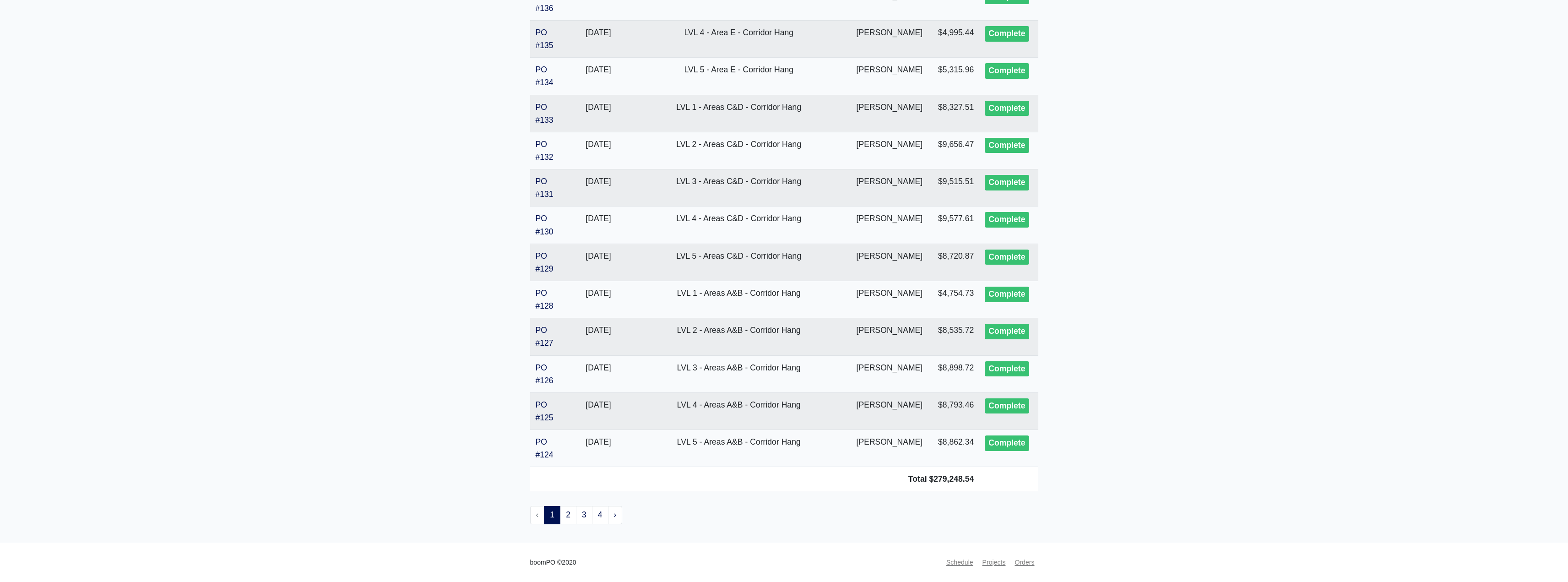
drag, startPoint x: 474, startPoint y: 215, endPoint x: 474, endPoint y: 205, distance: 10.0
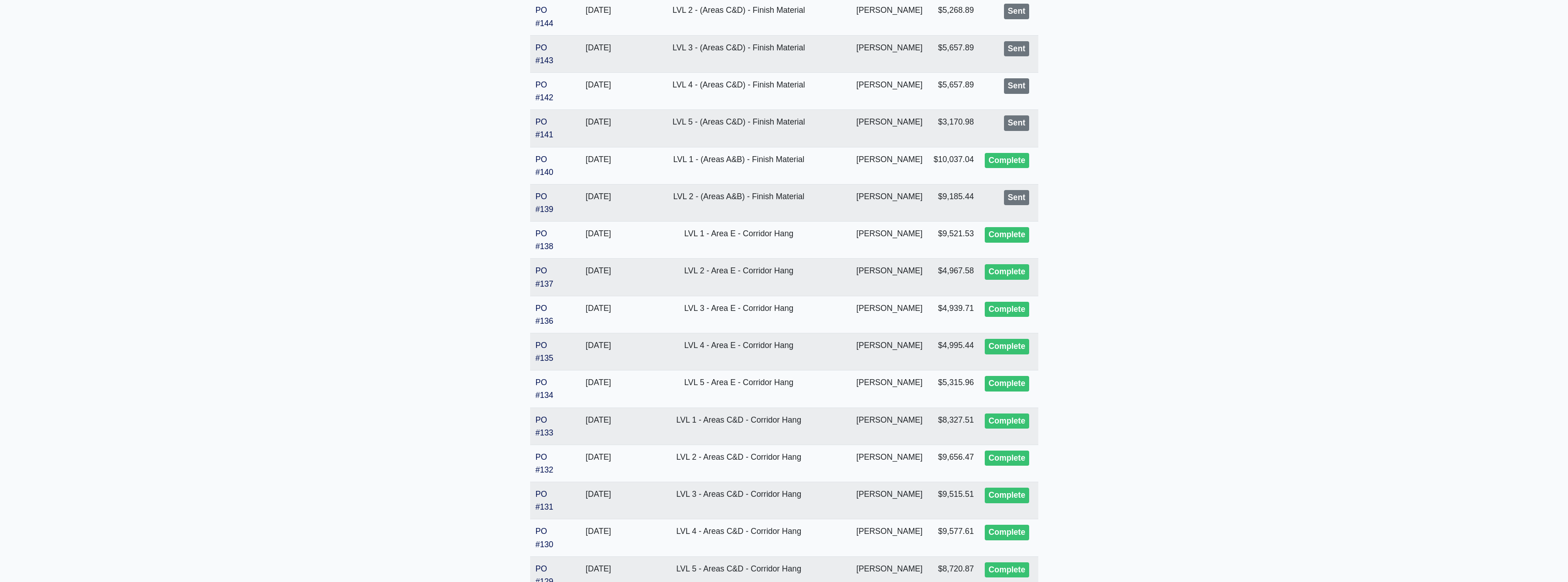
scroll to position [1308, 0]
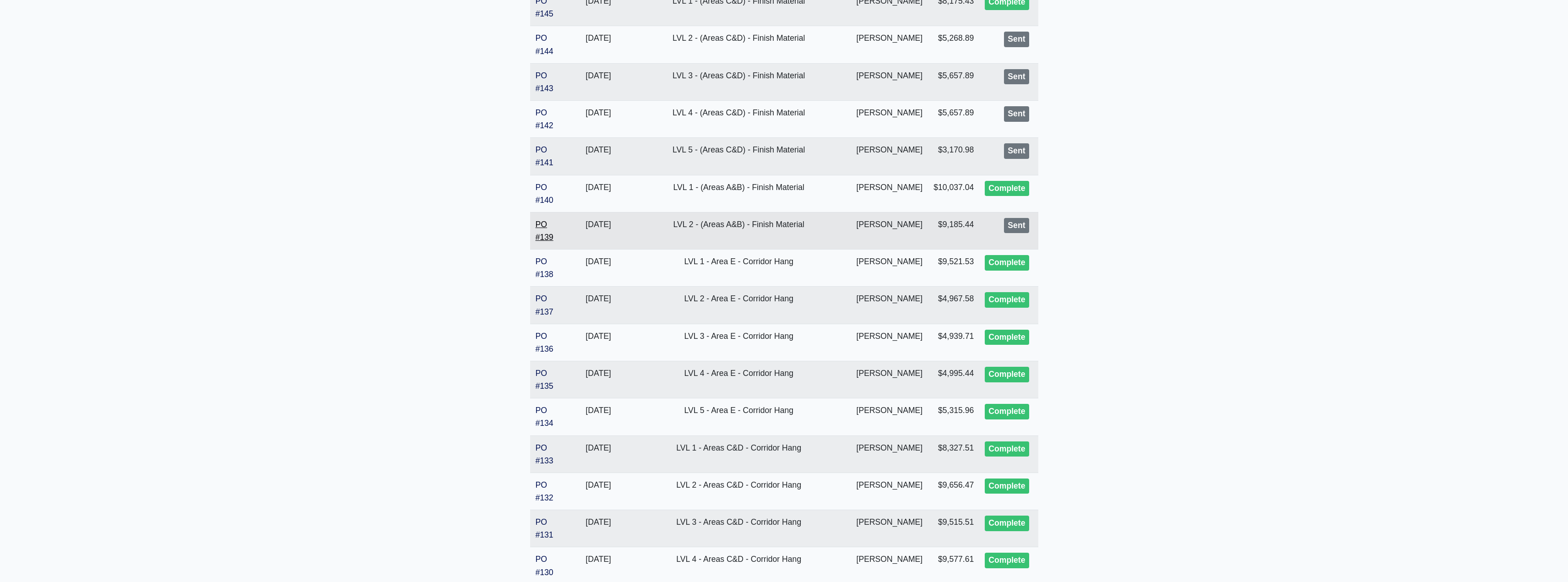
click at [543, 235] on link "PO #139" at bounding box center [544, 230] width 18 height 22
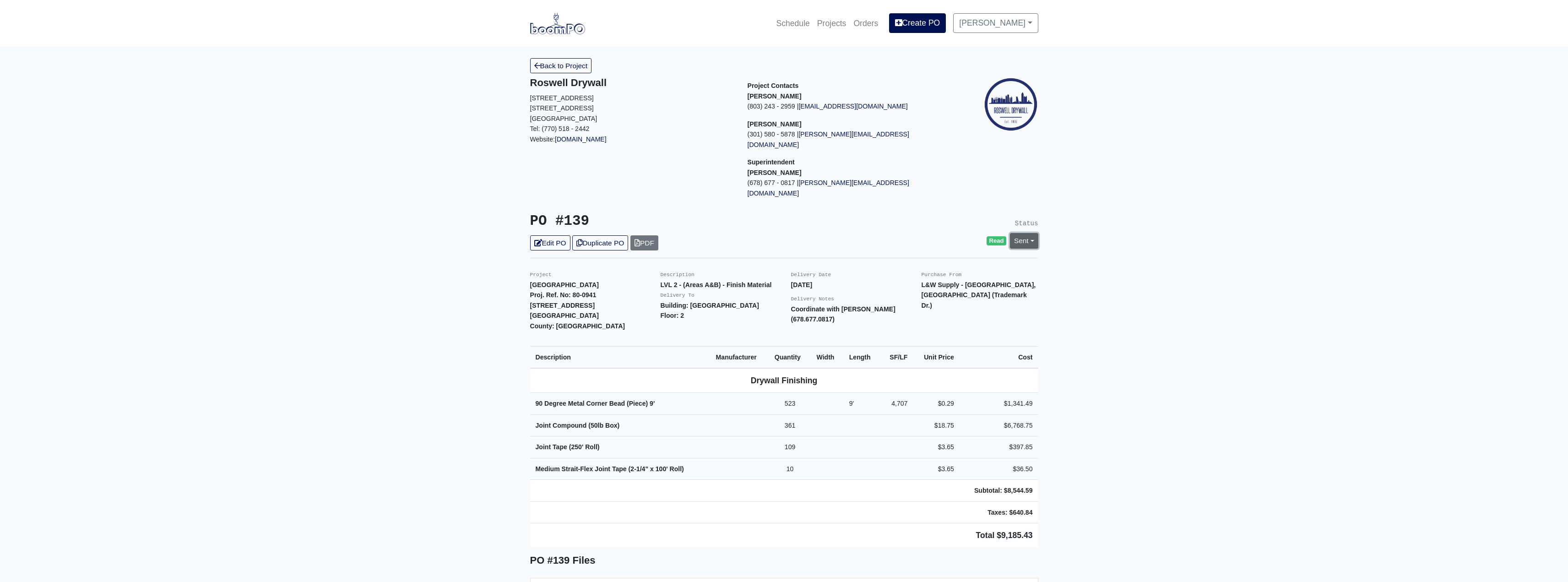
click at [1026, 233] on link "Sent" at bounding box center [1024, 240] width 28 height 15
click at [920, 283] on link "Complete" at bounding box center [971, 290] width 136 height 14
click at [932, 334] on link "Update Status" at bounding box center [940, 341] width 53 height 15
click at [564, 72] on link "Back to Project" at bounding box center [561, 65] width 62 height 15
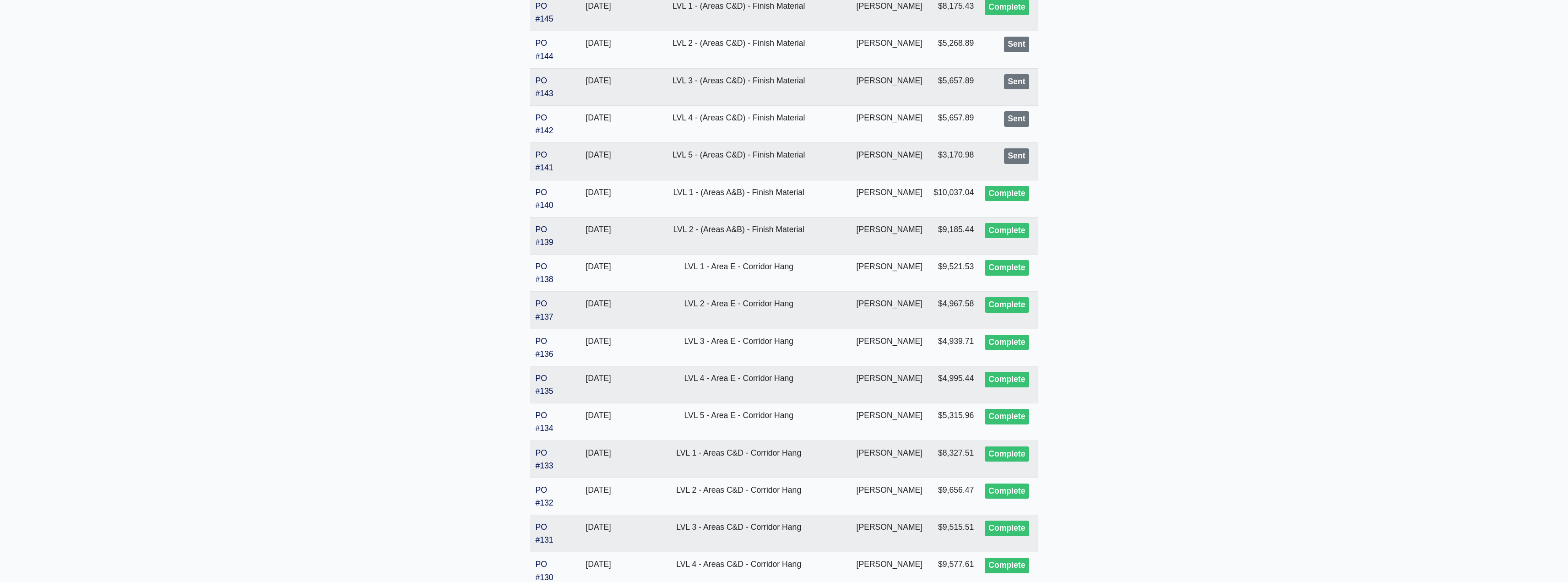
scroll to position [1348, 0]
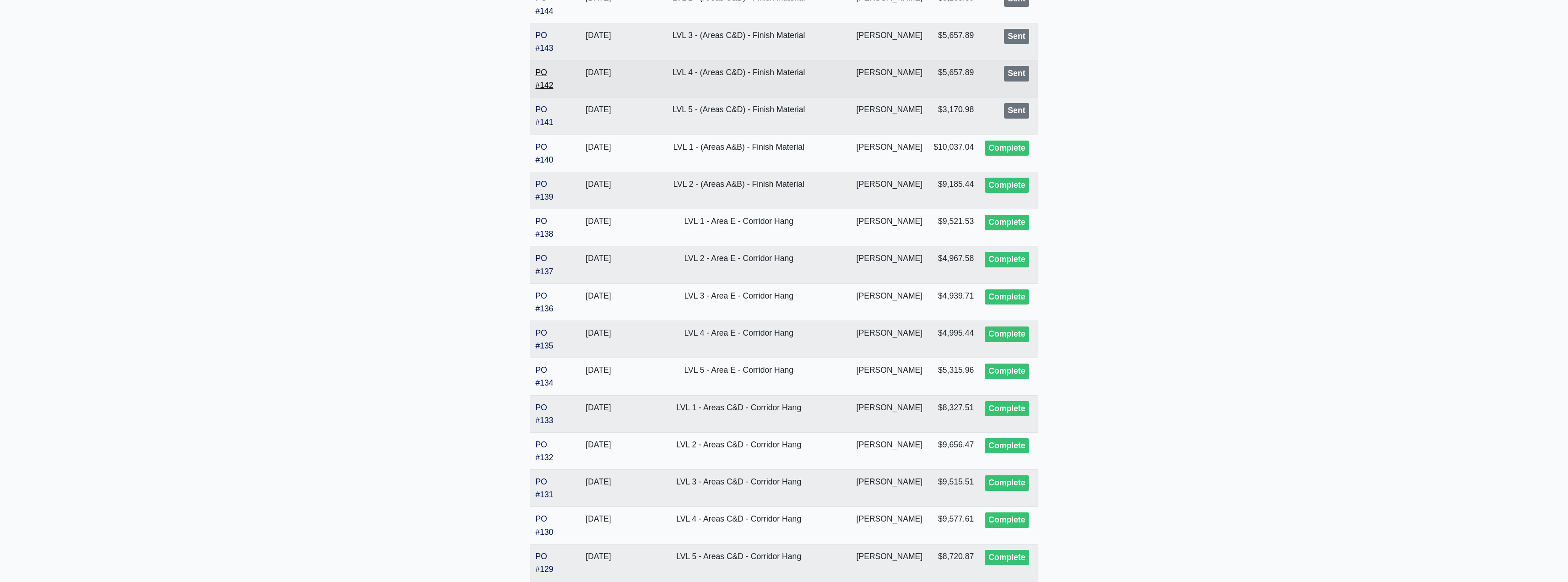
click at [549, 81] on link "PO #142" at bounding box center [544, 79] width 18 height 22
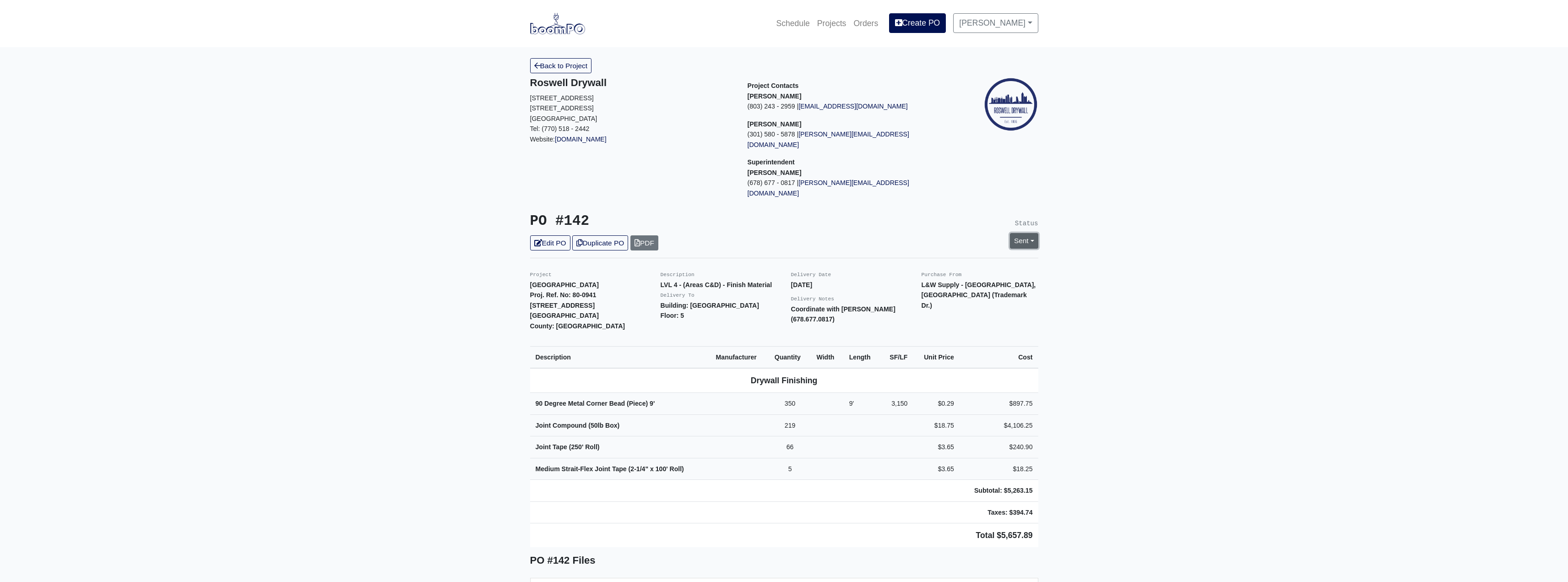
click at [1021, 233] on link "Sent" at bounding box center [1024, 240] width 28 height 15
click at [921, 283] on link "Complete" at bounding box center [971, 290] width 136 height 14
click at [947, 334] on link "Update Status" at bounding box center [940, 341] width 53 height 15
click at [555, 63] on link "Back to Project" at bounding box center [561, 65] width 62 height 15
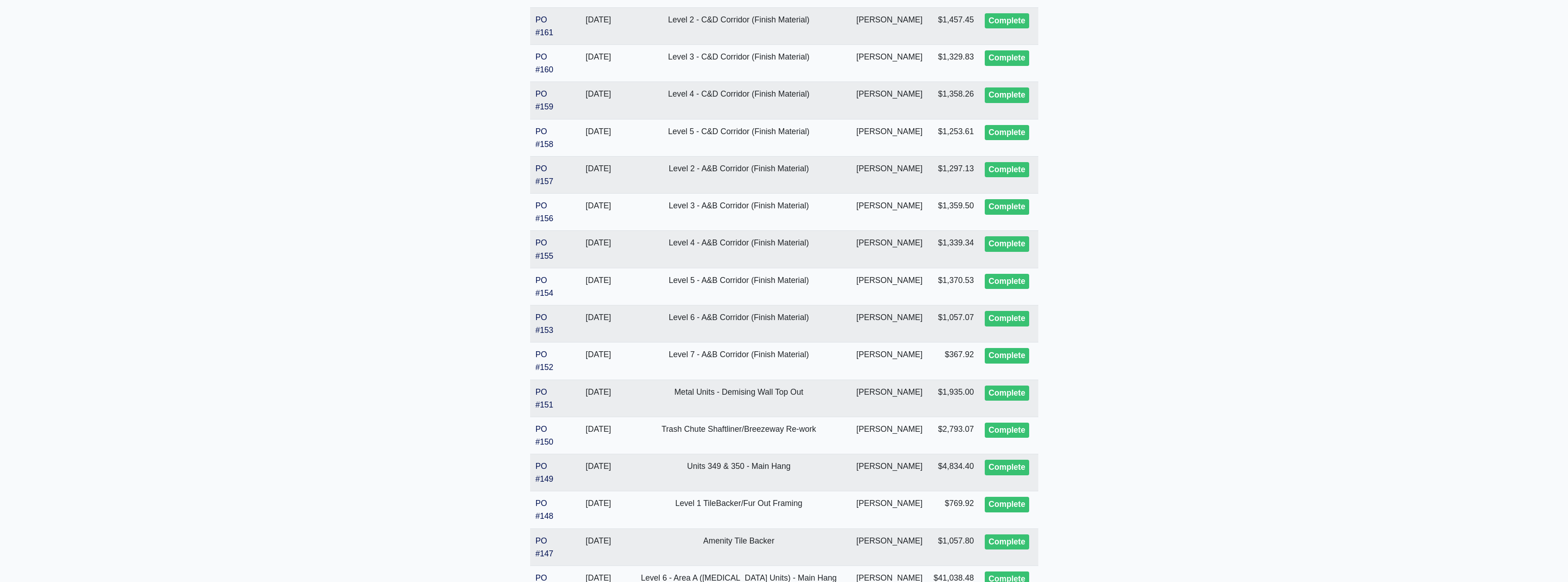
scroll to position [855, 0]
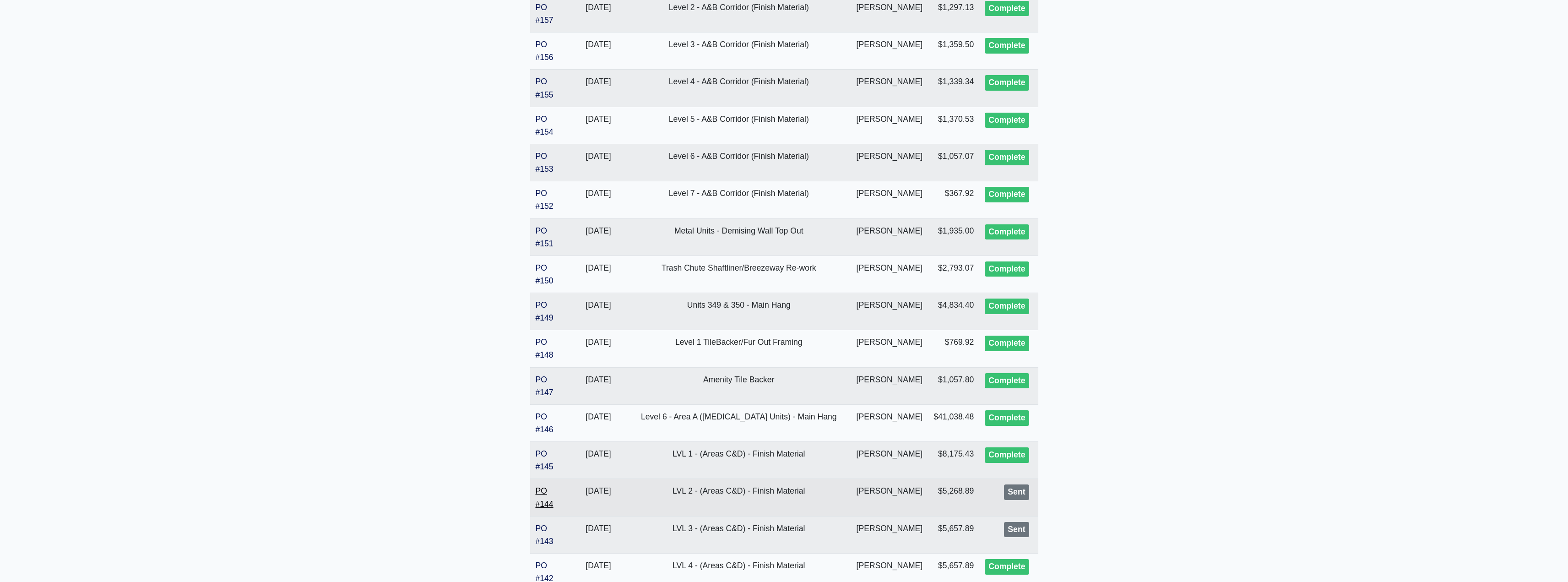
click at [542, 507] on link "PO #144" at bounding box center [544, 497] width 18 height 22
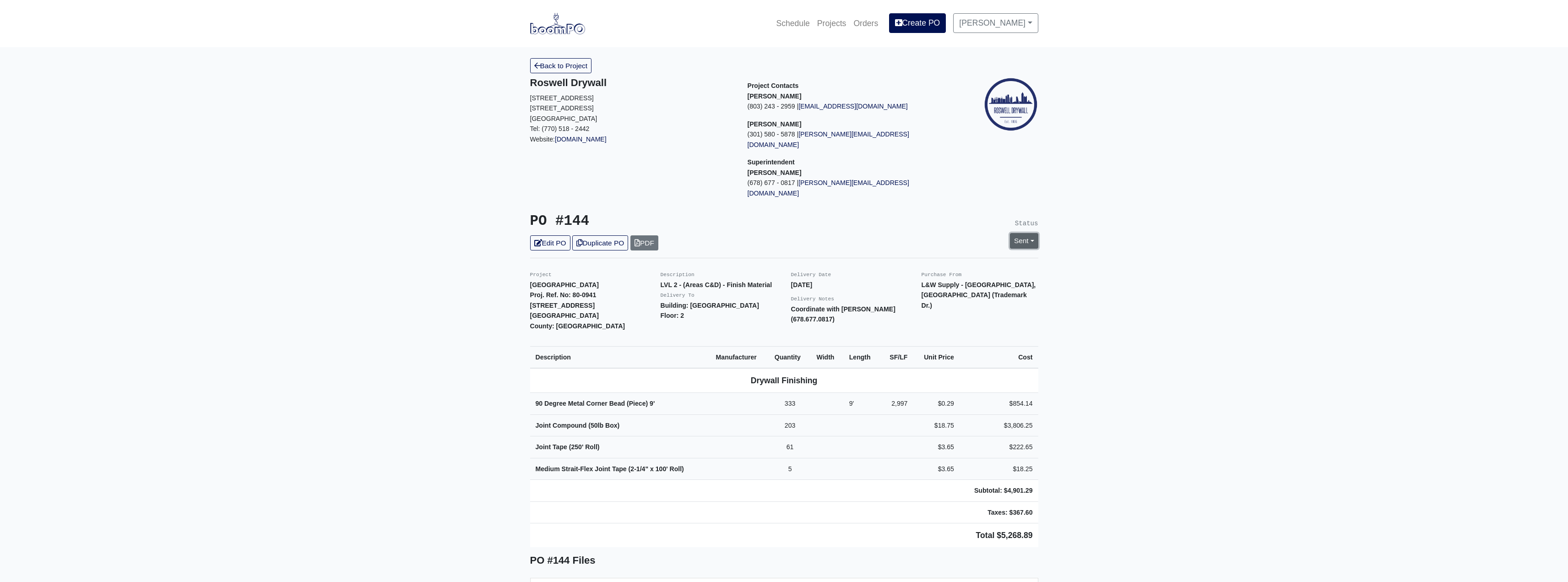
click at [1018, 233] on link "Sent" at bounding box center [1024, 240] width 28 height 15
click at [936, 283] on link "Complete" at bounding box center [971, 290] width 136 height 14
click at [932, 334] on link "Update Status" at bounding box center [940, 341] width 53 height 15
click at [566, 70] on link "Back to Project" at bounding box center [561, 65] width 62 height 15
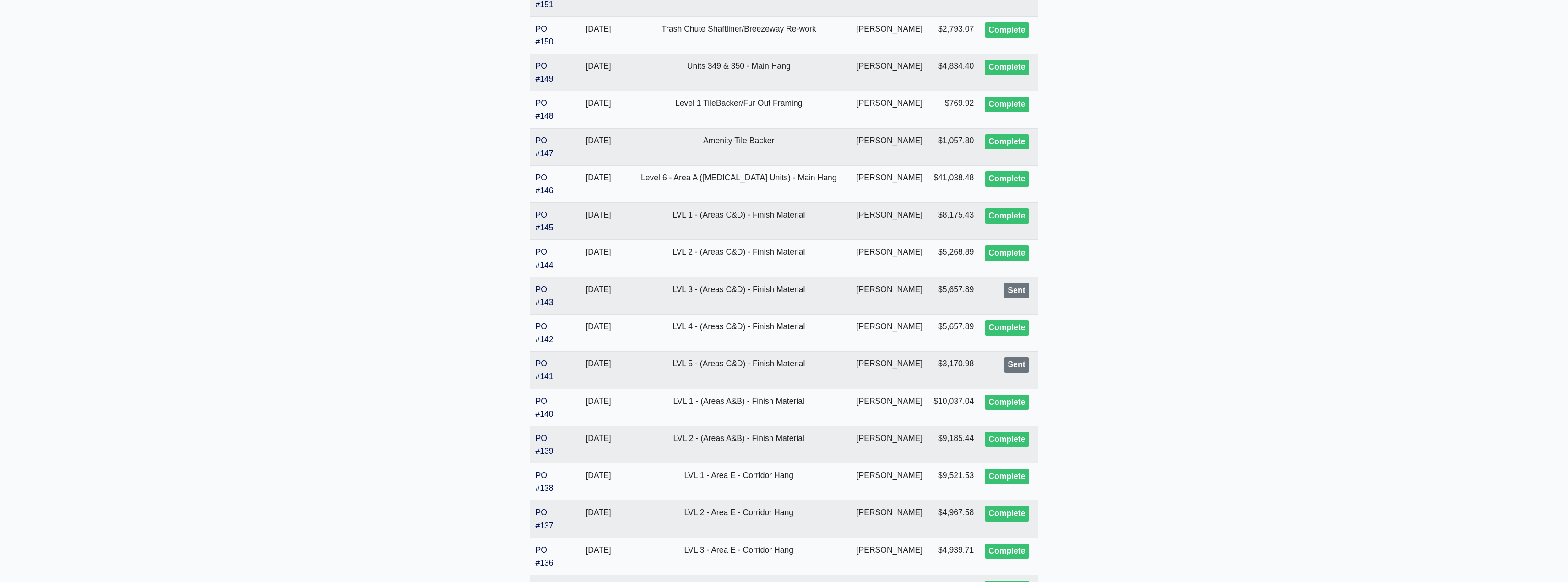
scroll to position [1122, 0]
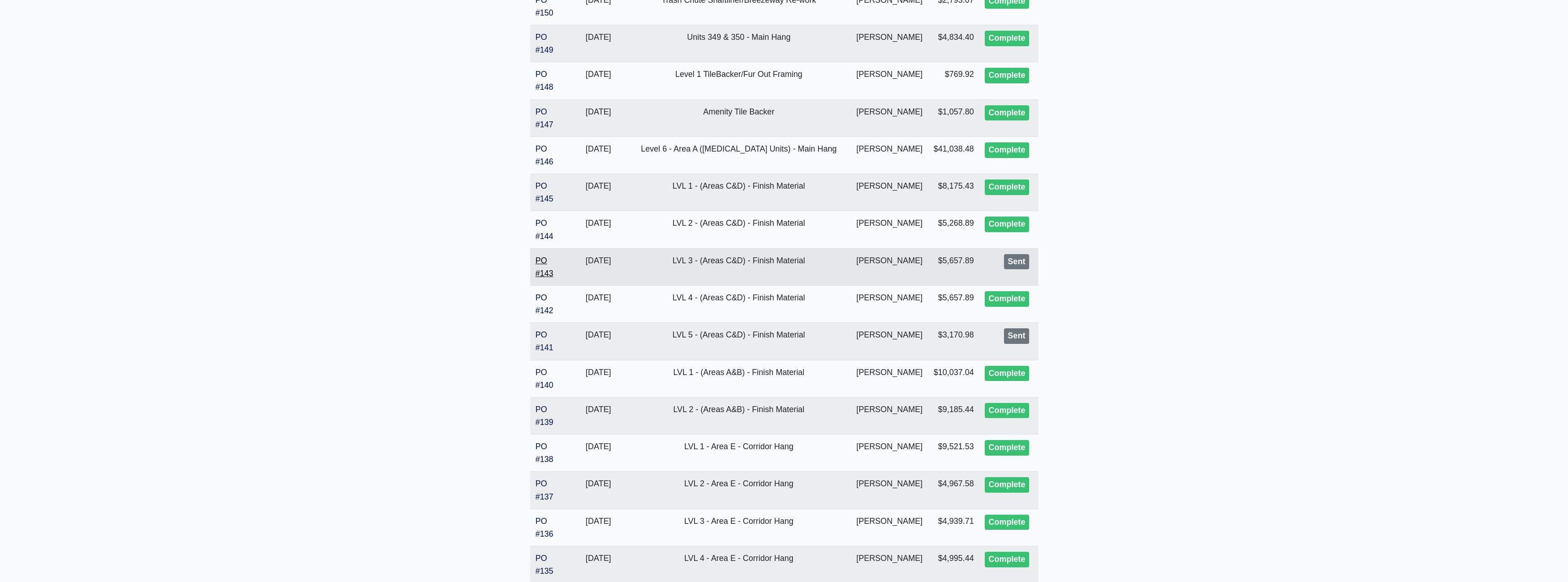
click at [543, 273] on link "PO #143" at bounding box center [544, 267] width 18 height 22
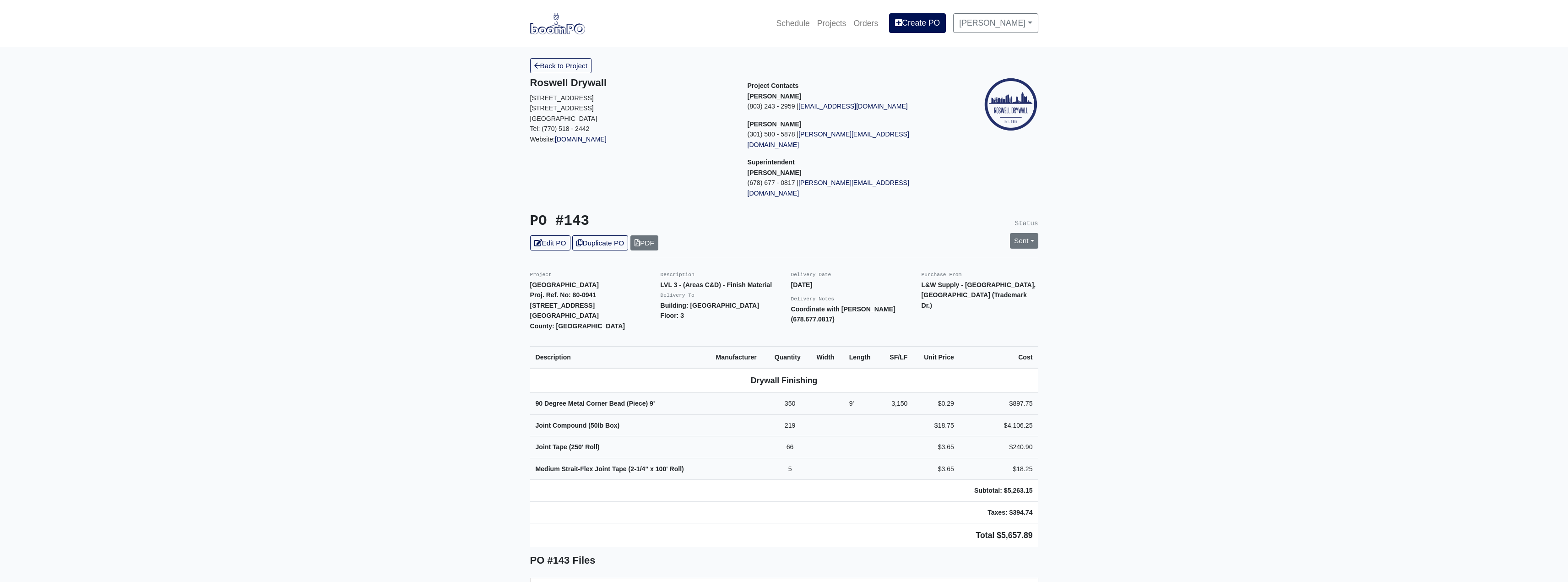
click at [1039, 233] on div "Sent Change Status to Issue Complete" at bounding box center [1024, 240] width 42 height 15
drag, startPoint x: 1028, startPoint y: 222, endPoint x: 1028, endPoint y: 229, distance: 7.0
click at [1028, 233] on link "Sent" at bounding box center [1024, 240] width 28 height 15
click at [922, 283] on link "Complete" at bounding box center [971, 290] width 136 height 14
click at [939, 334] on link "Update Status" at bounding box center [940, 341] width 53 height 15
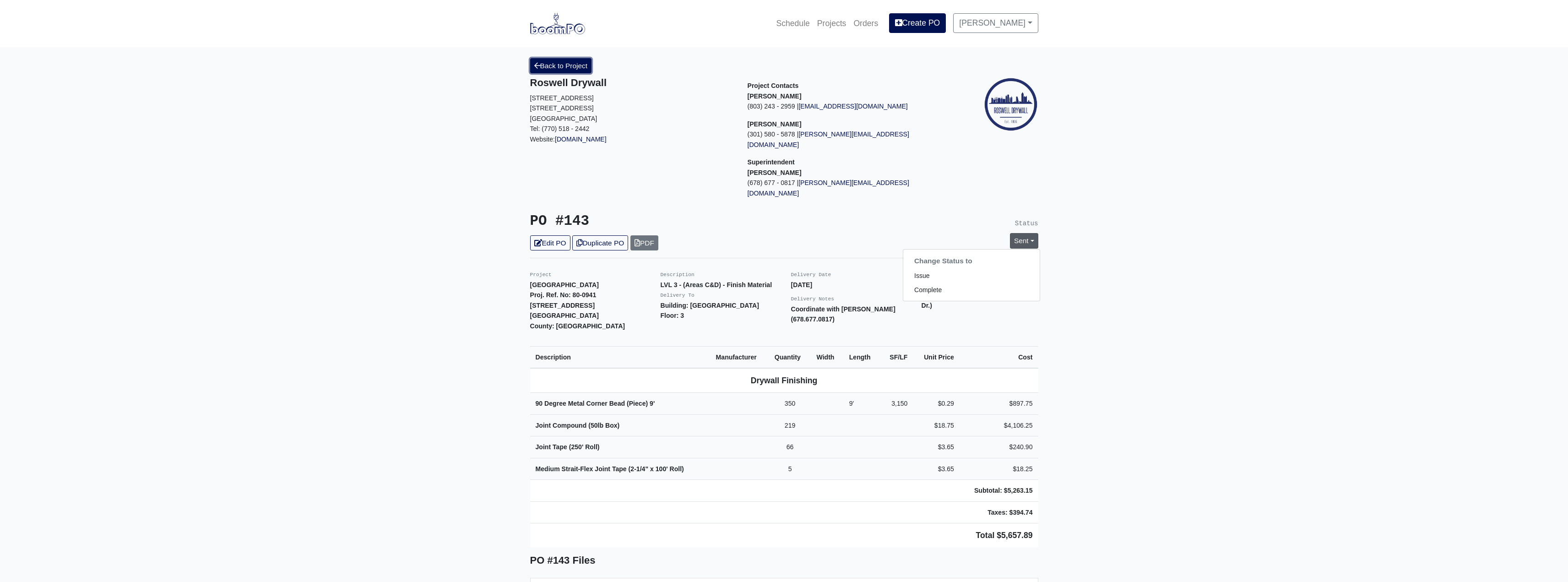
click at [567, 65] on link "Back to Project" at bounding box center [561, 65] width 62 height 15
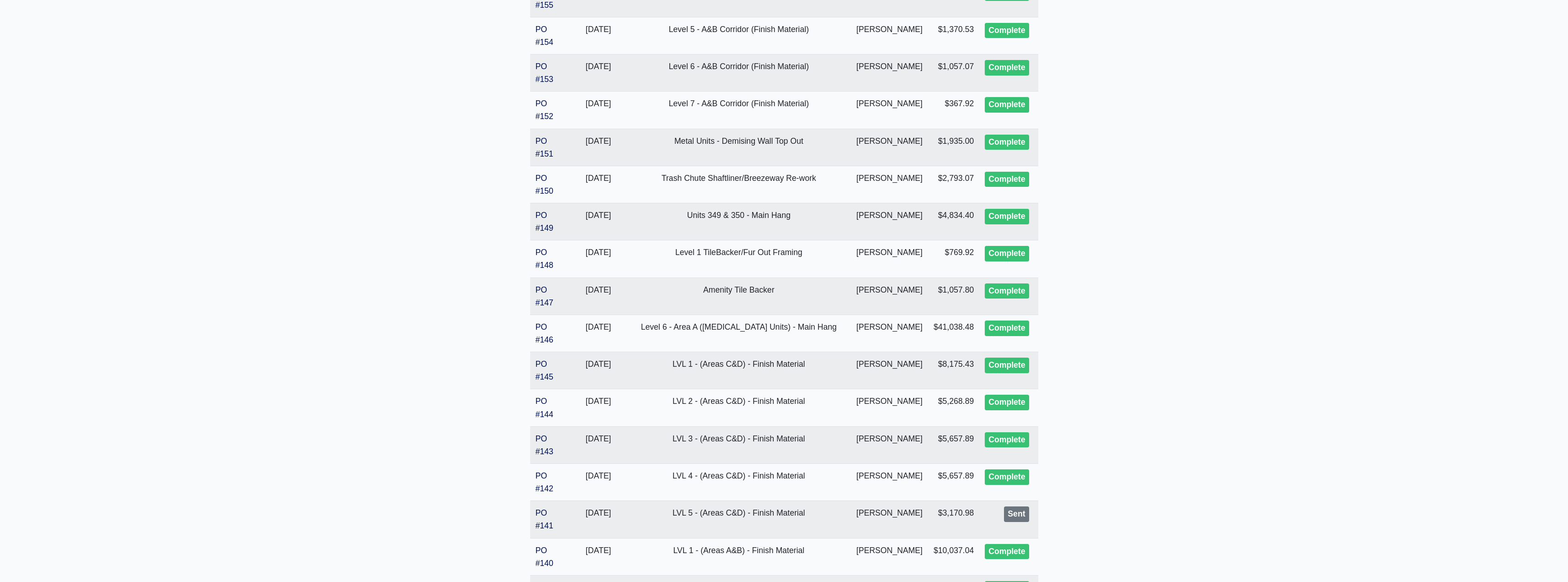
scroll to position [1001, 0]
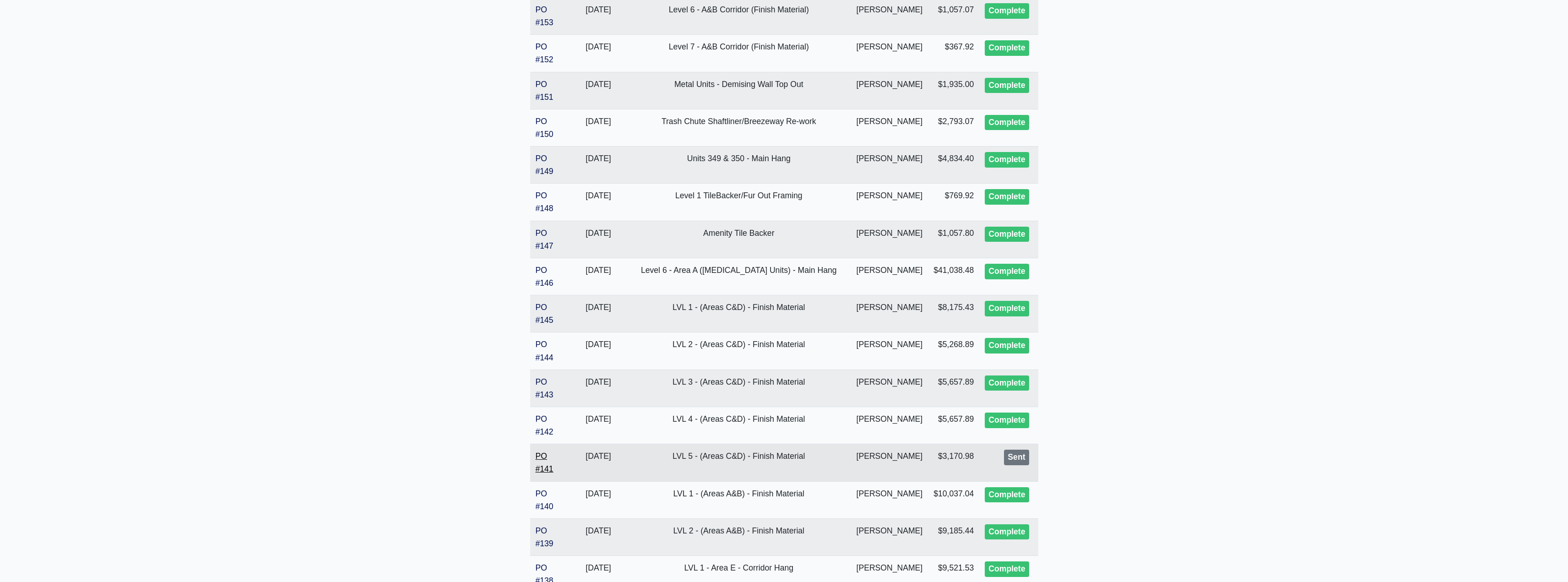
click at [539, 463] on link "PO #141" at bounding box center [544, 462] width 18 height 22
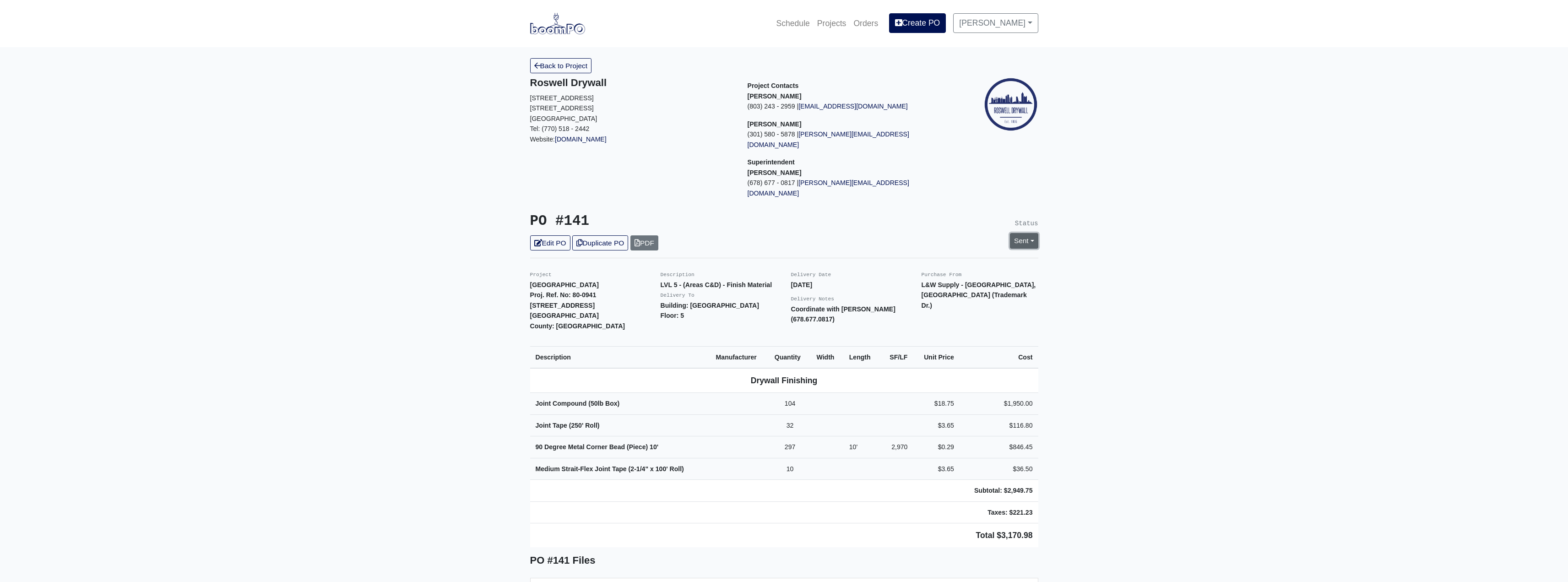
click at [1017, 233] on link "Sent" at bounding box center [1024, 240] width 28 height 15
click at [917, 283] on link "Complete" at bounding box center [971, 290] width 136 height 14
click at [940, 334] on link "Update Status" at bounding box center [940, 341] width 53 height 15
click at [562, 65] on link "Back to Project" at bounding box center [561, 65] width 62 height 15
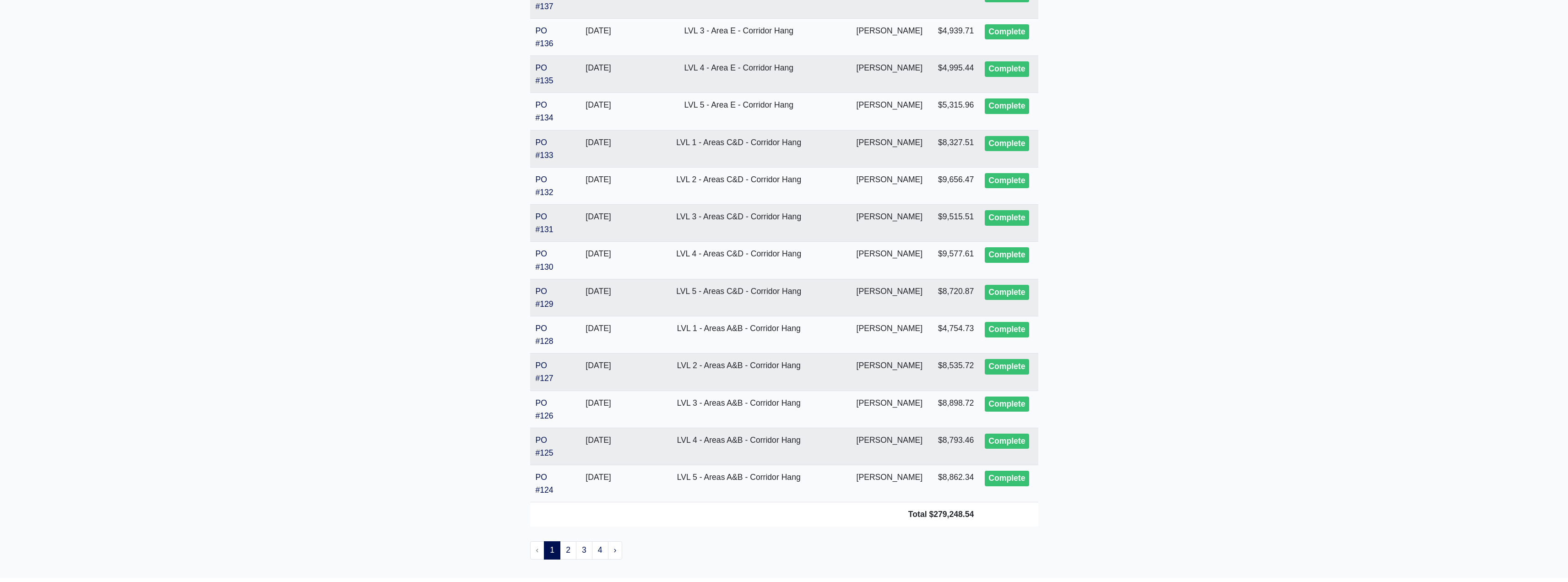
scroll to position [1648, 0]
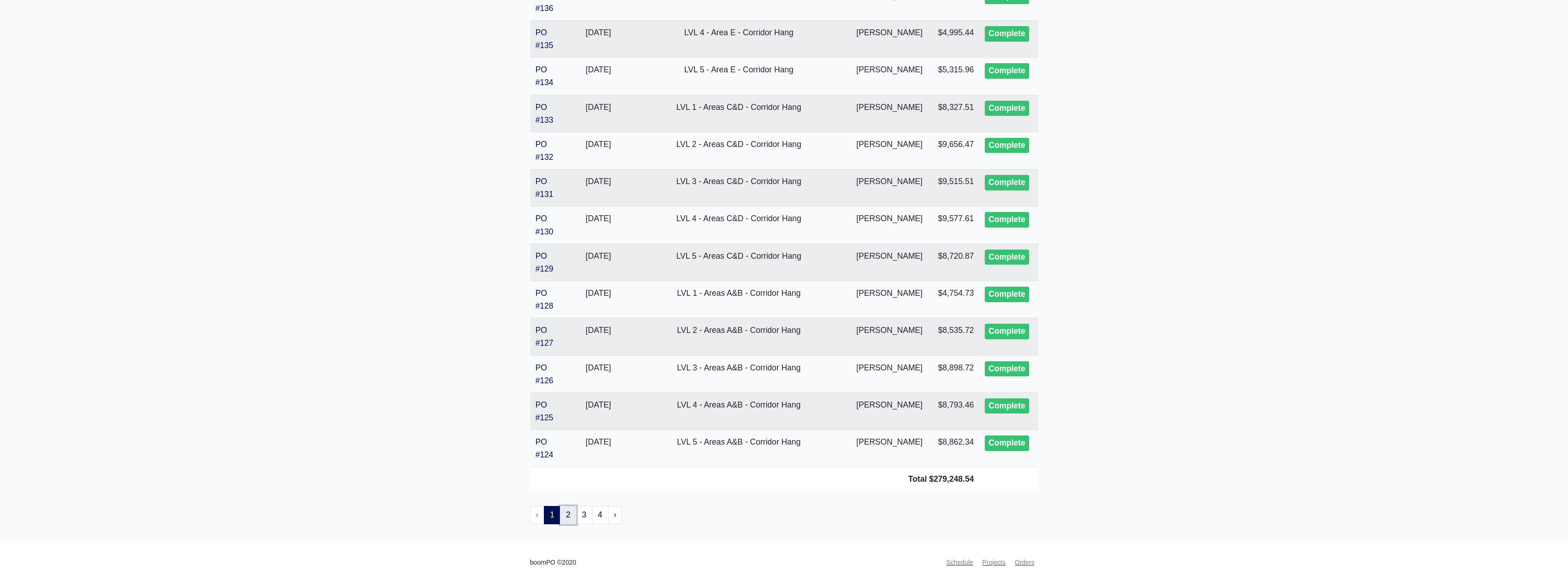
click at [572, 512] on link "2" at bounding box center [568, 515] width 17 height 18
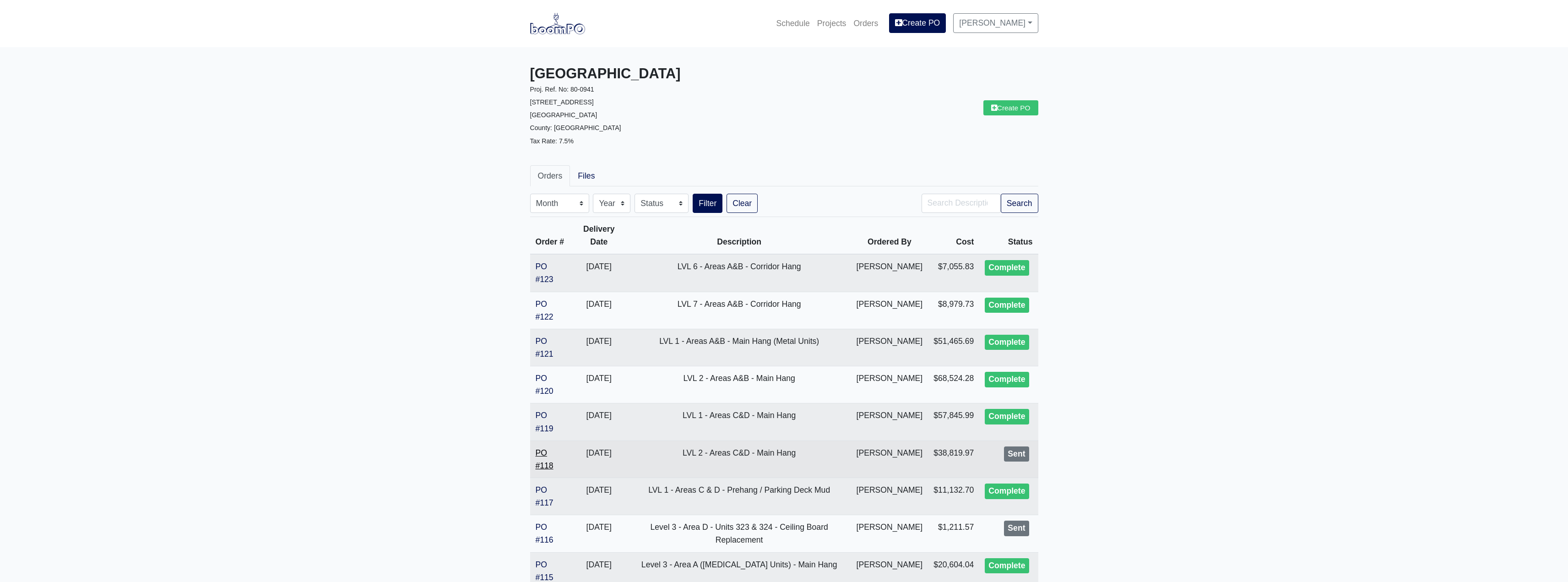
click at [551, 466] on link "PO #118" at bounding box center [544, 459] width 18 height 22
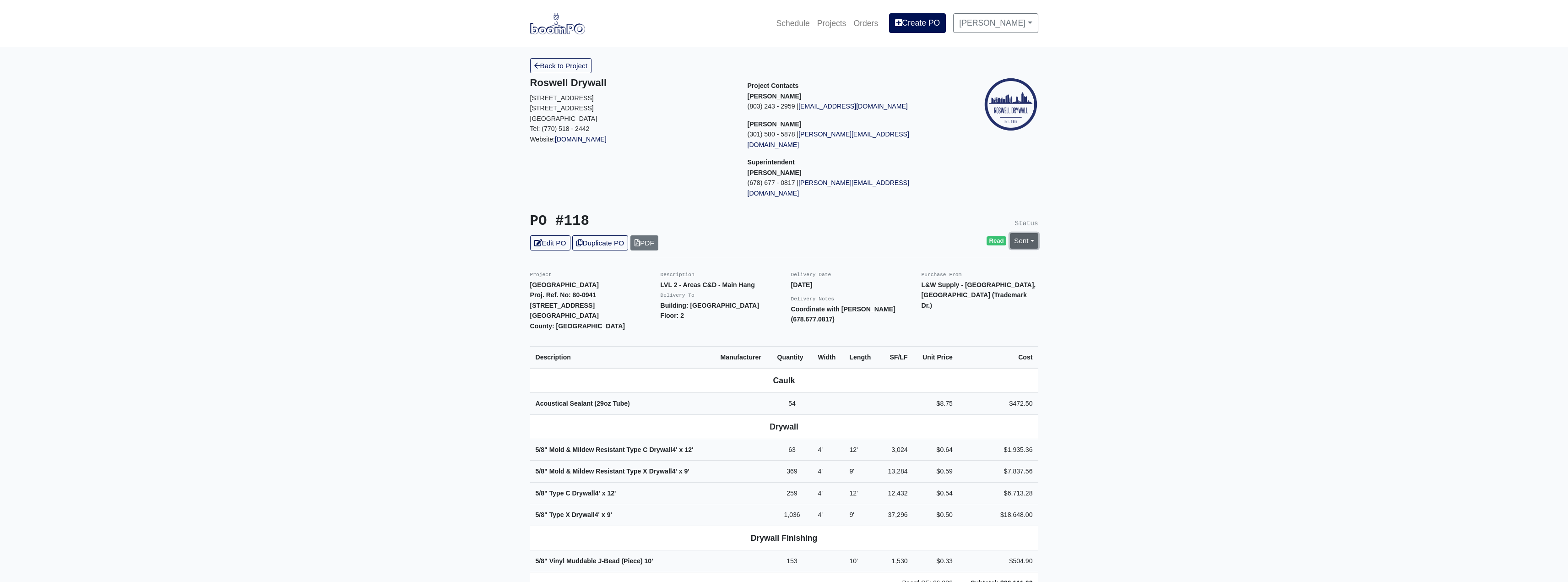
click at [1023, 233] on link "Sent" at bounding box center [1024, 240] width 28 height 15
click at [942, 283] on link "Complete" at bounding box center [971, 290] width 136 height 14
click at [929, 334] on link "Update Status" at bounding box center [940, 341] width 53 height 15
click at [559, 65] on link "Back to Project" at bounding box center [561, 65] width 62 height 15
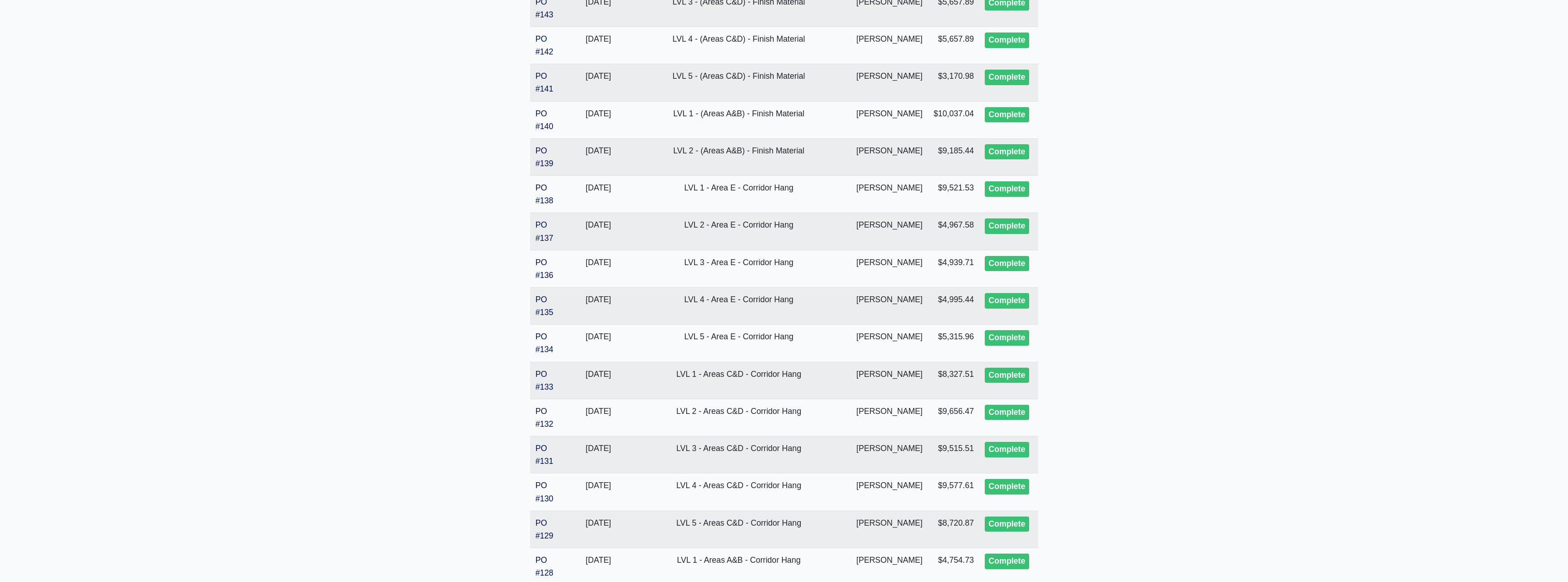
scroll to position [1648, 0]
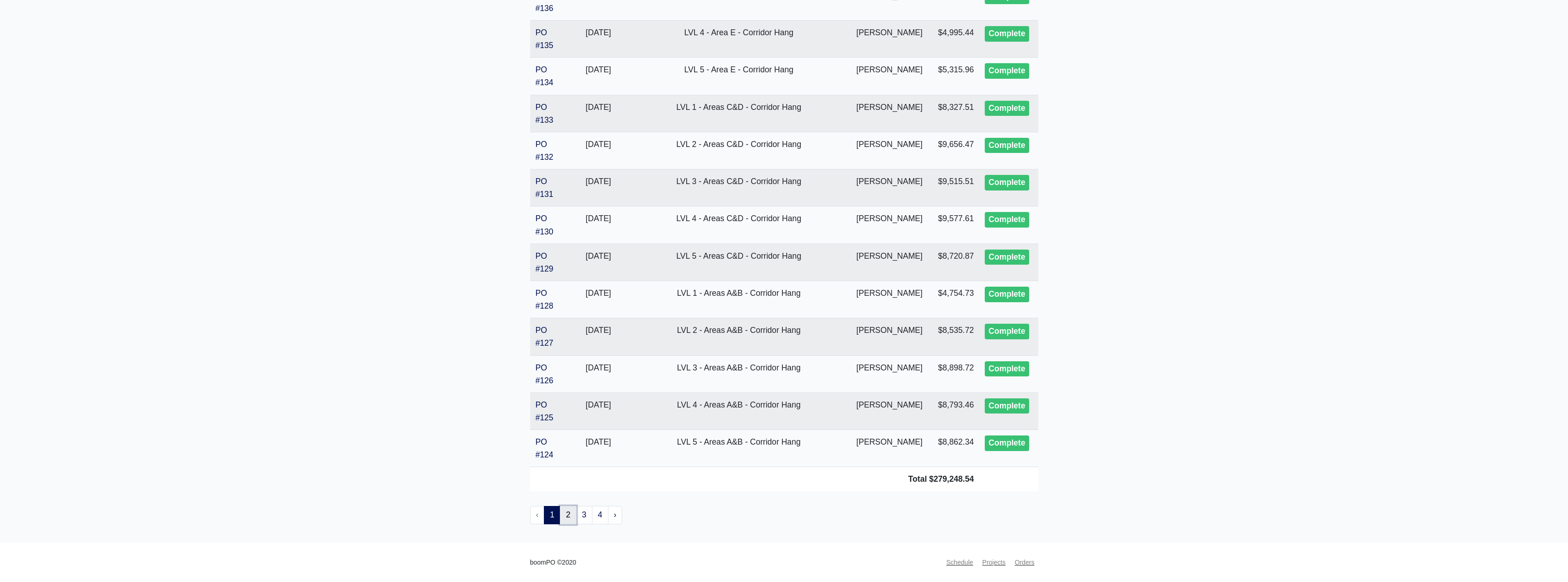
click at [573, 518] on link "2" at bounding box center [568, 515] width 17 height 18
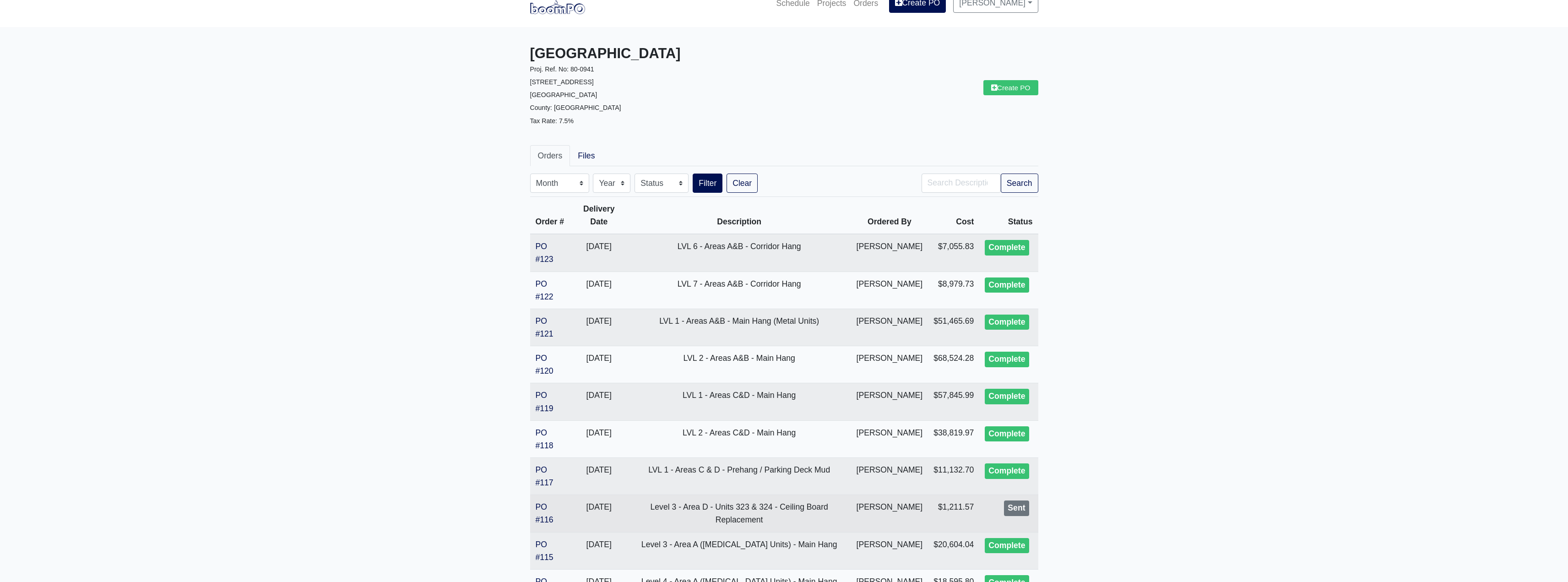
scroll to position [46, 0]
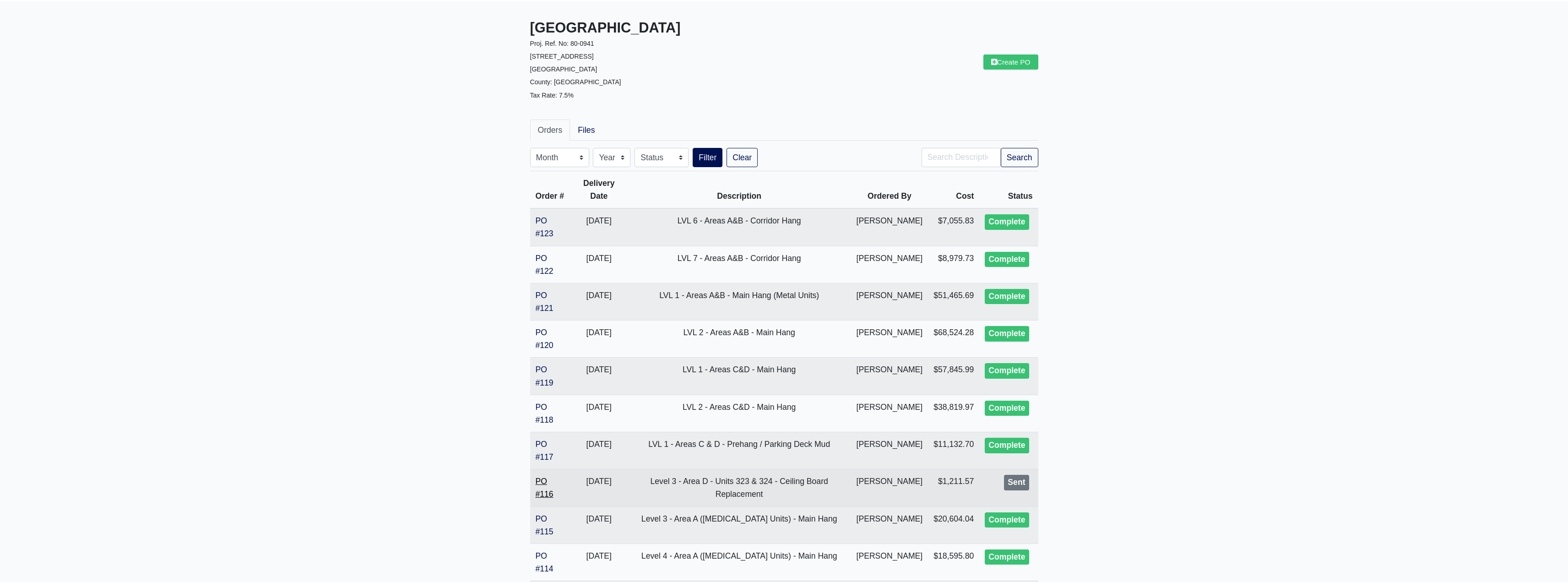
click at [542, 492] on link "PO #116" at bounding box center [544, 488] width 18 height 22
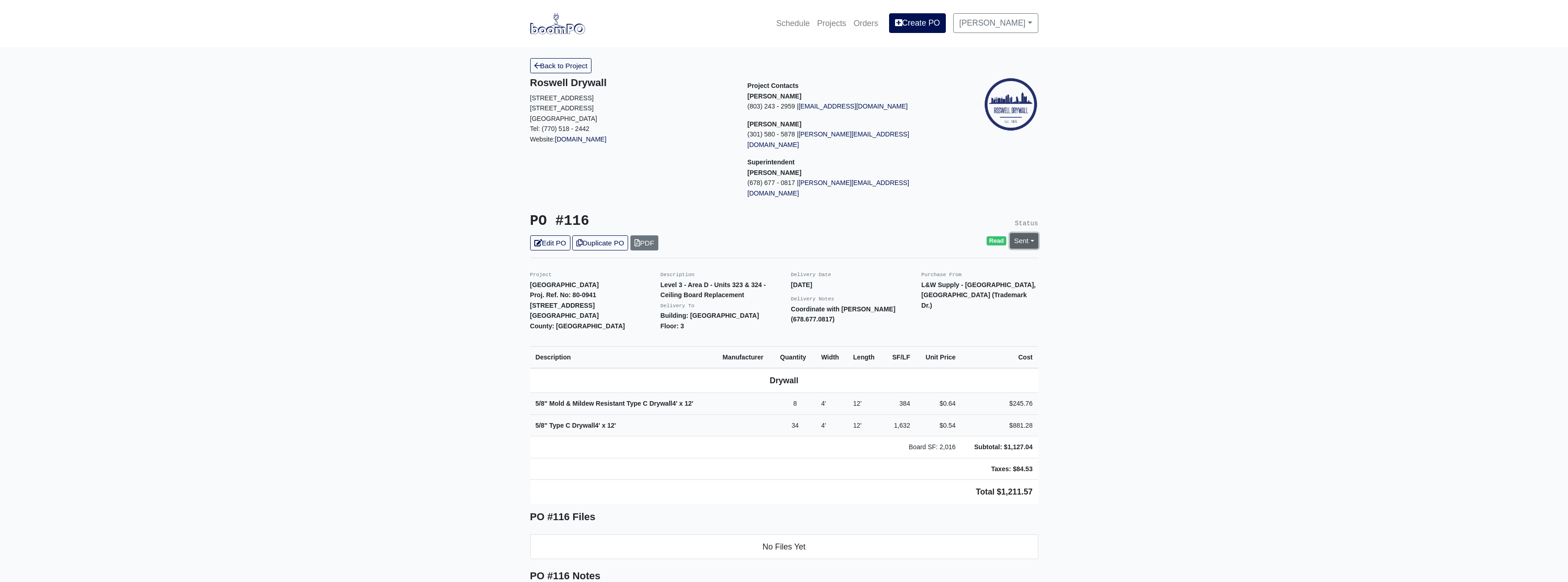
click at [1026, 233] on link "Sent" at bounding box center [1024, 240] width 28 height 15
click at [905, 283] on link "Complete" at bounding box center [971, 290] width 136 height 14
click at [943, 334] on link "Update Status" at bounding box center [940, 341] width 53 height 15
click at [548, 61] on link "Back to Project" at bounding box center [561, 65] width 62 height 15
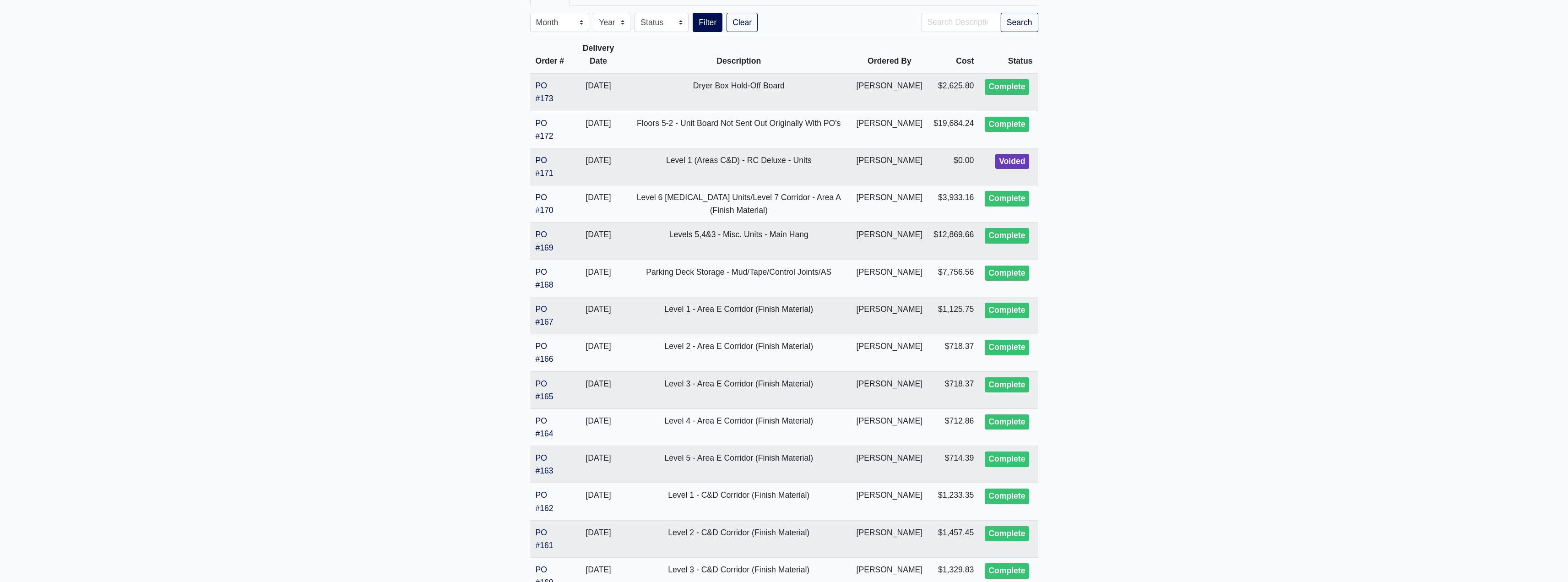
scroll to position [1648, 0]
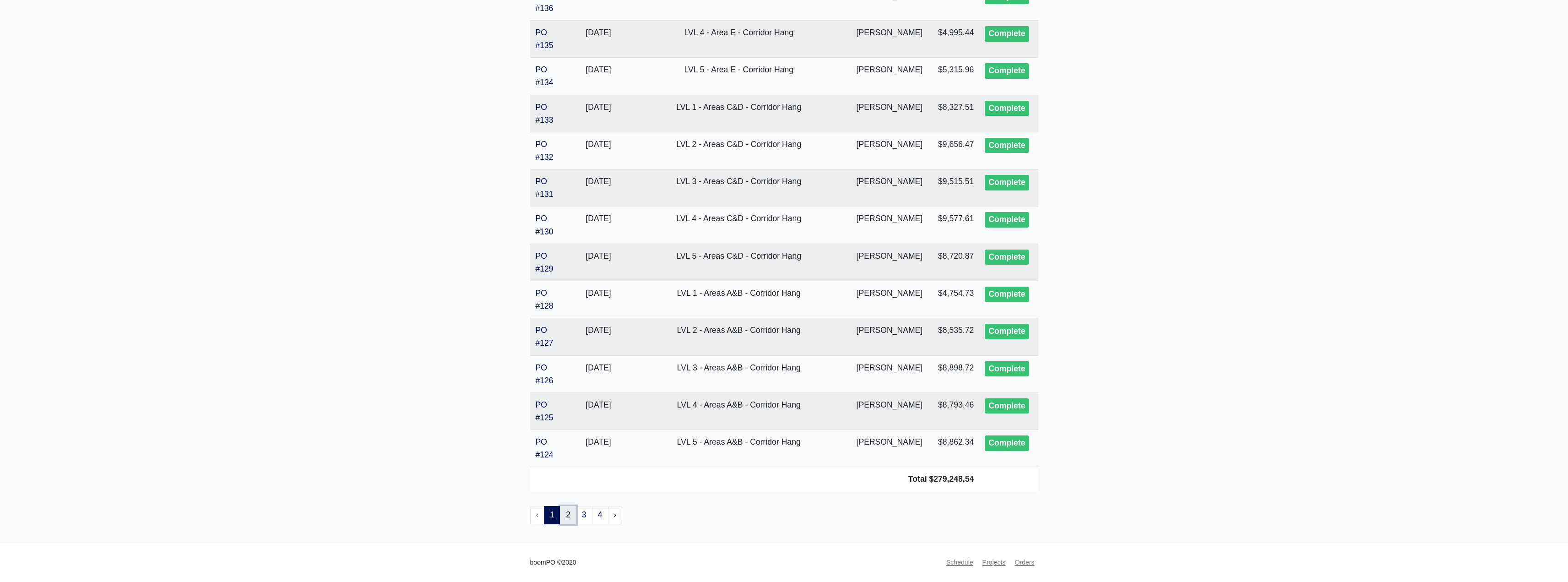
click at [566, 520] on link "2" at bounding box center [568, 515] width 17 height 18
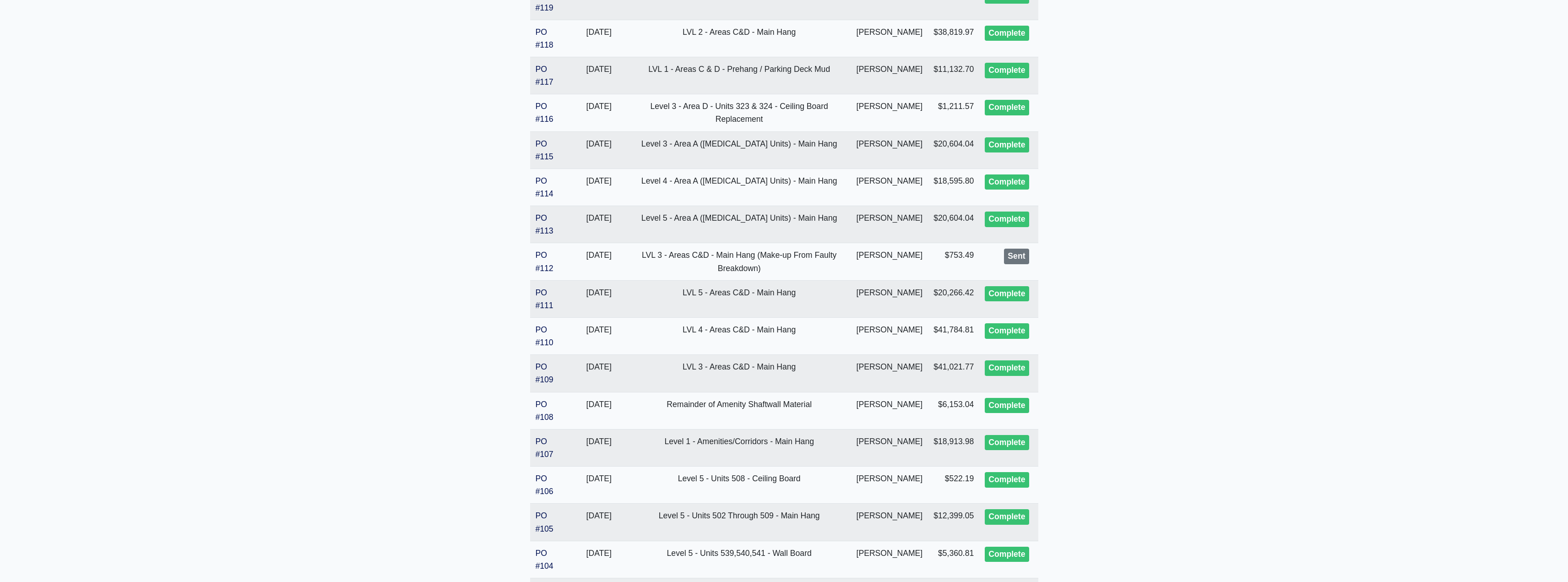
scroll to position [498, 0]
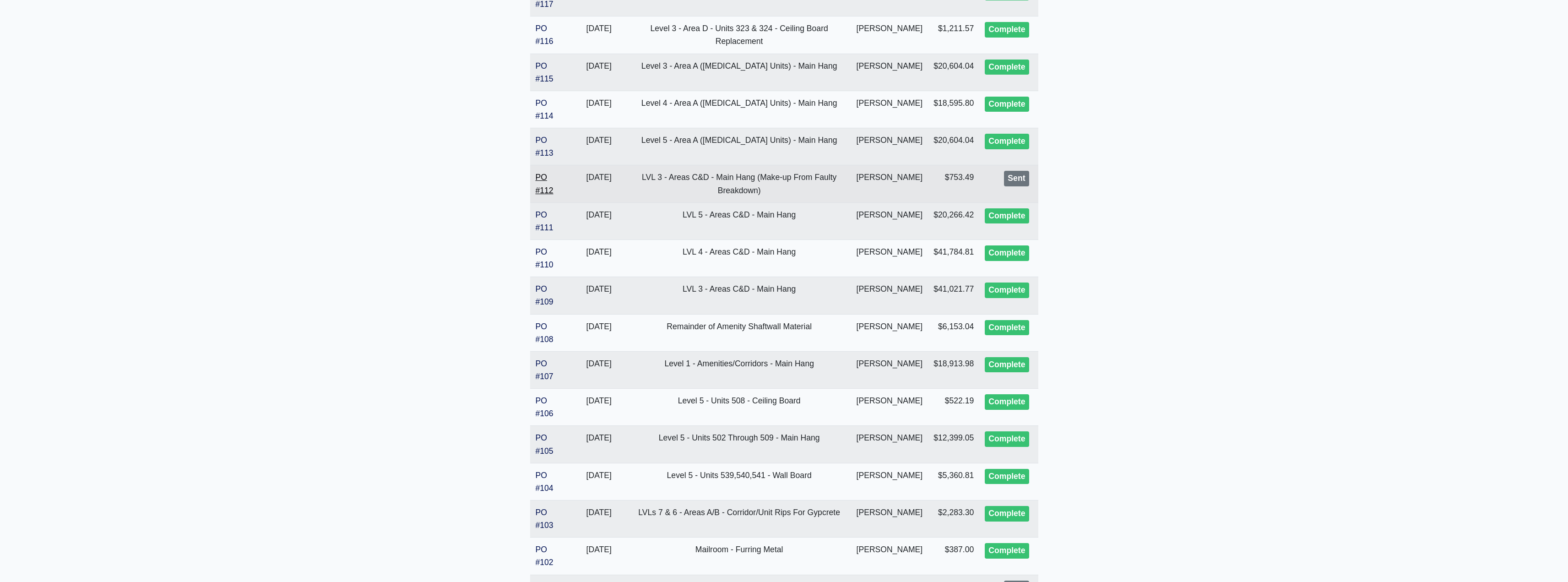
click at [550, 192] on link "PO #112" at bounding box center [544, 183] width 18 height 22
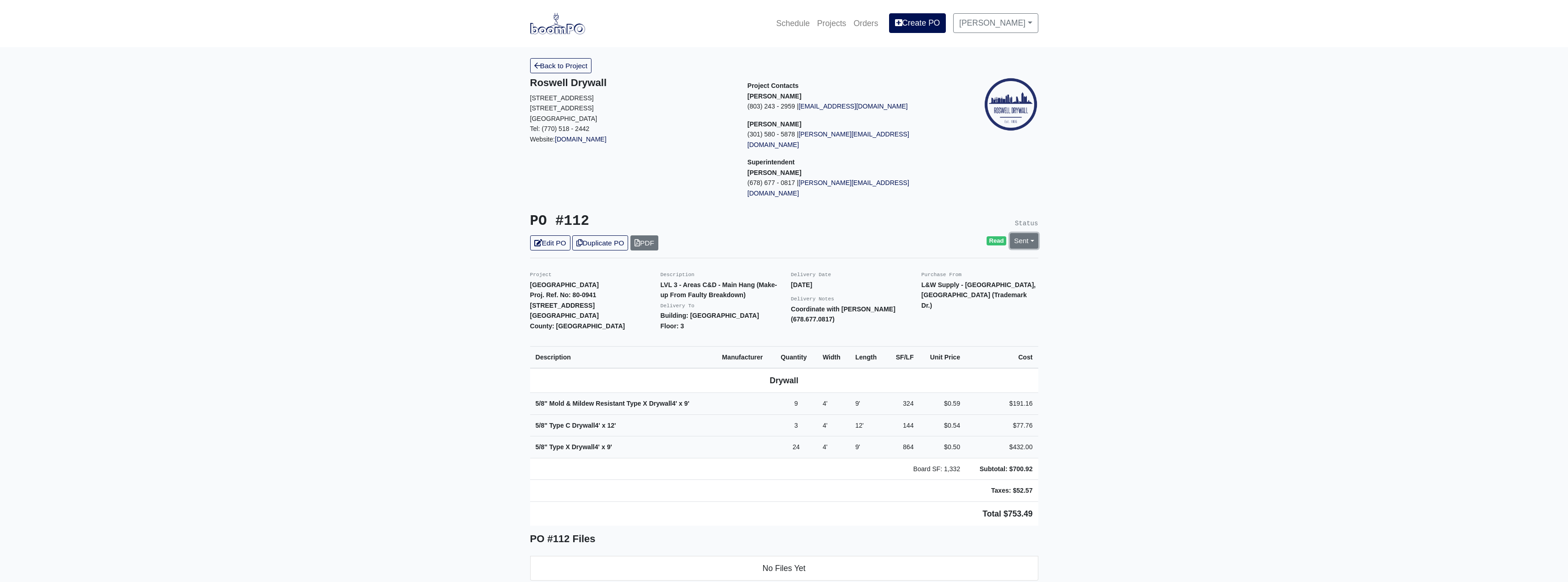
drag, startPoint x: 1031, startPoint y: 221, endPoint x: 1023, endPoint y: 231, distance: 12.8
click at [1030, 233] on link "Sent" at bounding box center [1024, 240] width 28 height 15
click at [935, 283] on link "Complete" at bounding box center [971, 290] width 136 height 14
click at [941, 314] on form "Status Change to Complete Update Status Cancel" at bounding box center [971, 332] width 136 height 70
click at [941, 334] on link "Update Status" at bounding box center [940, 341] width 53 height 15
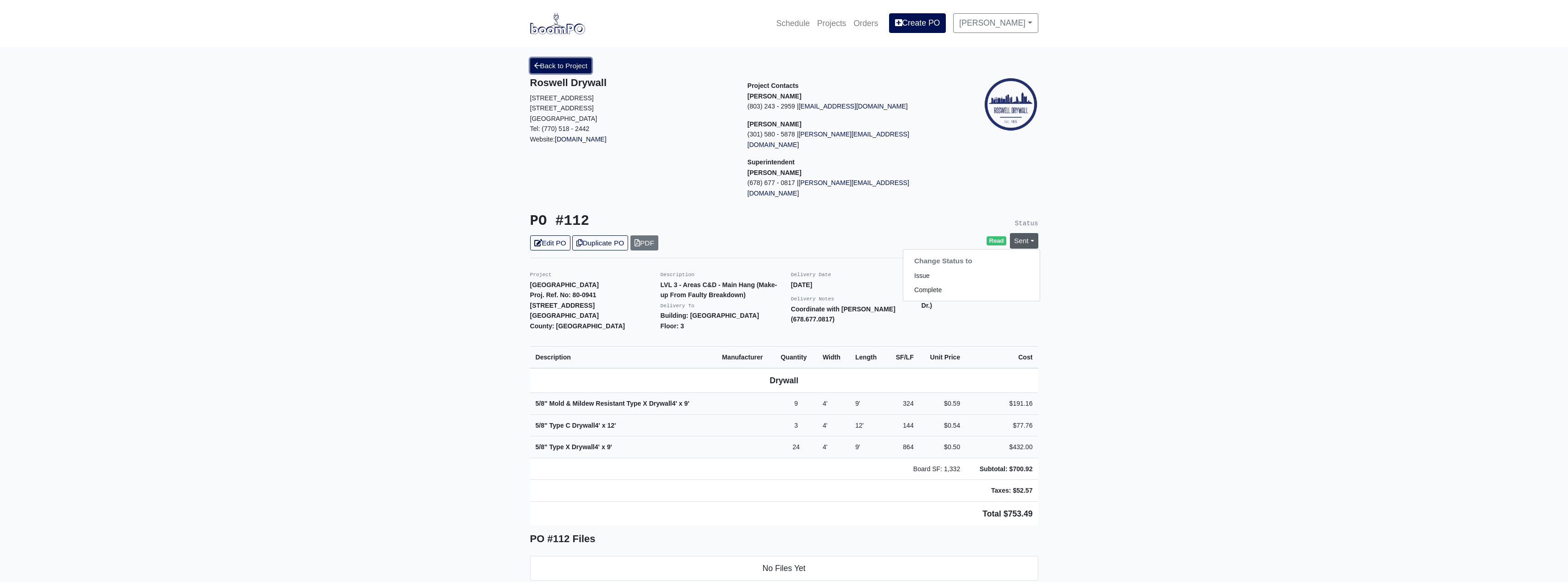
click at [555, 65] on link "Back to Project" at bounding box center [561, 65] width 62 height 15
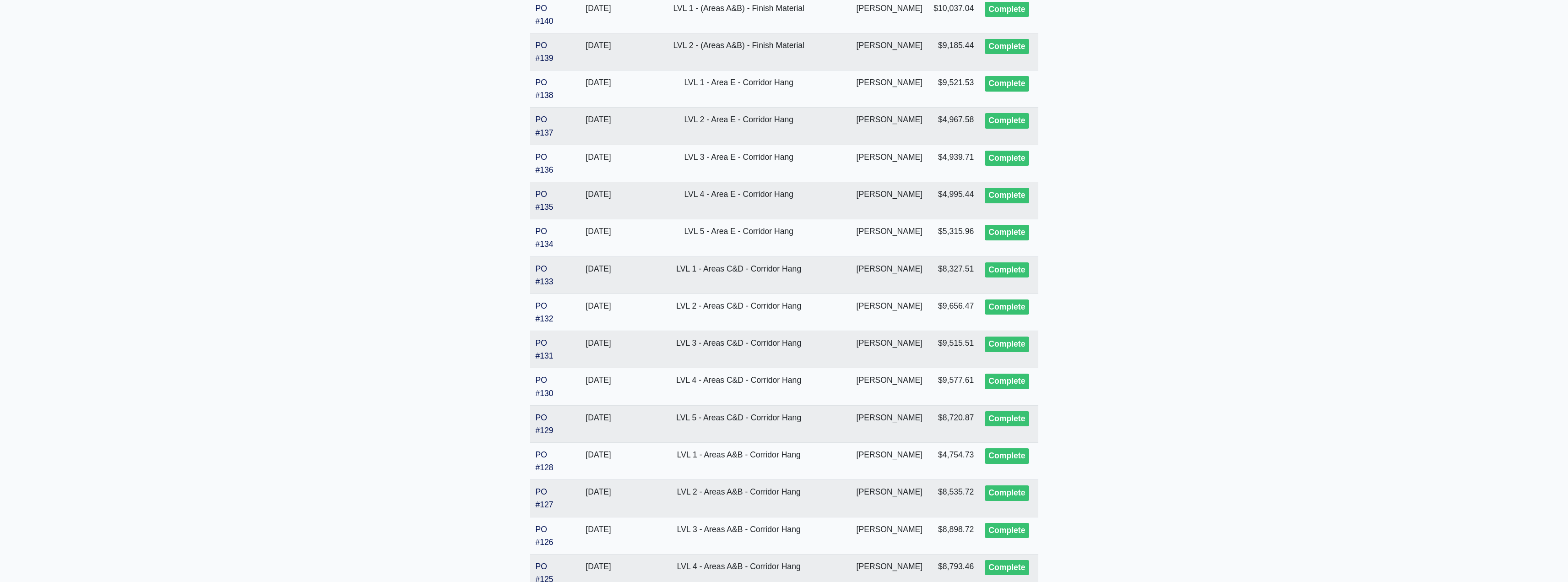
scroll to position [1648, 0]
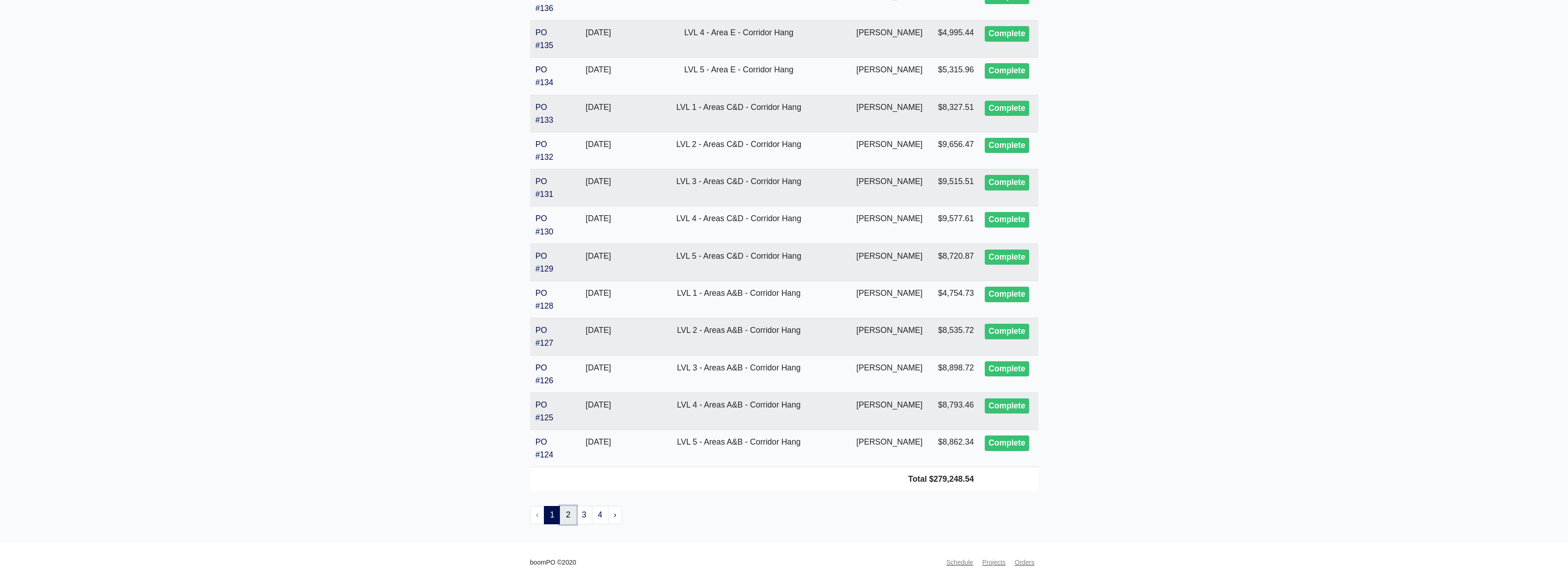
click at [562, 517] on link "2" at bounding box center [568, 515] width 17 height 18
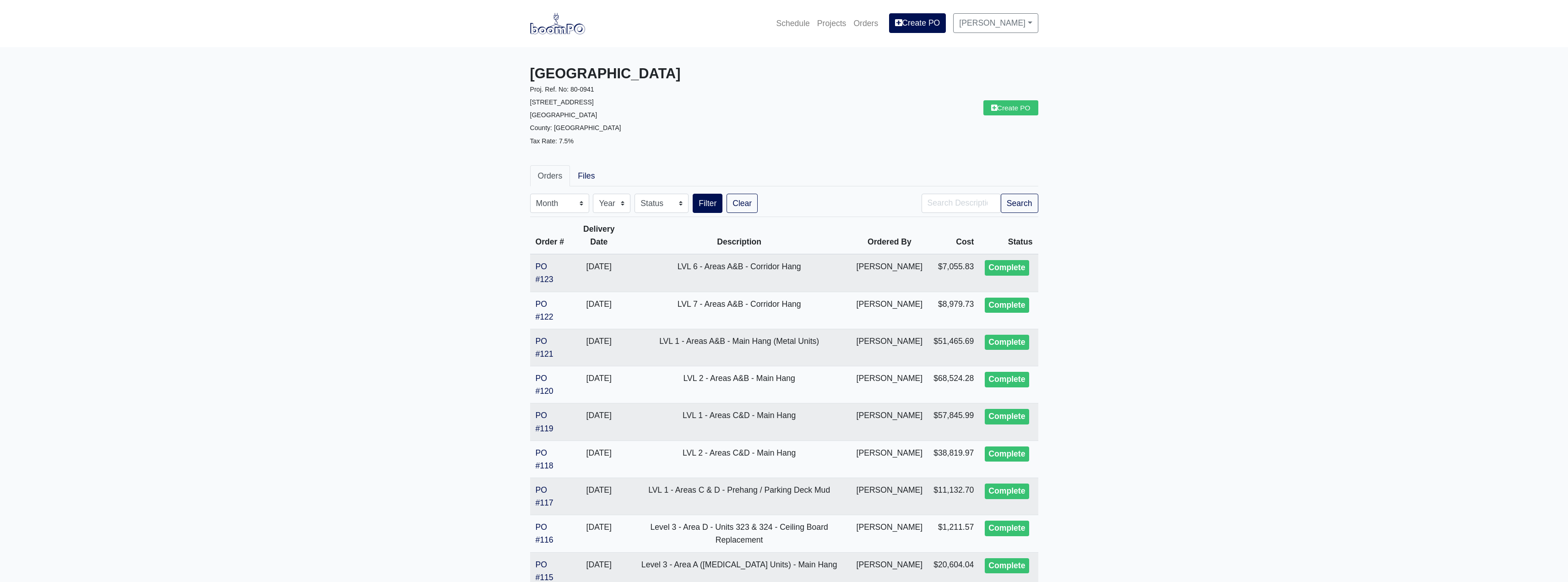
drag, startPoint x: 471, startPoint y: 211, endPoint x: 473, endPoint y: 236, distance: 25.1
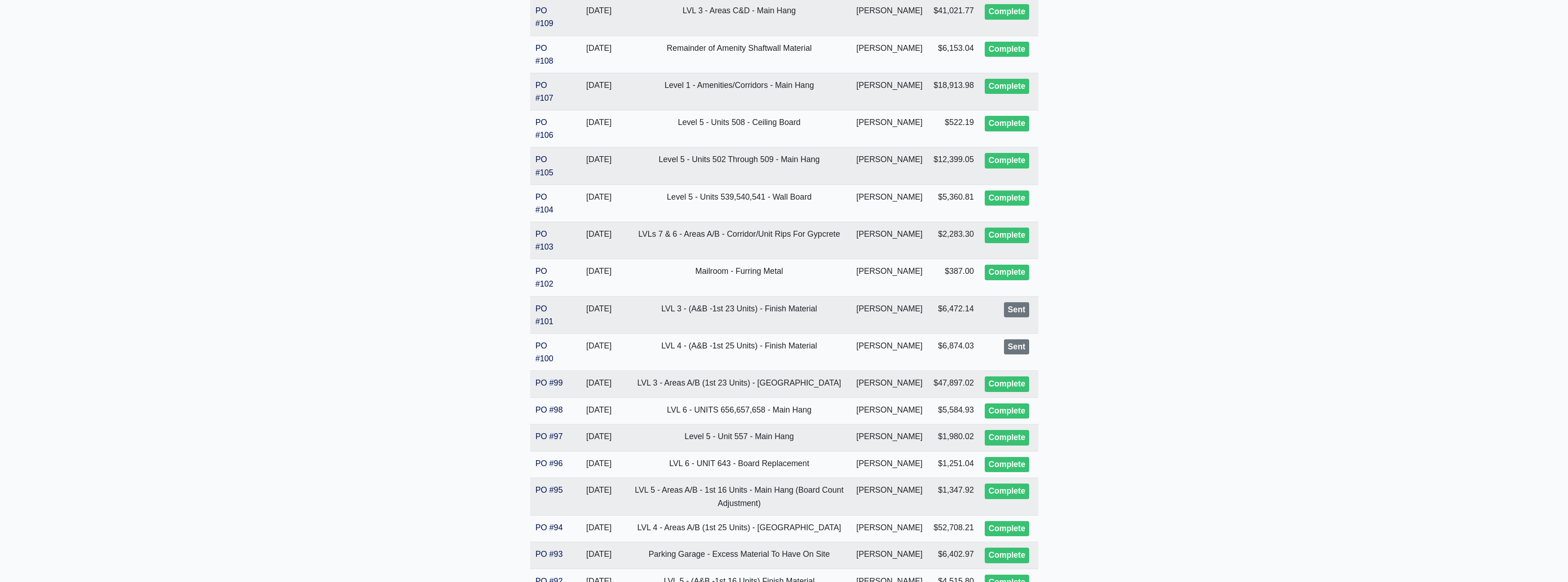
scroll to position [861, 0]
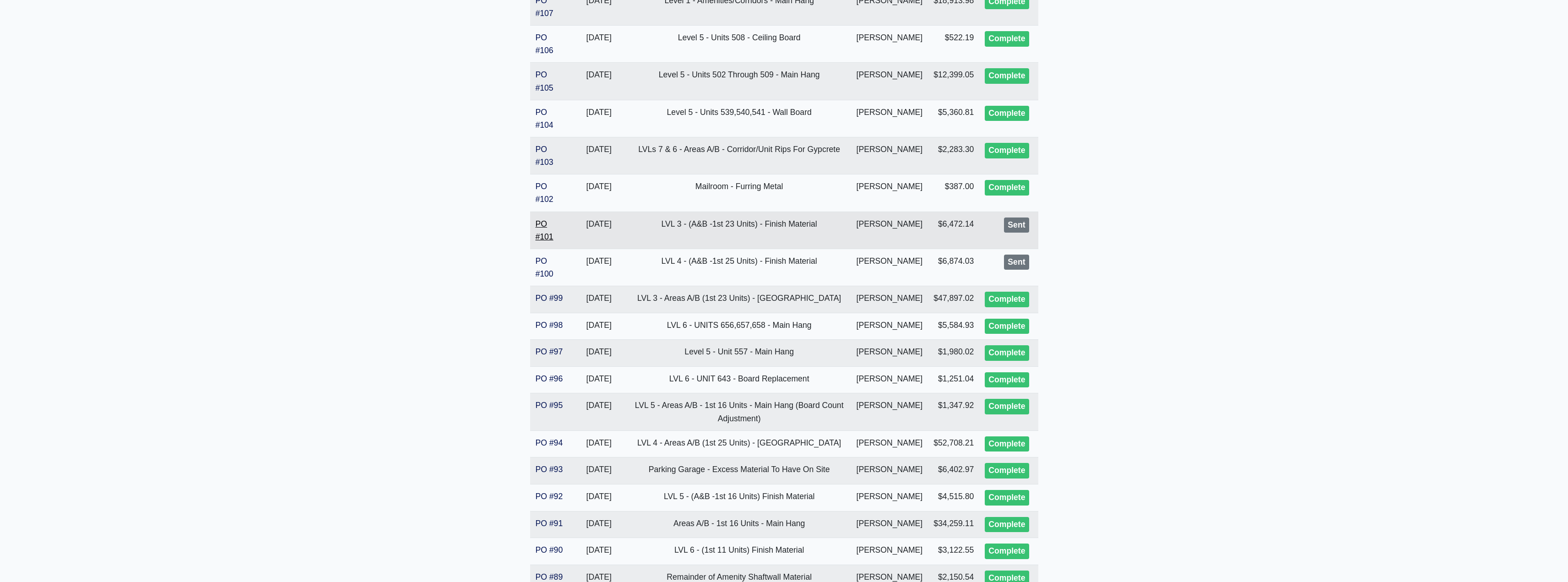
click at [540, 238] on link "PO #101" at bounding box center [544, 230] width 18 height 22
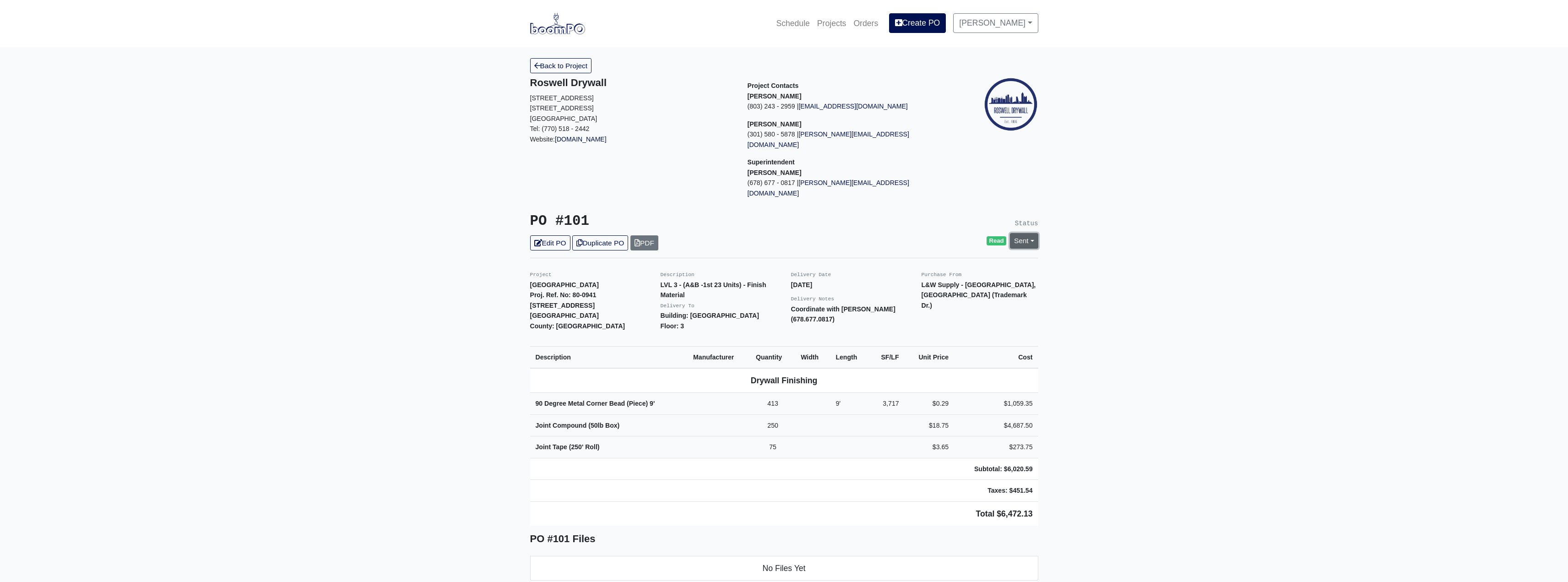
click at [1021, 233] on link "Sent" at bounding box center [1024, 240] width 28 height 15
click at [927, 283] on link "Complete" at bounding box center [971, 290] width 136 height 14
click at [938, 334] on link "Update Status" at bounding box center [940, 341] width 53 height 15
click at [566, 68] on link "Back to Project" at bounding box center [561, 65] width 62 height 15
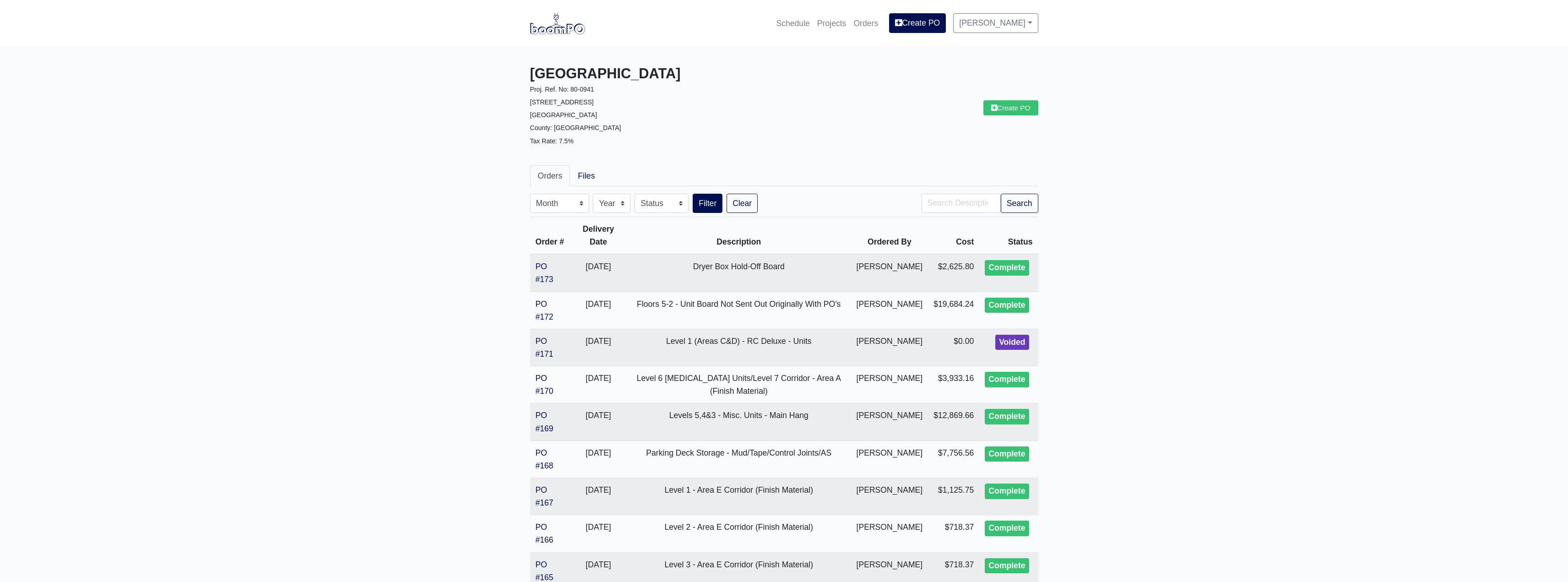
drag, startPoint x: 493, startPoint y: 149, endPoint x: 502, endPoint y: 179, distance: 31.3
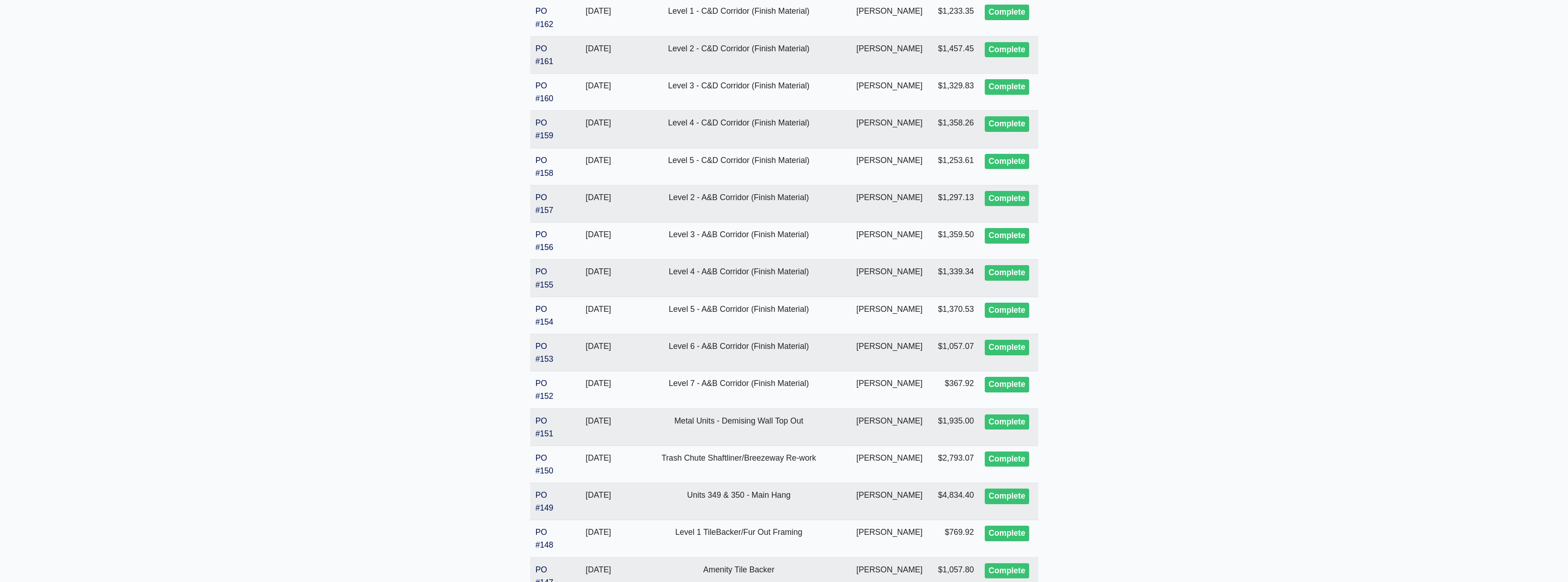
scroll to position [1648, 0]
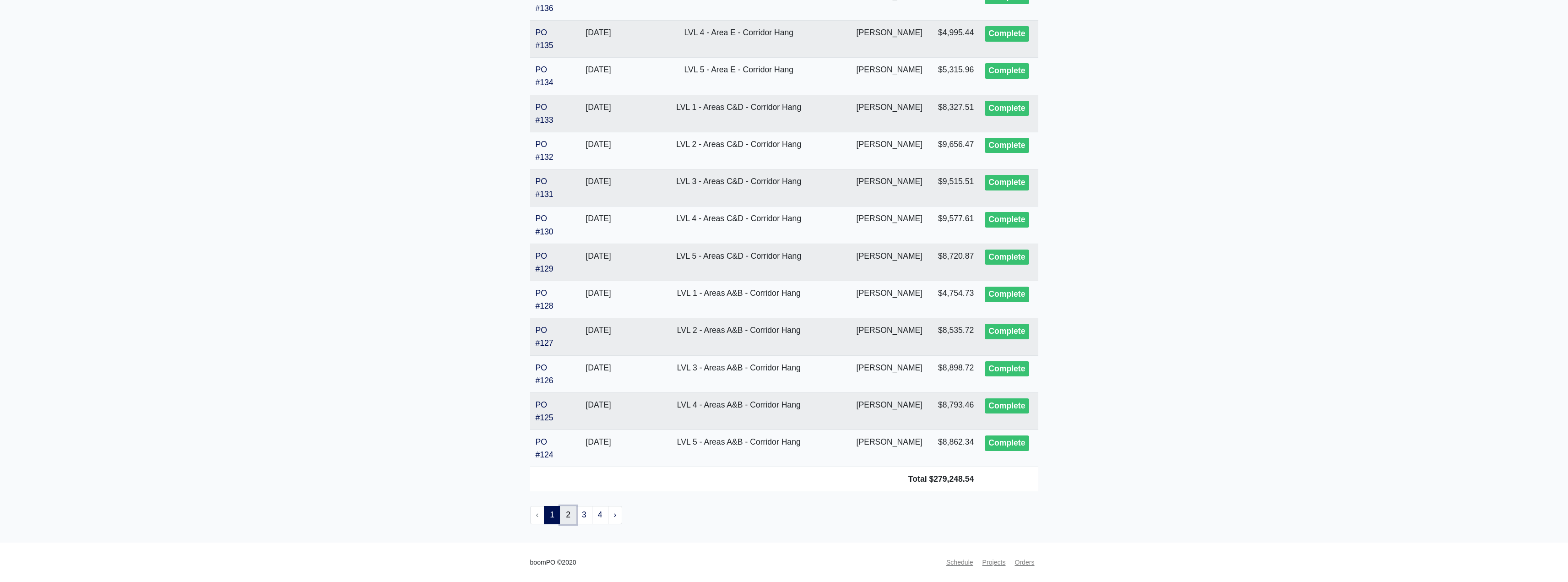
click at [567, 515] on link "2" at bounding box center [568, 515] width 17 height 18
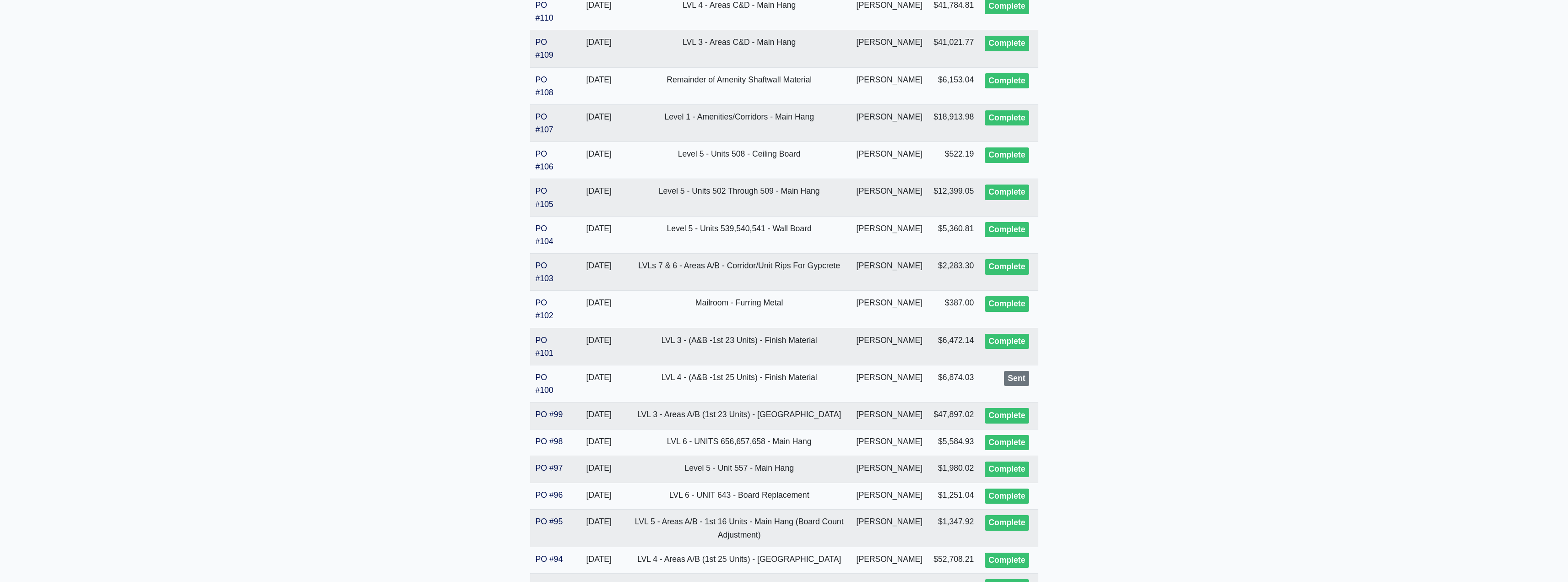
scroll to position [766, 0]
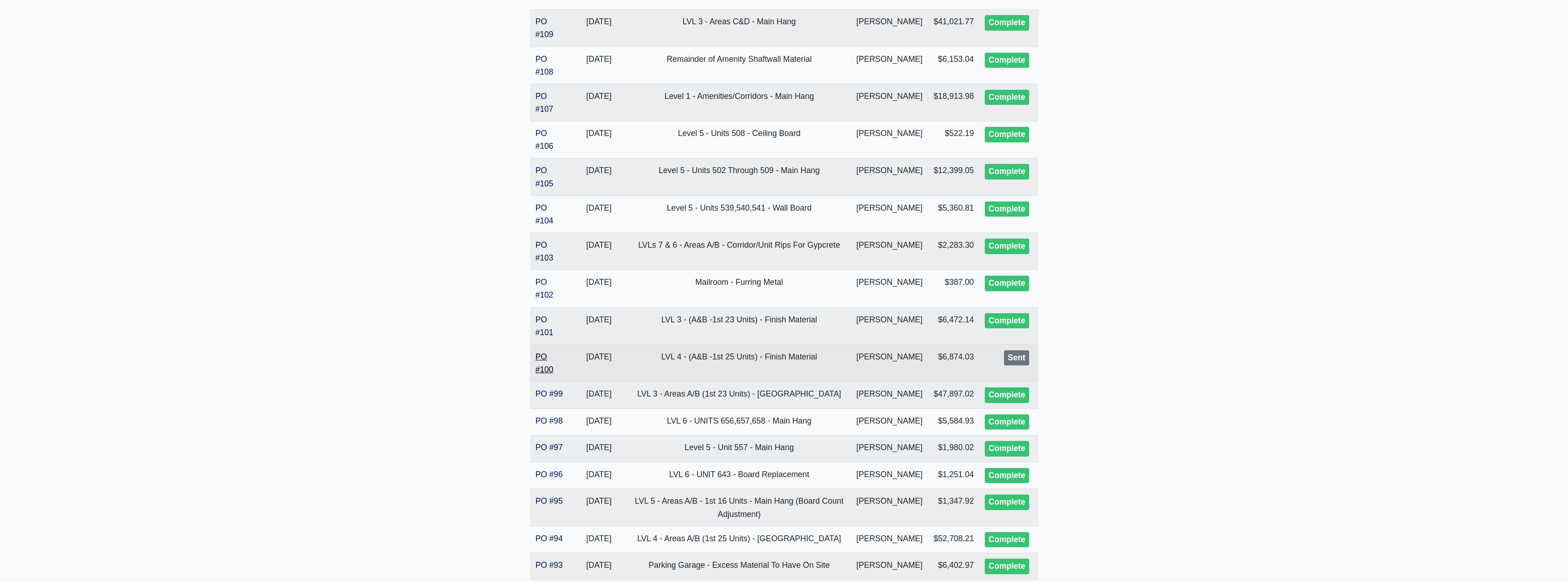
click at [542, 371] on link "PO #100" at bounding box center [544, 363] width 18 height 22
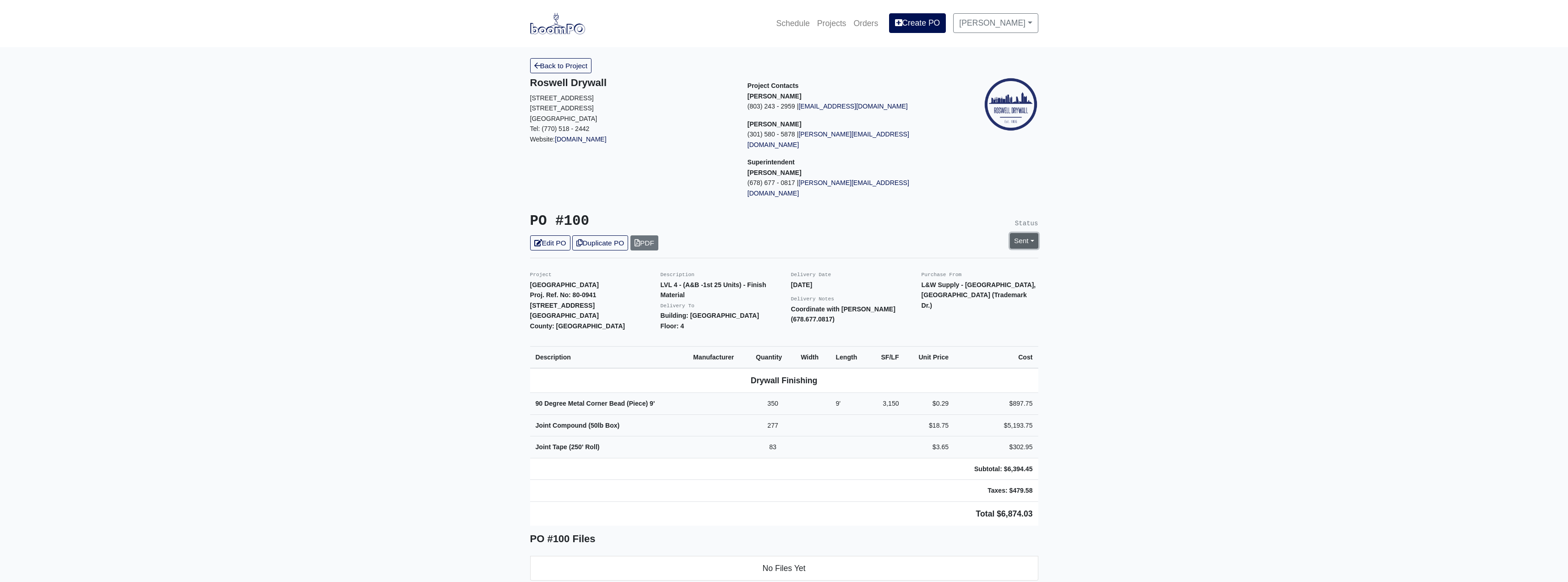
click at [1024, 233] on link "Sent" at bounding box center [1024, 240] width 28 height 15
click at [935, 283] on link "Complete" at bounding box center [971, 290] width 136 height 14
click at [926, 334] on link "Update Status" at bounding box center [940, 341] width 53 height 15
click at [572, 65] on link "Back to Project" at bounding box center [561, 65] width 62 height 15
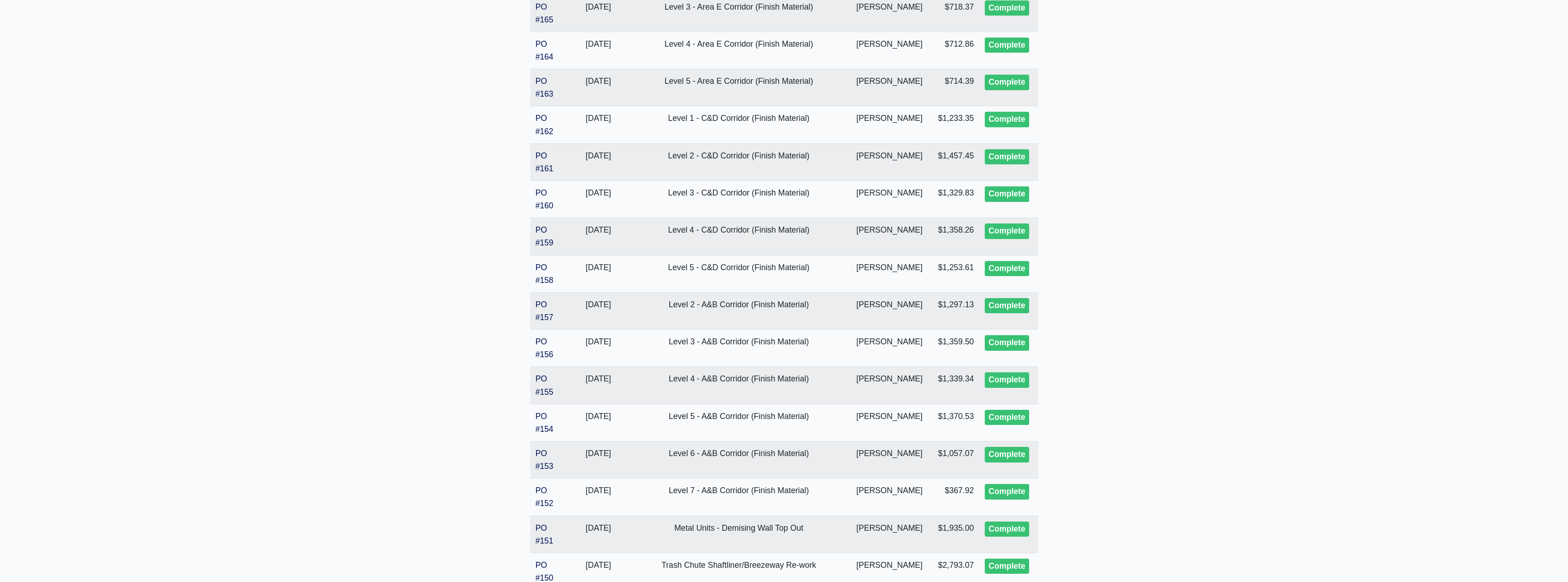
scroll to position [1648, 0]
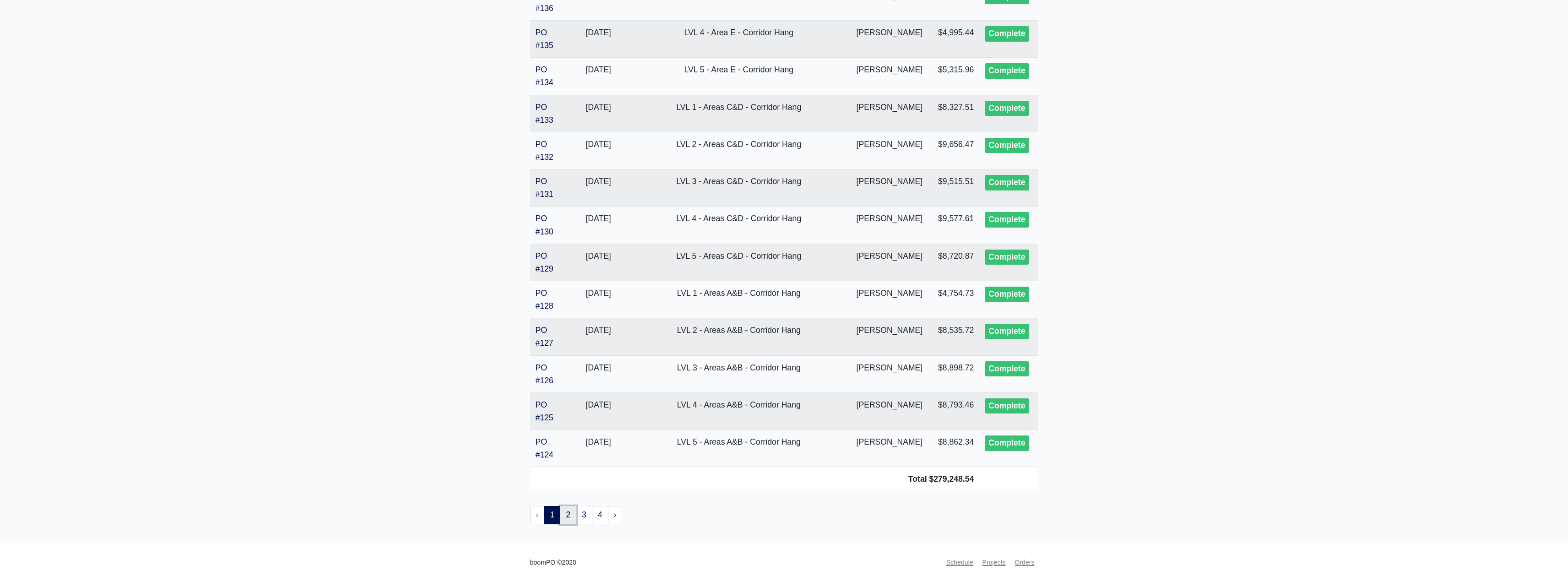
click at [567, 518] on link "2" at bounding box center [568, 515] width 17 height 18
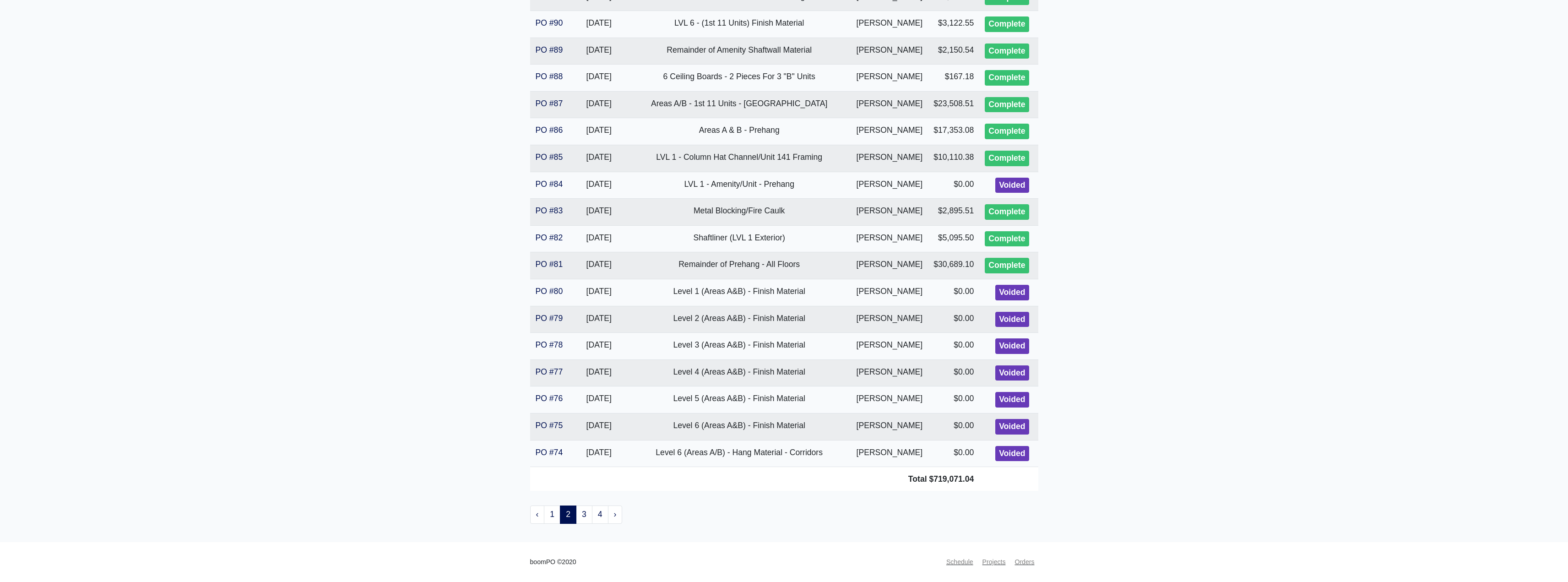
scroll to position [1648, 0]
click at [583, 517] on link "3" at bounding box center [584, 515] width 17 height 18
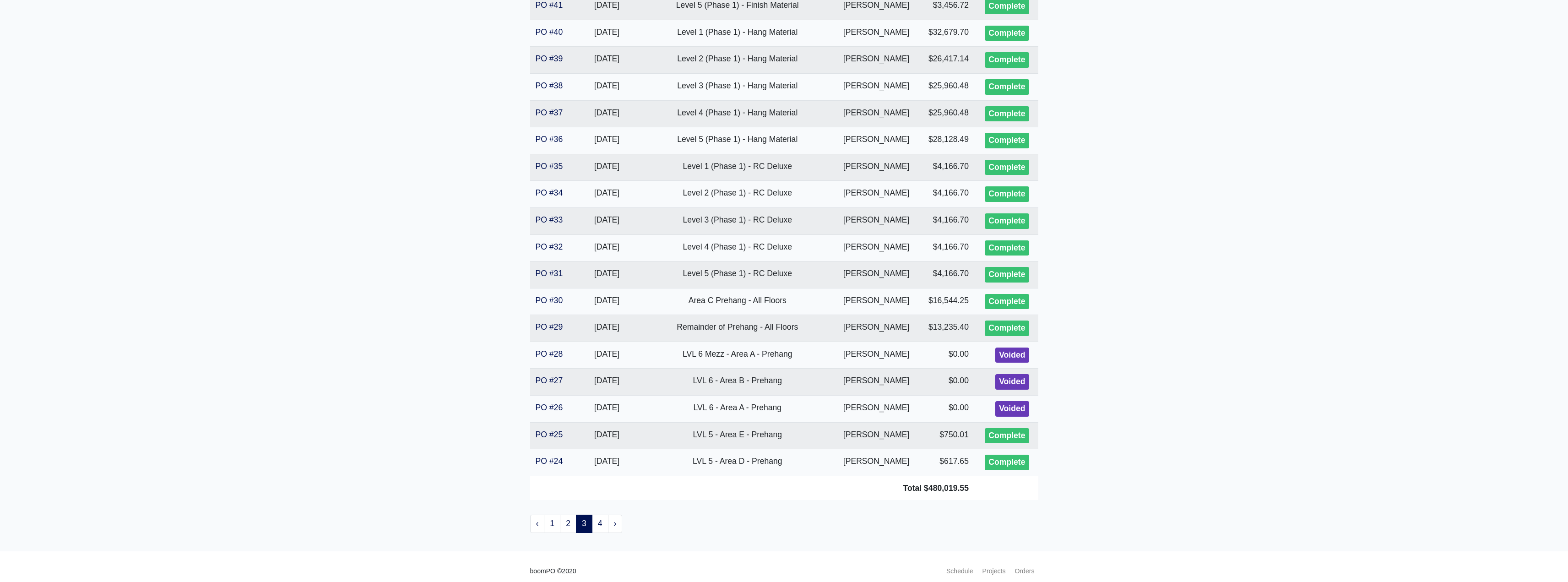
scroll to position [1116, 0]
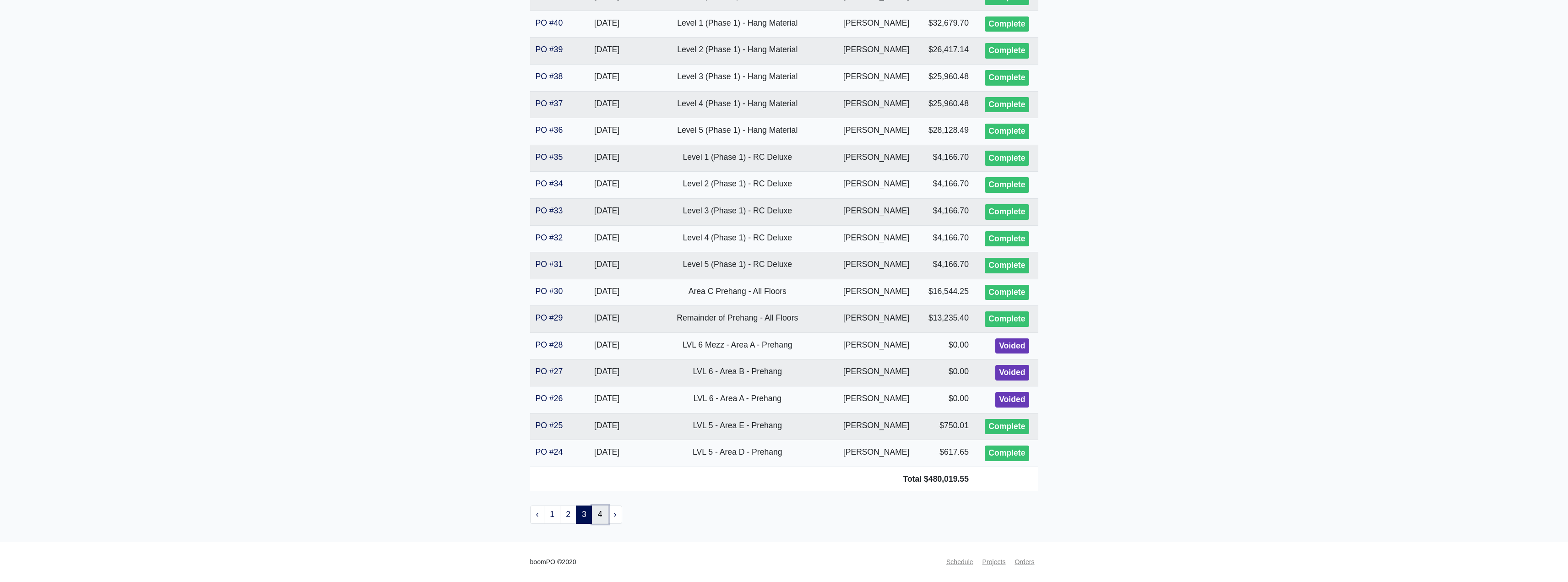
click at [601, 516] on link "4" at bounding box center [600, 515] width 17 height 18
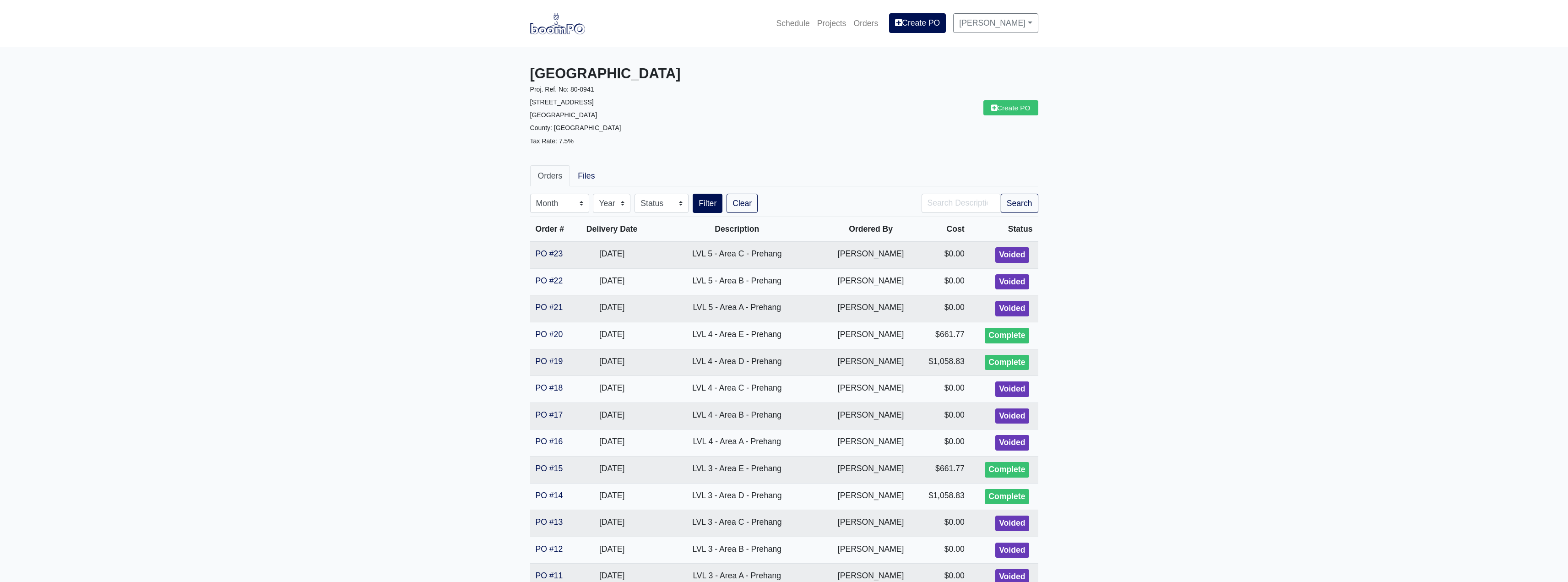
drag, startPoint x: 506, startPoint y: 161, endPoint x: 506, endPoint y: 166, distance: 5.0
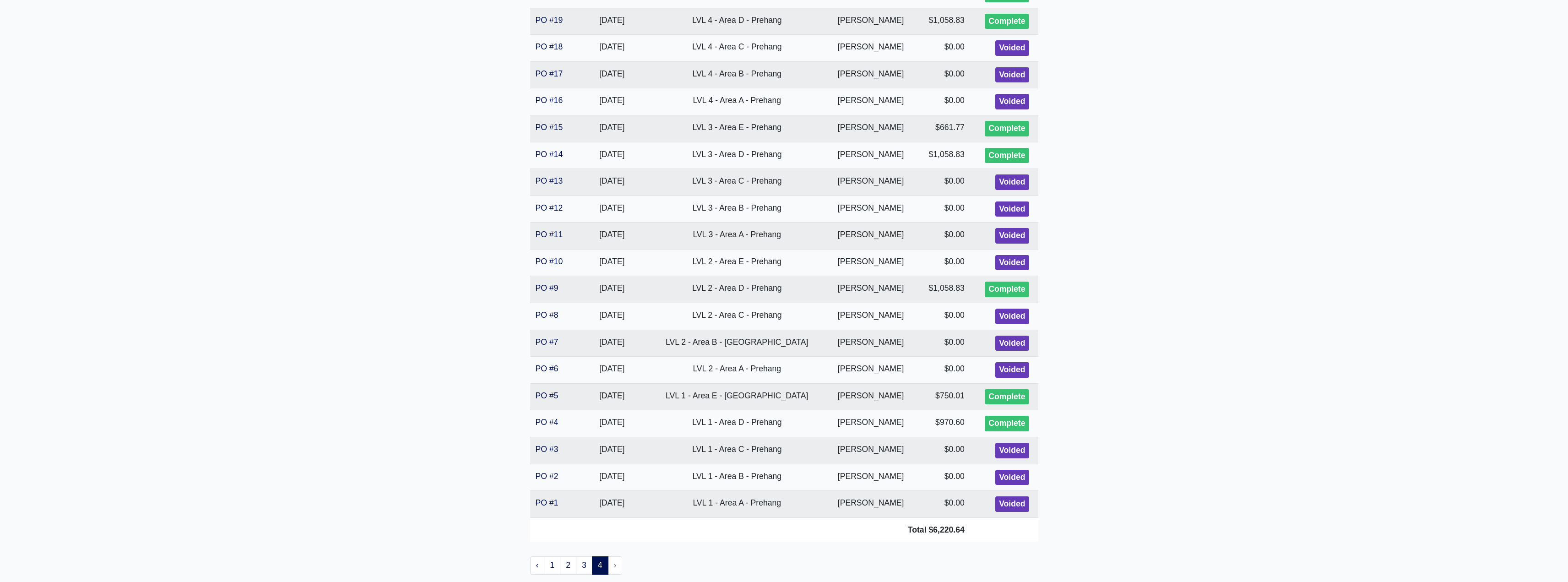
scroll to position [391, 0]
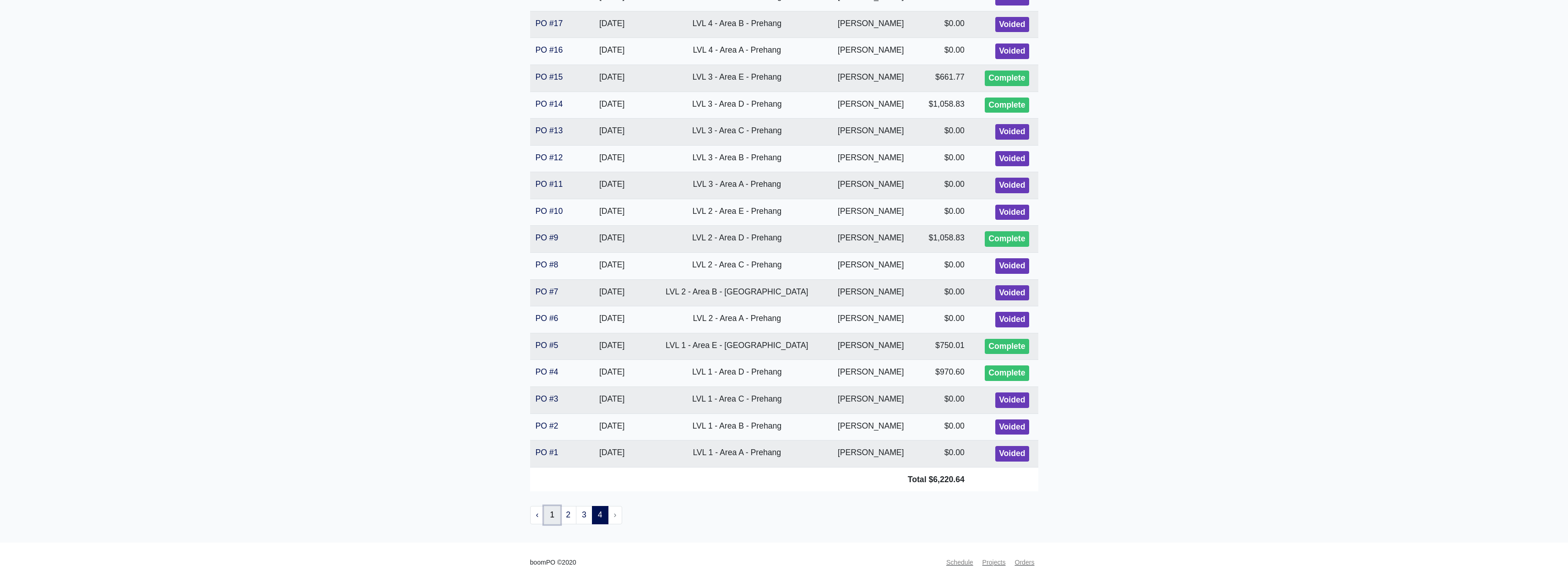
click at [553, 520] on link "1" at bounding box center [552, 515] width 17 height 18
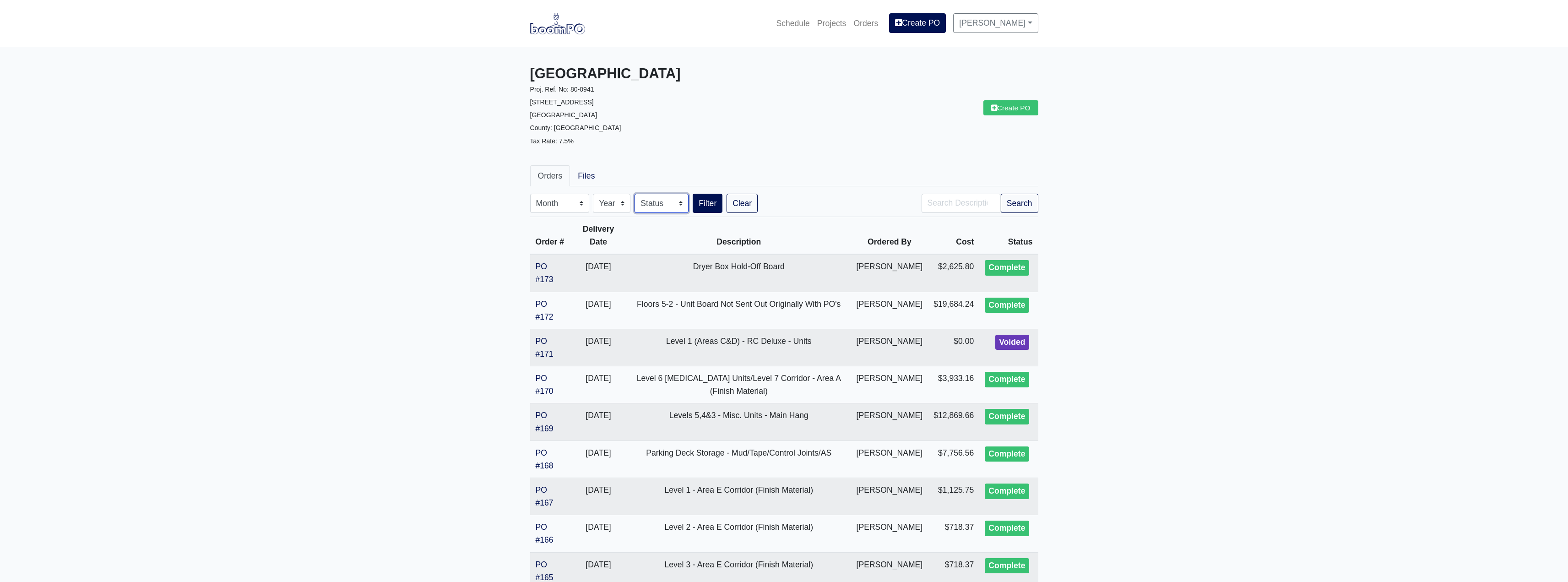
click at [661, 205] on select "Status Complete Draft Issue Sent Void" at bounding box center [661, 203] width 54 height 19
select select "1"
click at [636, 194] on select "Status Complete Draft Issue Sent Void" at bounding box center [661, 203] width 54 height 19
click at [717, 201] on button "Filter" at bounding box center [707, 203] width 30 height 19
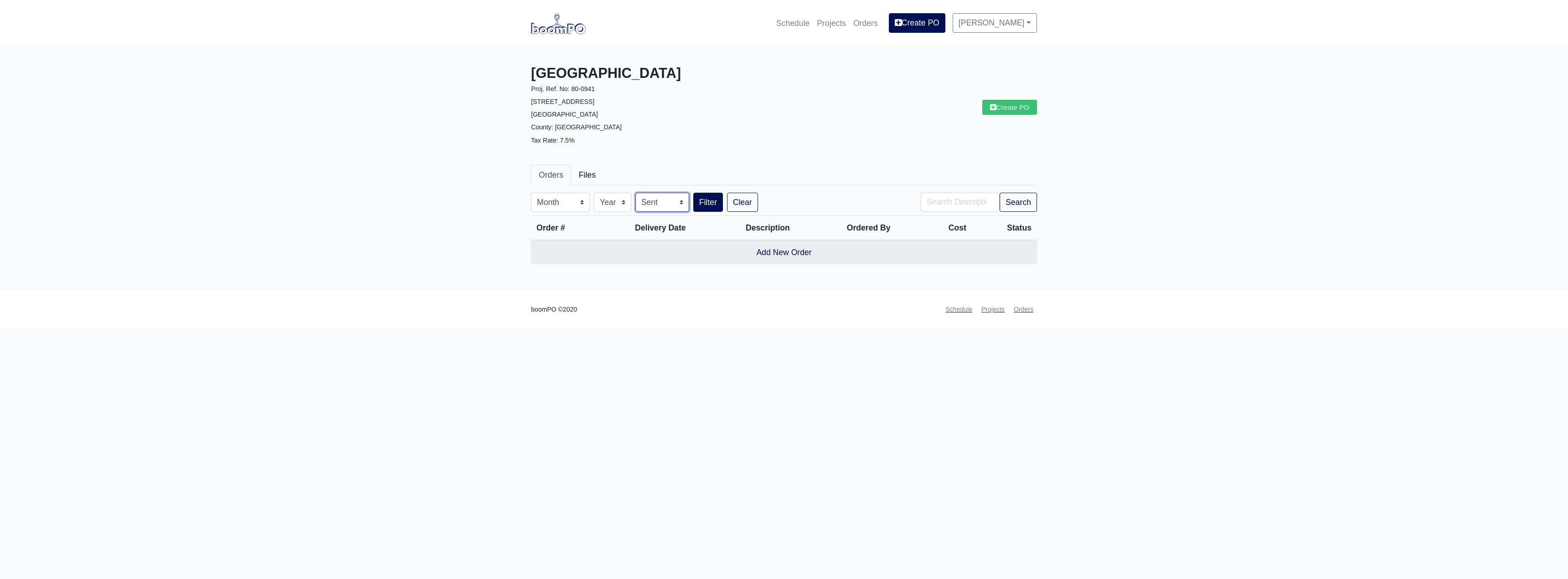
click at [660, 201] on select "Status Complete Draft Issue Sent Void" at bounding box center [662, 202] width 54 height 19
select select "all"
click at [637, 193] on select "Status Complete Draft Issue Sent Void" at bounding box center [662, 202] width 54 height 19
click at [709, 204] on button "Filter" at bounding box center [708, 202] width 30 height 19
